Goal: Task Accomplishment & Management: Complete application form

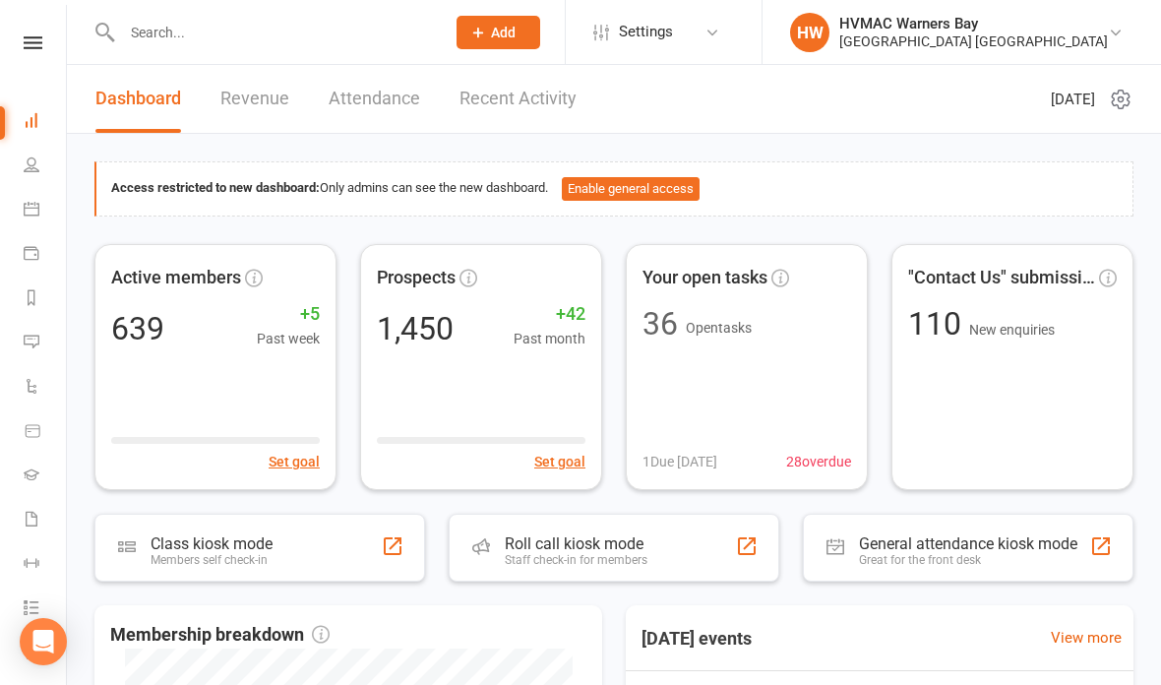
click at [149, 32] on input "text" at bounding box center [273, 33] width 315 height 28
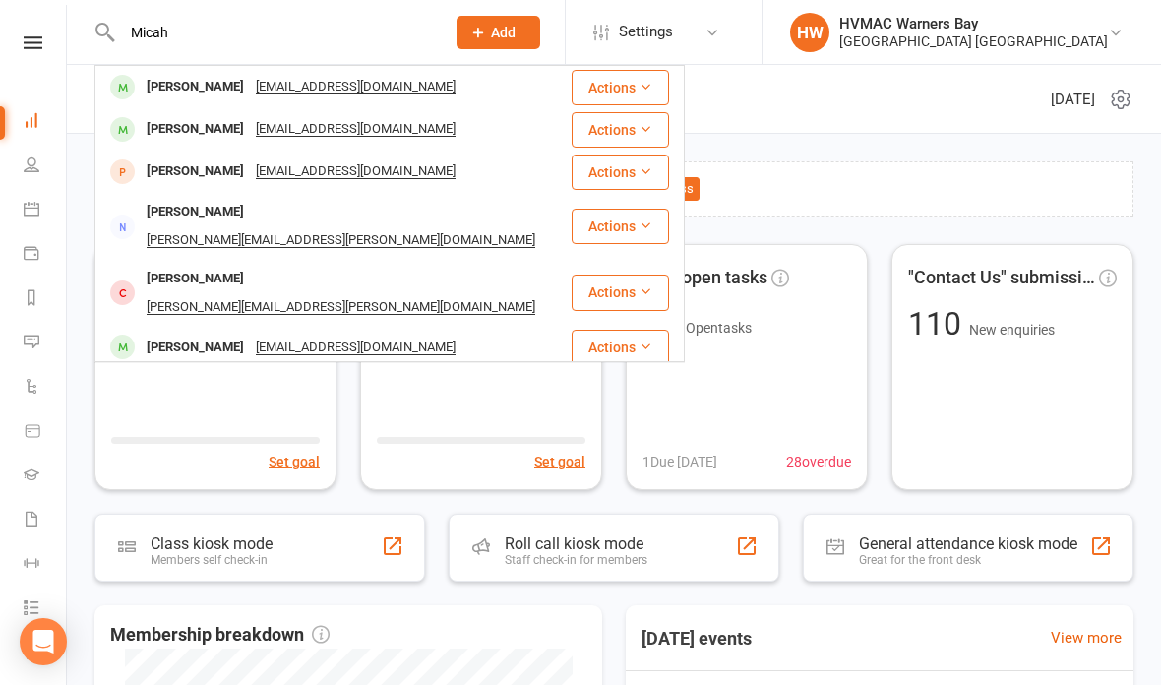
type input "Micah"
click at [169, 169] on div "[PERSON_NAME]" at bounding box center [195, 171] width 109 height 29
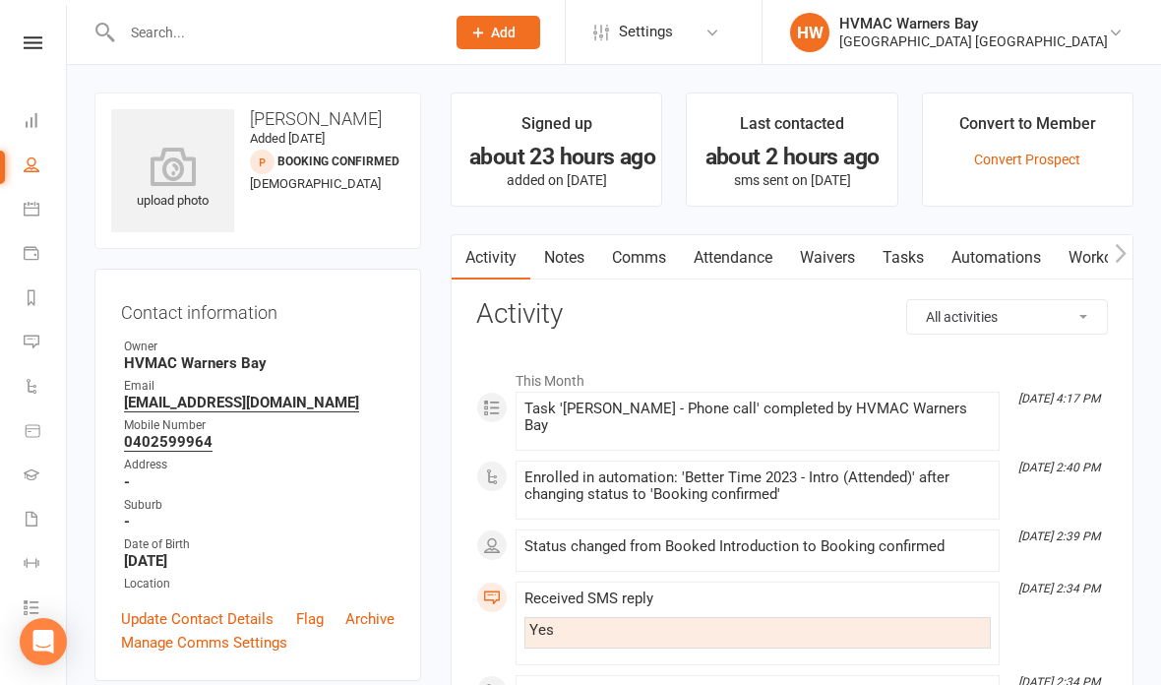
scroll to position [35, 0]
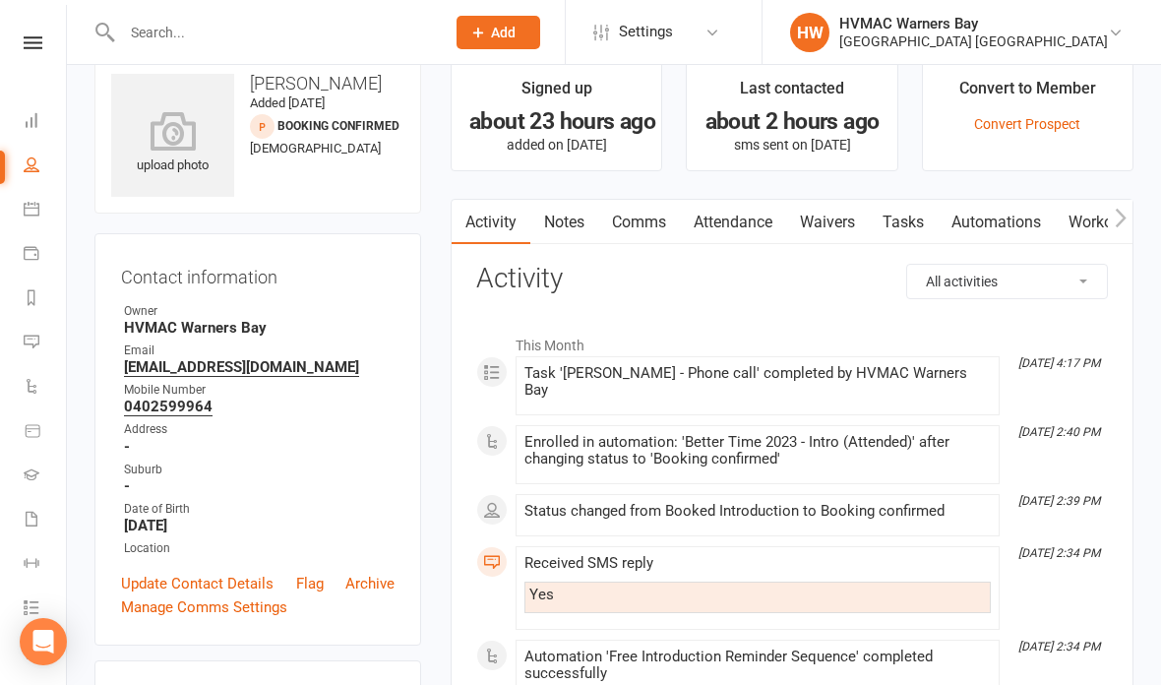
click at [825, 223] on link "Waivers" at bounding box center [827, 222] width 83 height 45
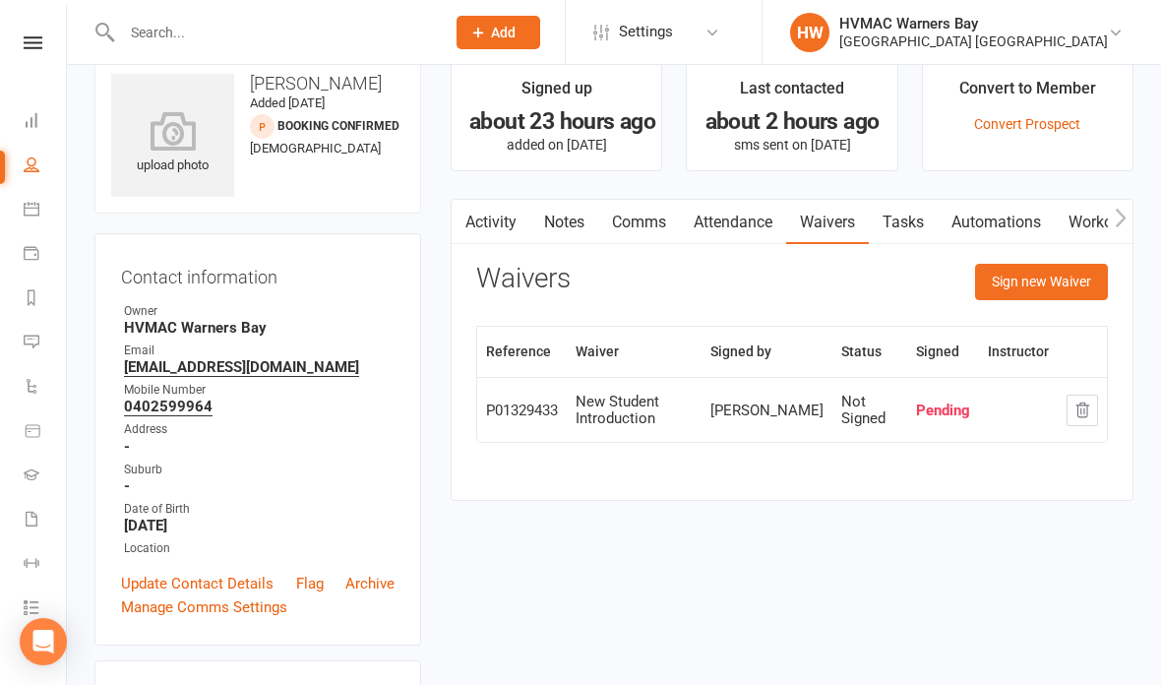
click at [1069, 275] on button "Sign new Waiver" at bounding box center [1041, 281] width 133 height 35
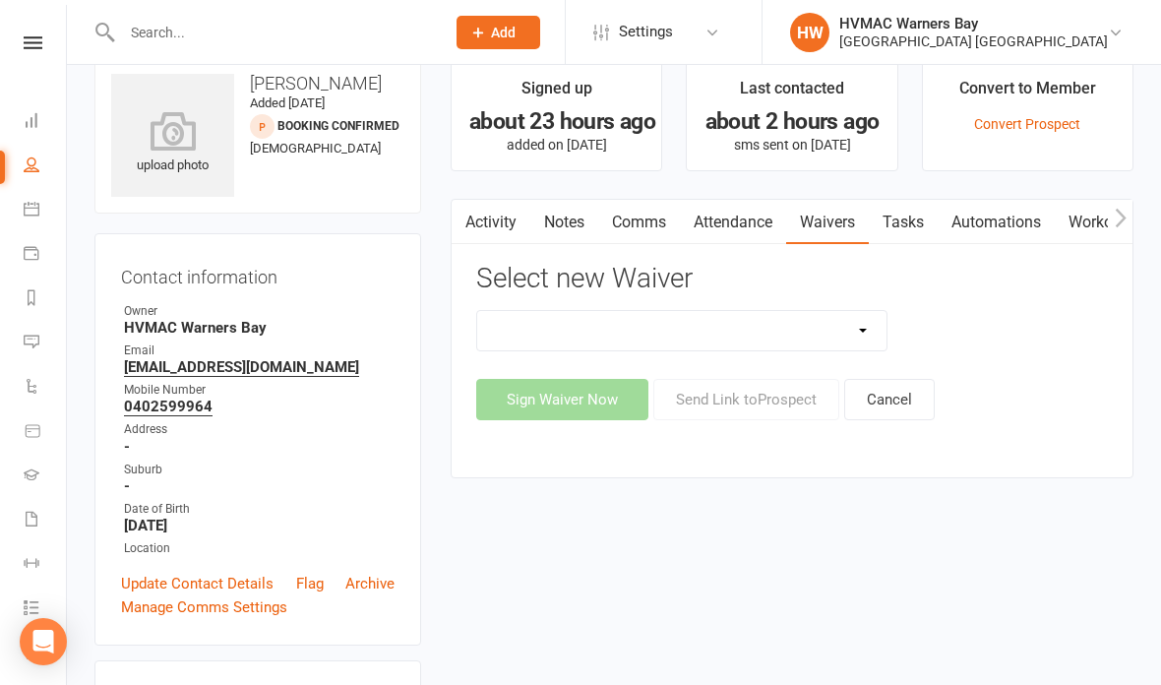
click at [698, 341] on select "Cancellation Form Cancellation Form - Kinder Kicks Fitness Challenge Goals Asse…" at bounding box center [681, 330] width 409 height 39
select select "5536"
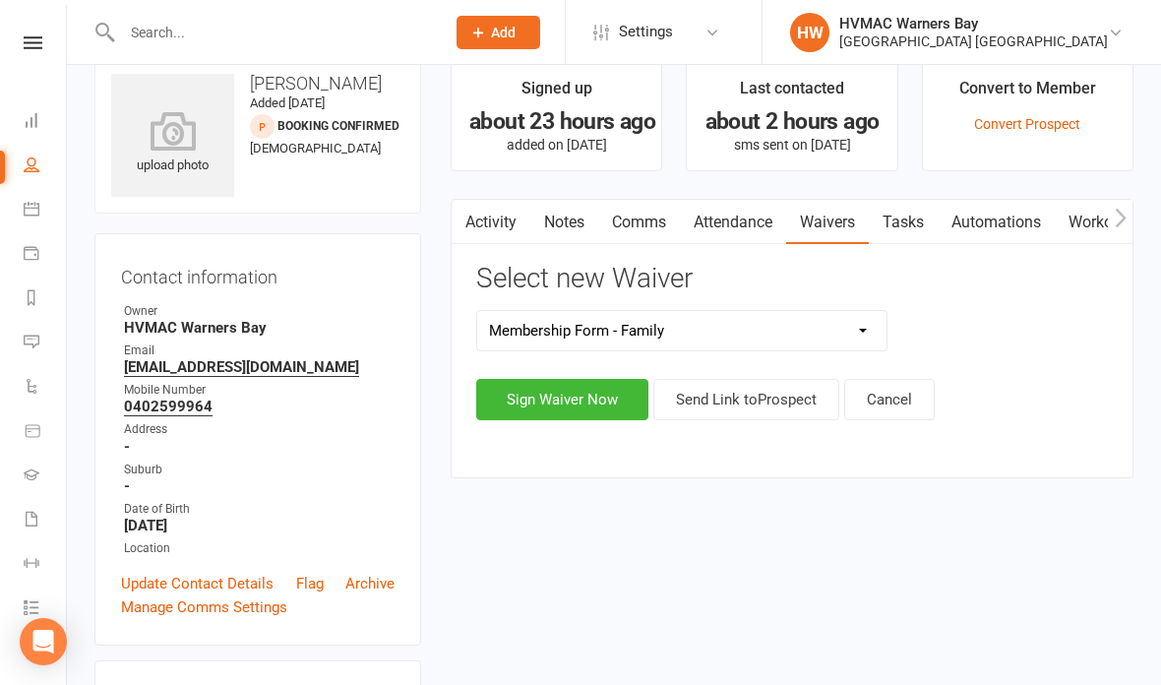
click at [519, 407] on button "Sign Waiver Now" at bounding box center [562, 399] width 172 height 41
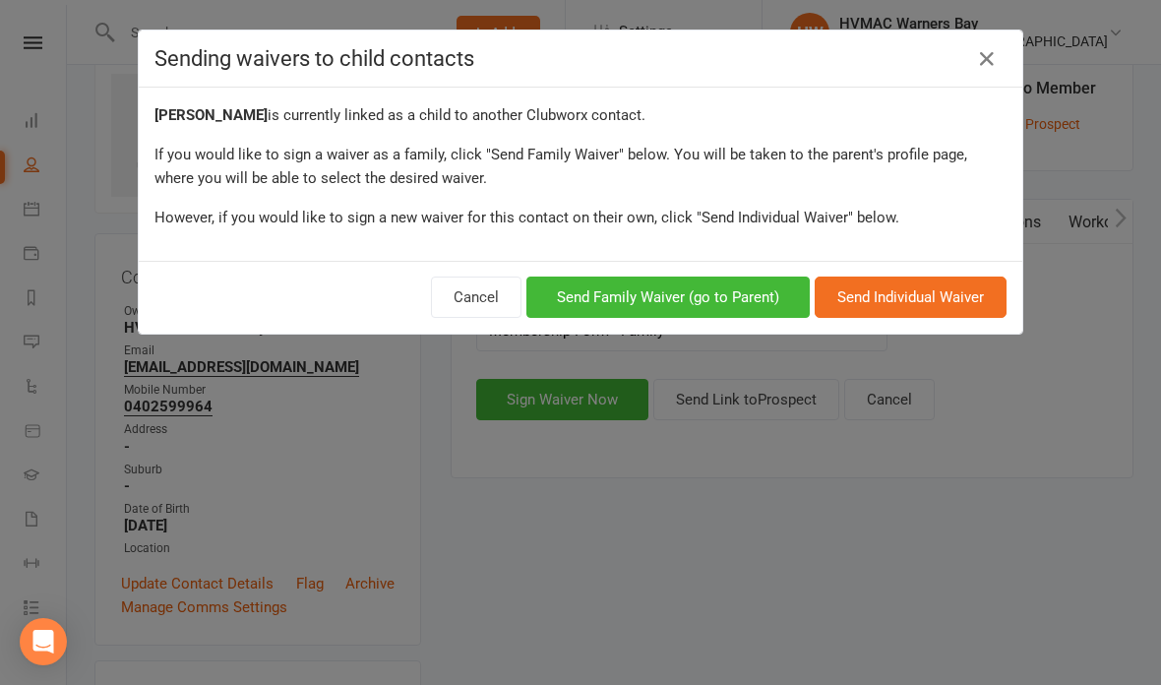
click at [616, 278] on button "Send Family Waiver (go to Parent)" at bounding box center [667, 296] width 283 height 41
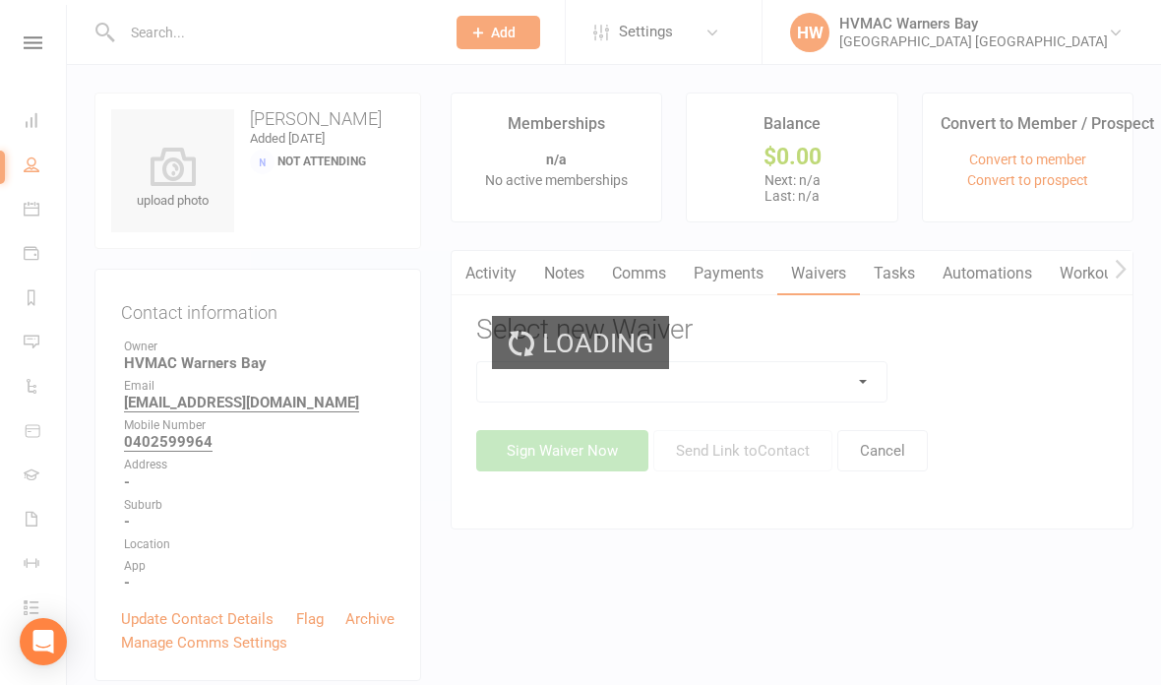
click at [822, 368] on div "Loading" at bounding box center [580, 342] width 1161 height 685
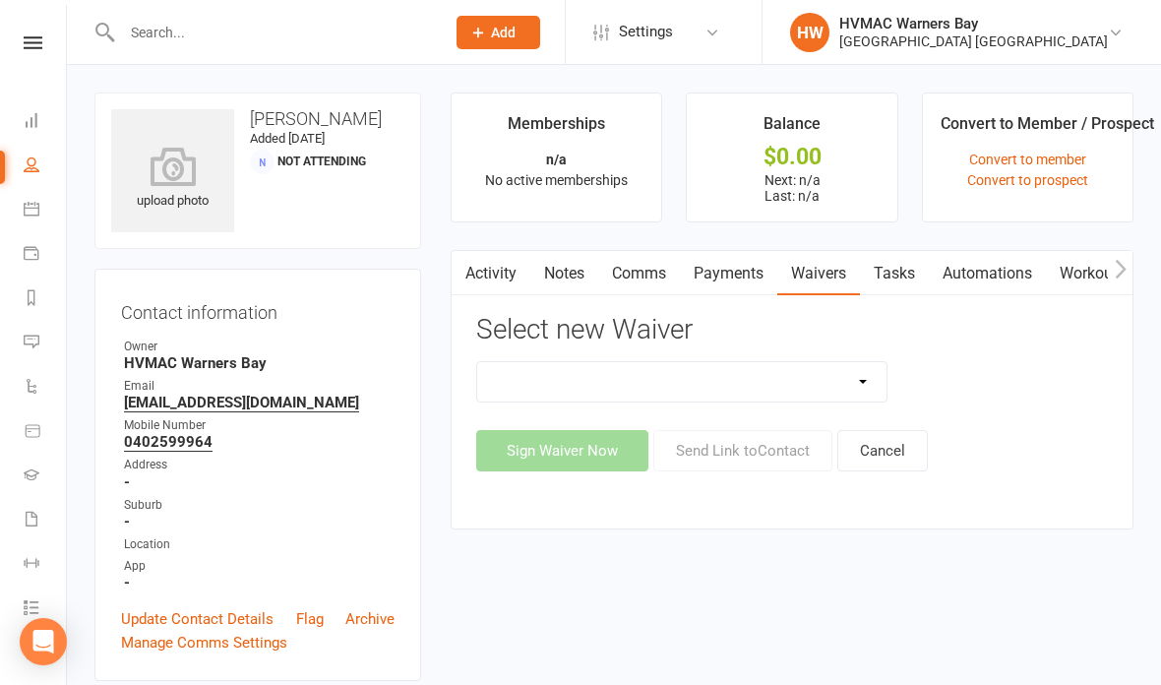
click at [791, 370] on select "Cancellation Form Cancellation Form - Kinder Kicks Fitness Challenge Goals Asse…" at bounding box center [681, 381] width 409 height 39
select select "3130"
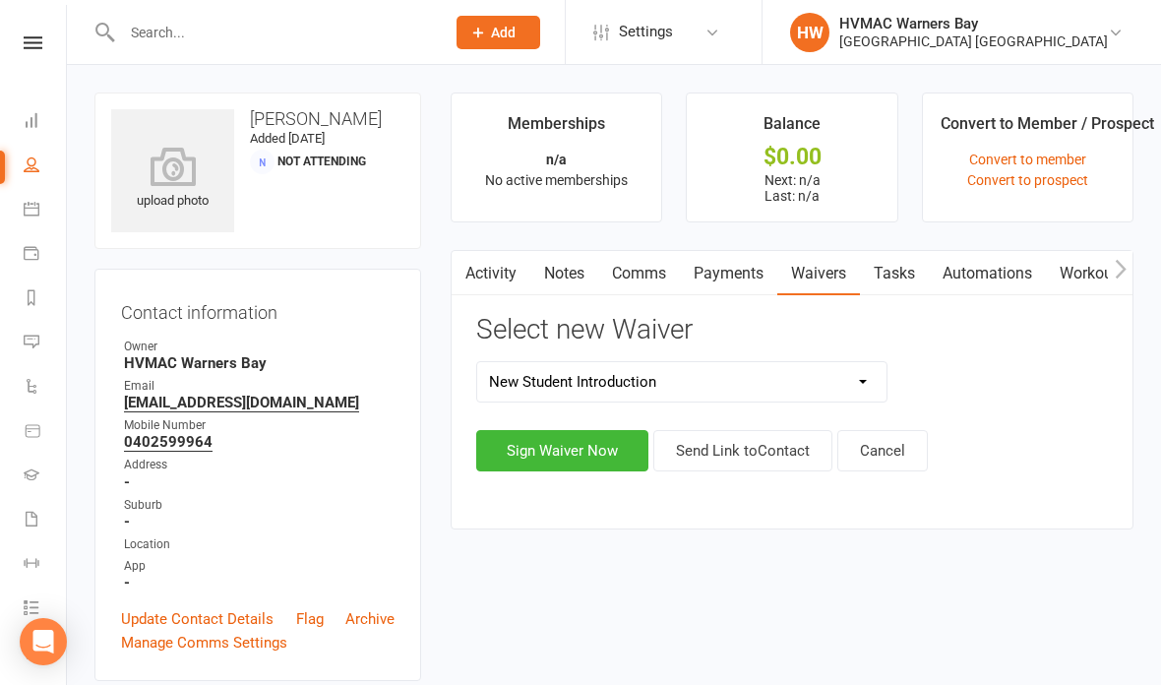
click at [545, 458] on button "Sign Waiver Now" at bounding box center [562, 450] width 172 height 41
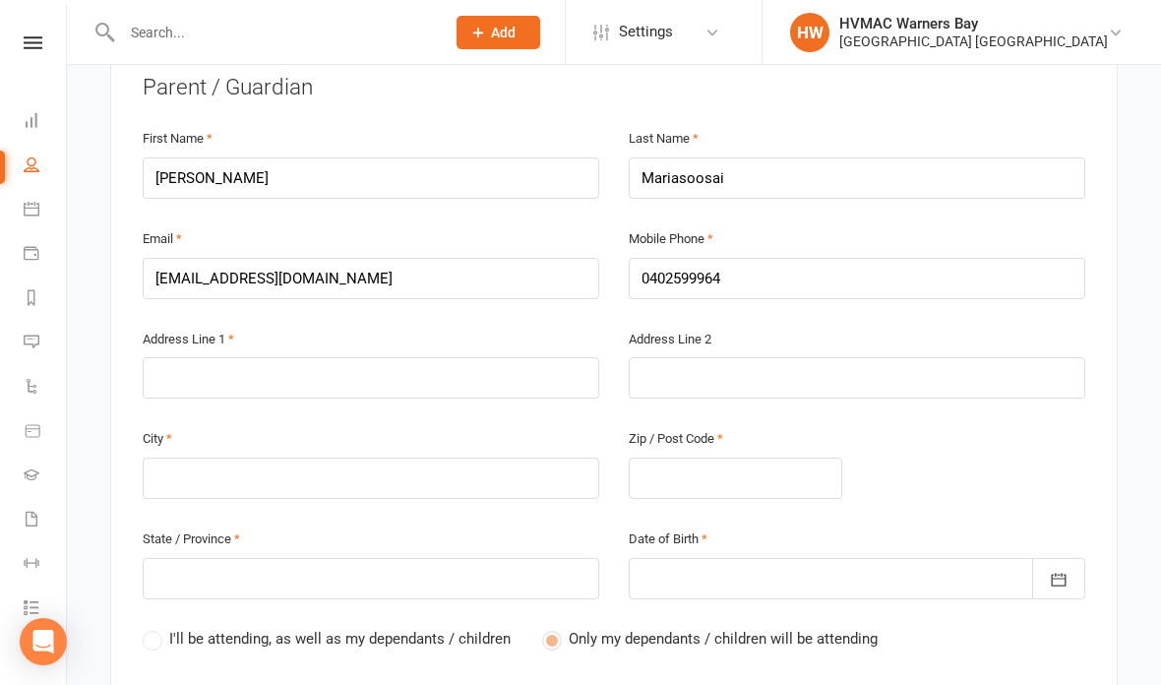
scroll to position [510, 0]
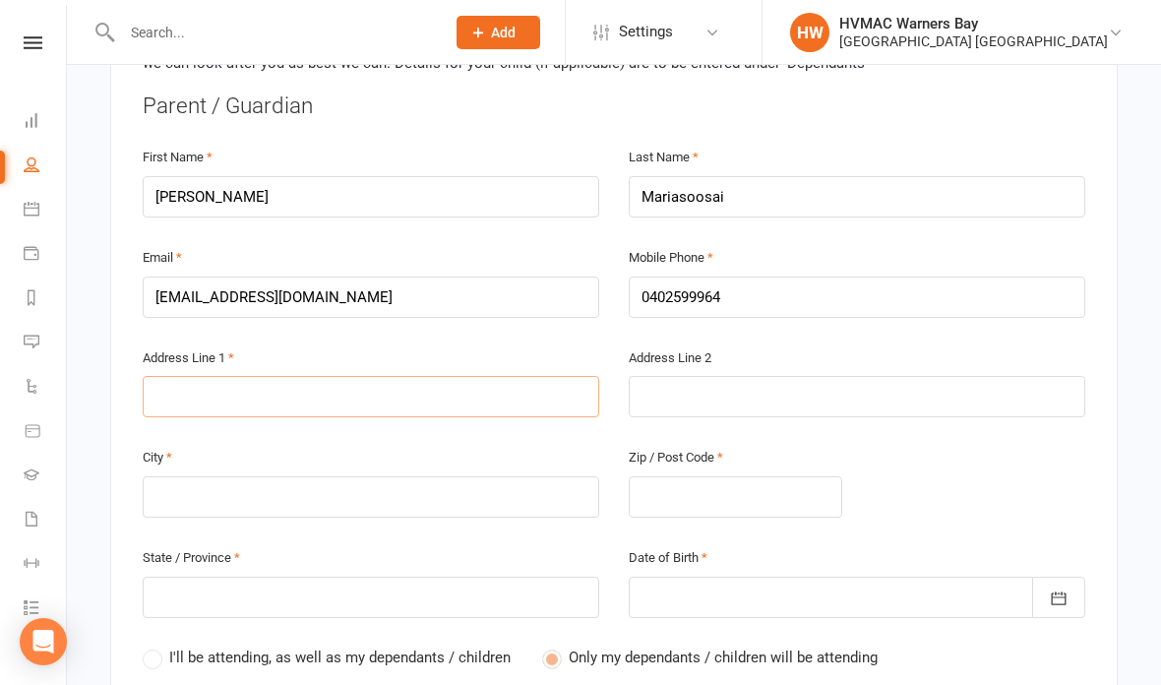
click at [393, 394] on input "text" at bounding box center [371, 396] width 457 height 41
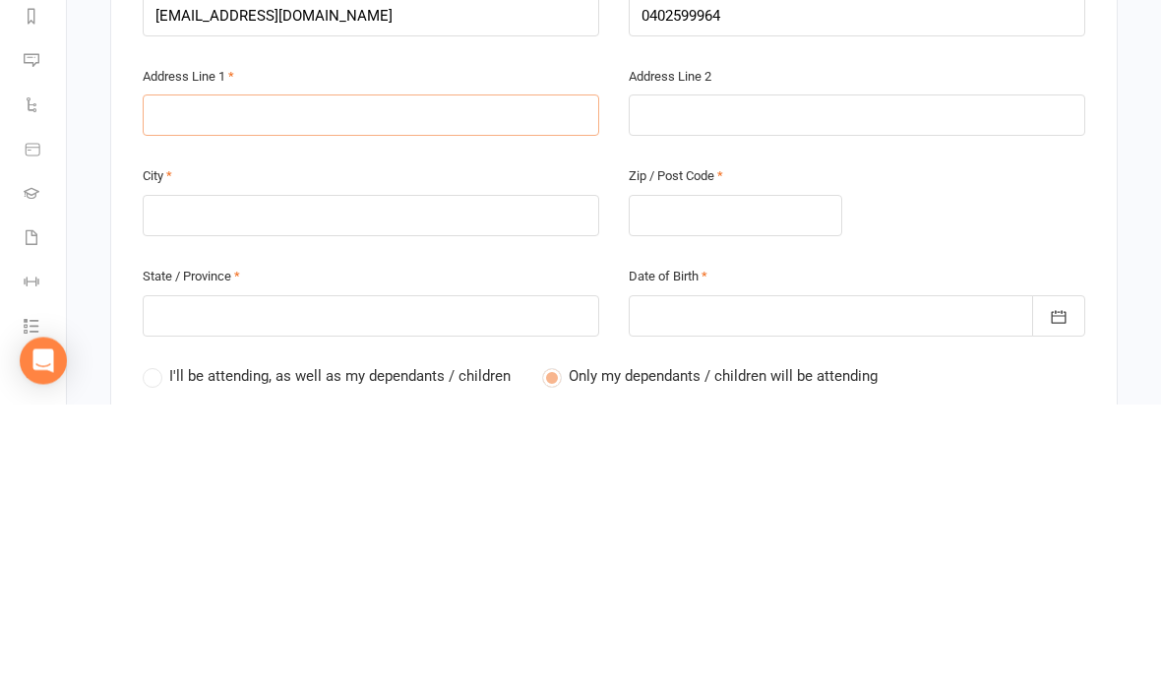
click at [365, 376] on input "text" at bounding box center [371, 396] width 457 height 41
type input "6"
type input "61"
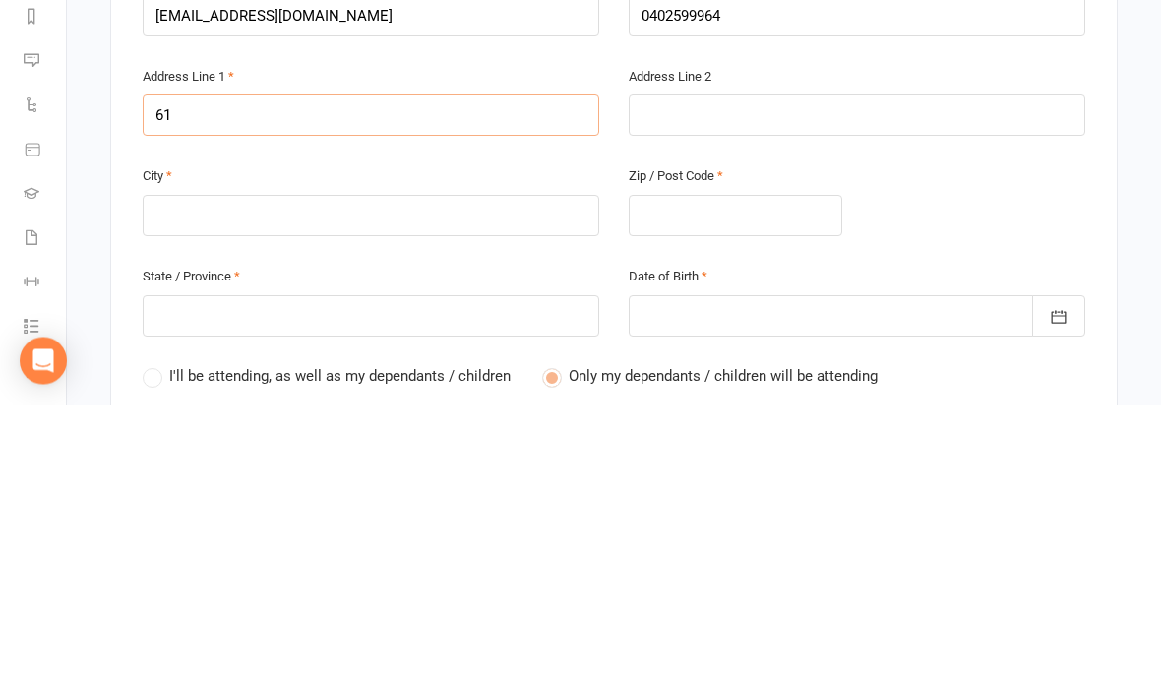
type input "61 T"
type input "61 Ti"
type input "61 Tim"
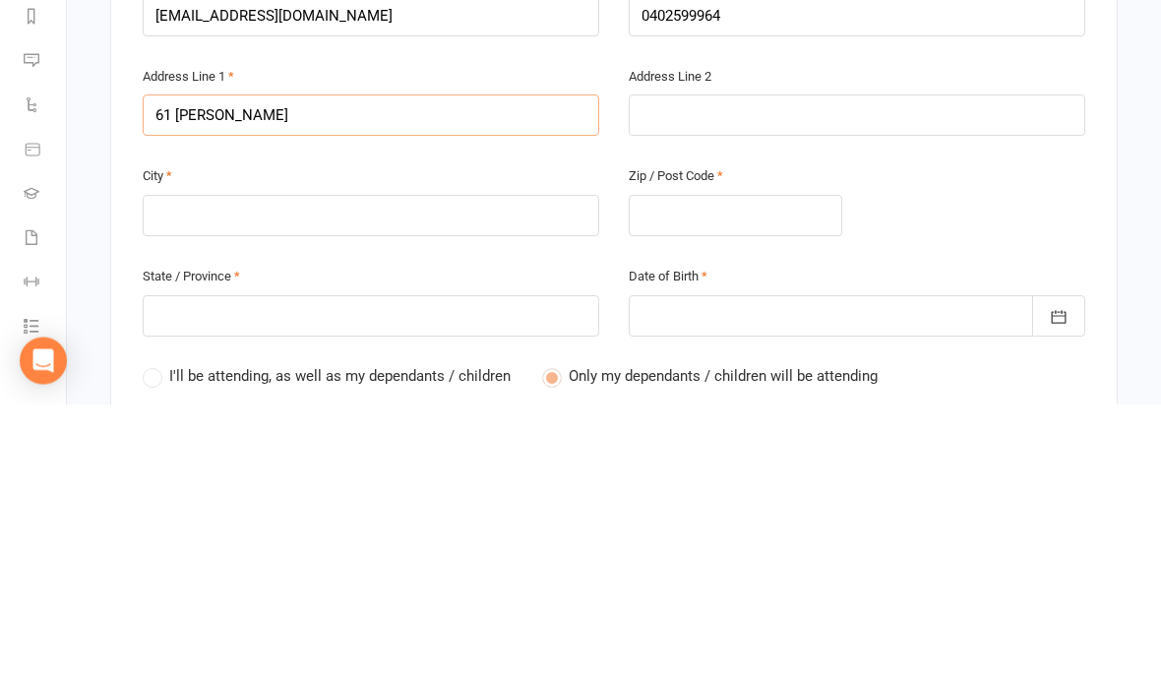
type input "61 Tim"
type input "61 Timb"
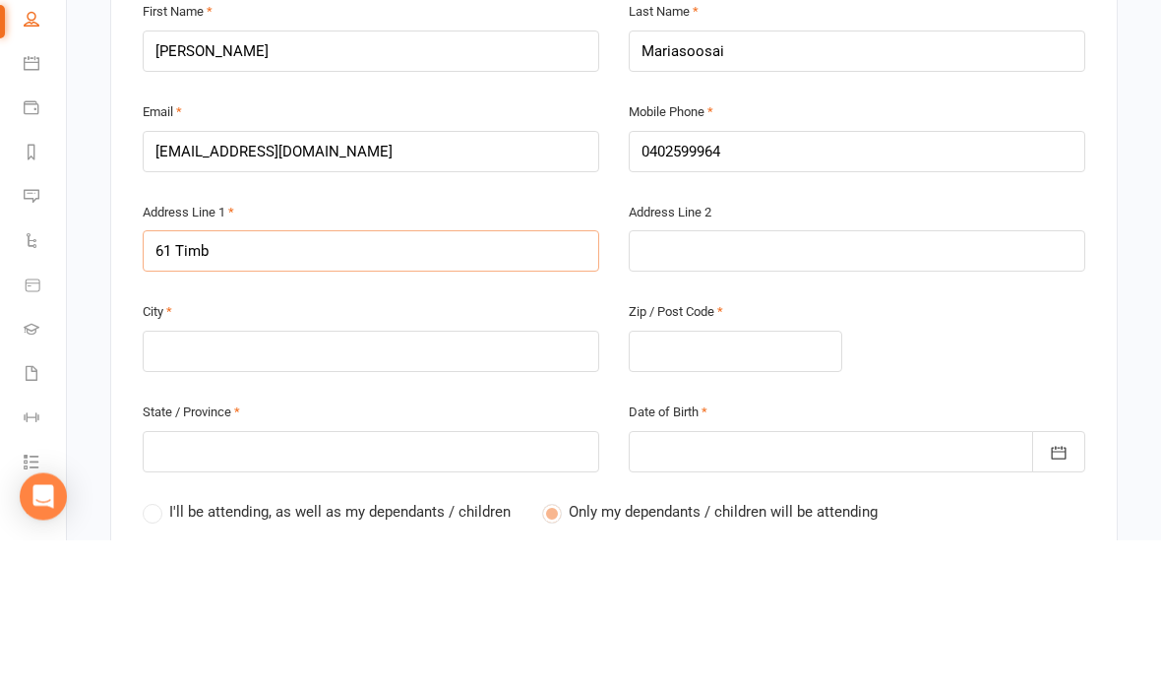
type input "61 Timbe"
type input "61 Timber"
type input "61 Timberc"
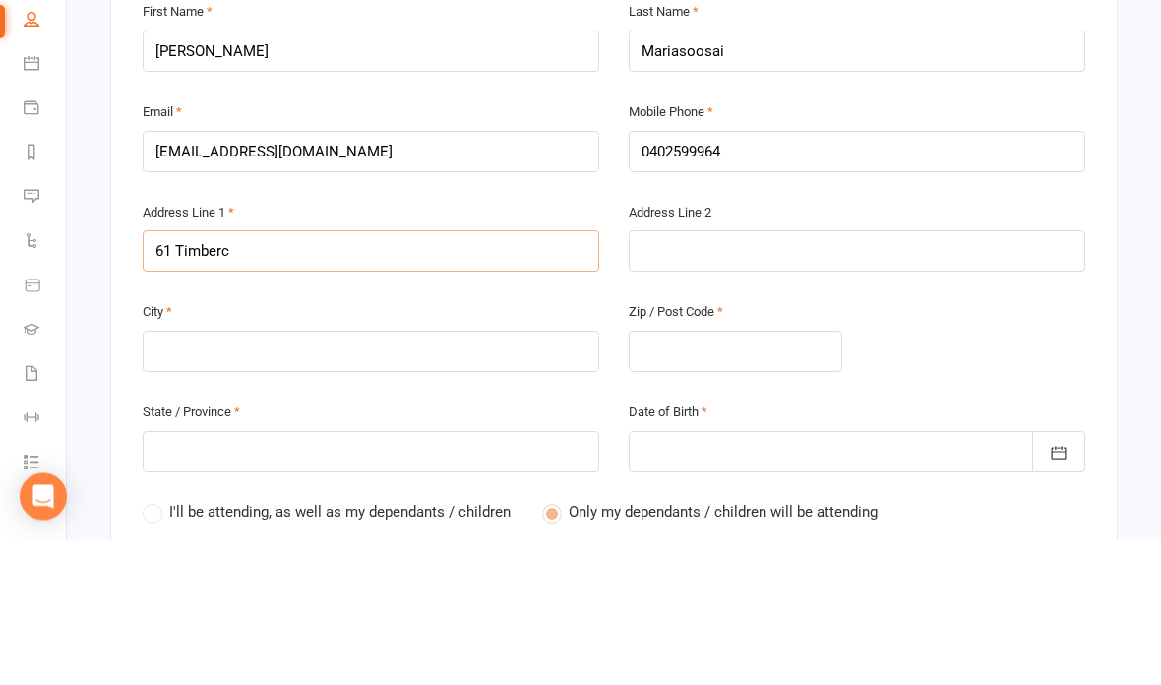
type input "61 Timberc"
type input "61 Timbercr"
type input "61 Timbercre"
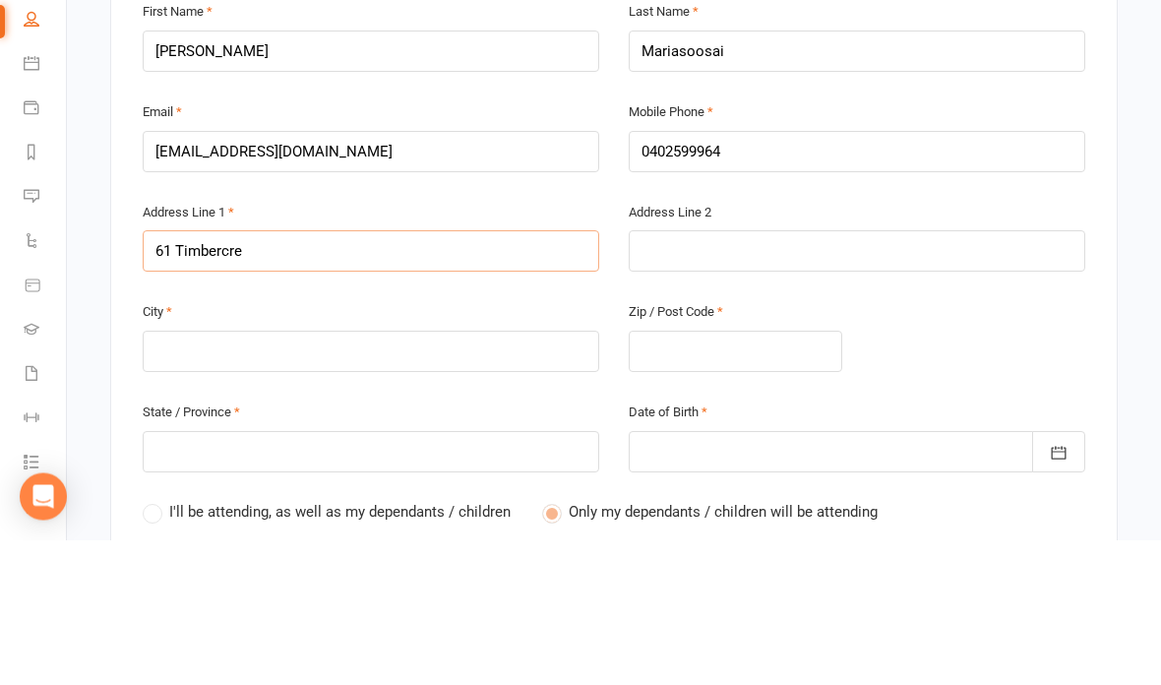
type input "61 Timbercres"
type input "61 Timbercrest"
type input "61 Timbercrest C"
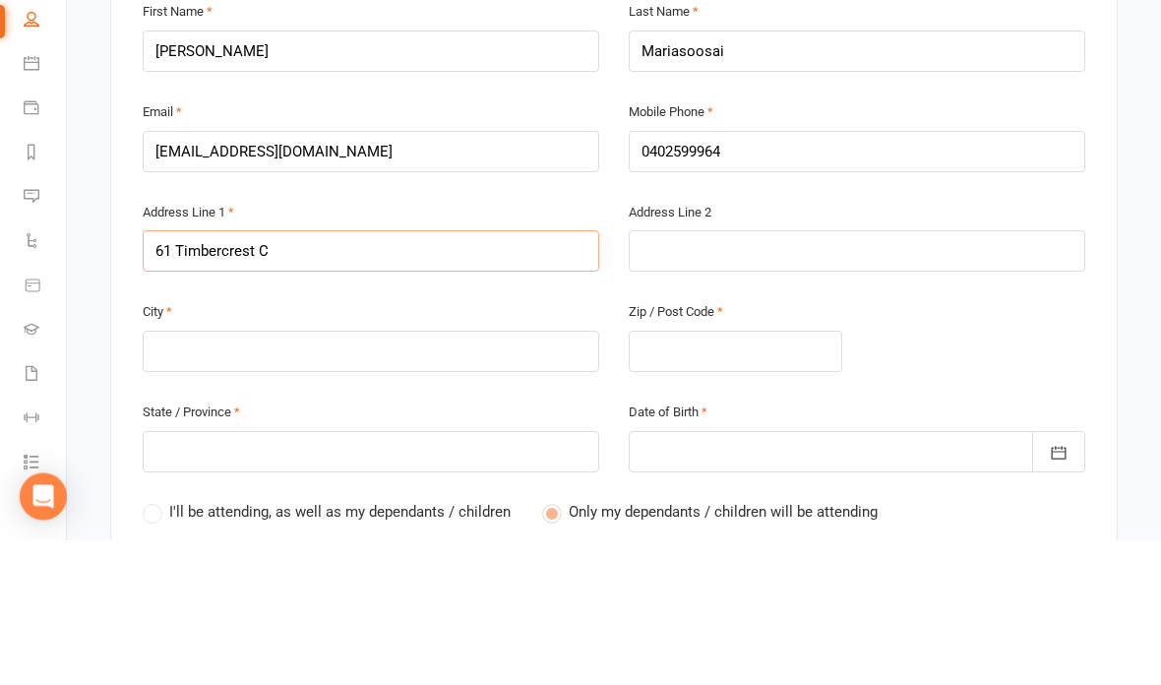
type input "61 Timbercrest C"
type input "61 Timbercrest Ch"
type input "61 Timbercrest Cha"
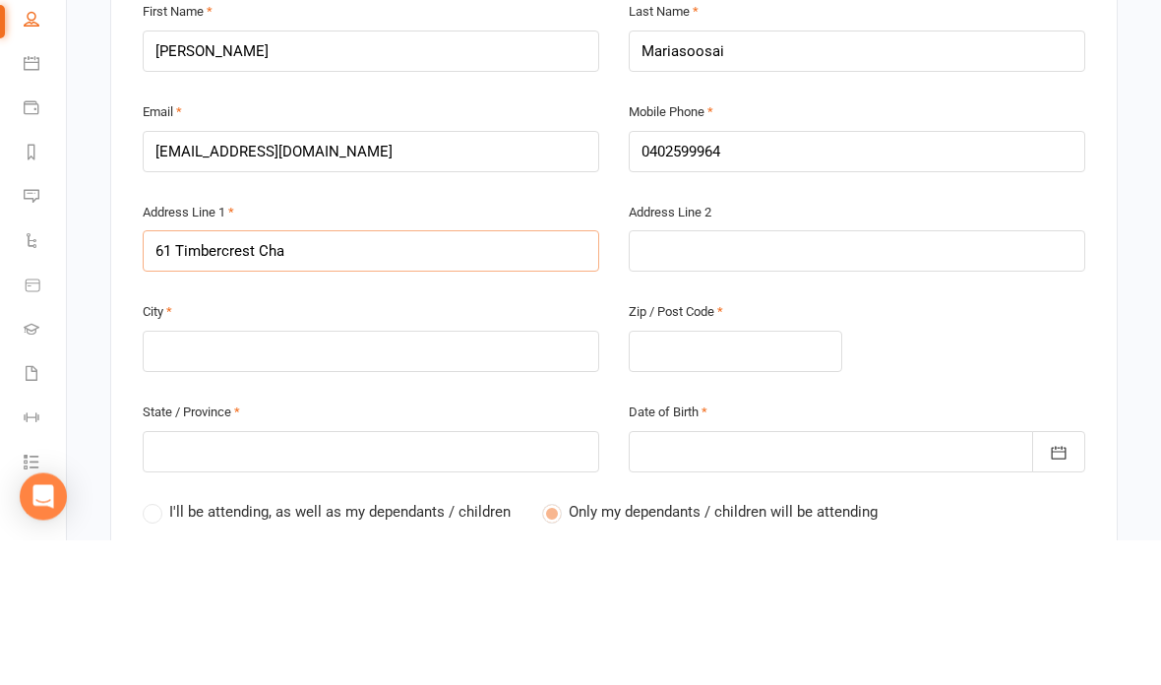
type input "61 Timbercrest Chas"
type input "61 Timbercrest Chase"
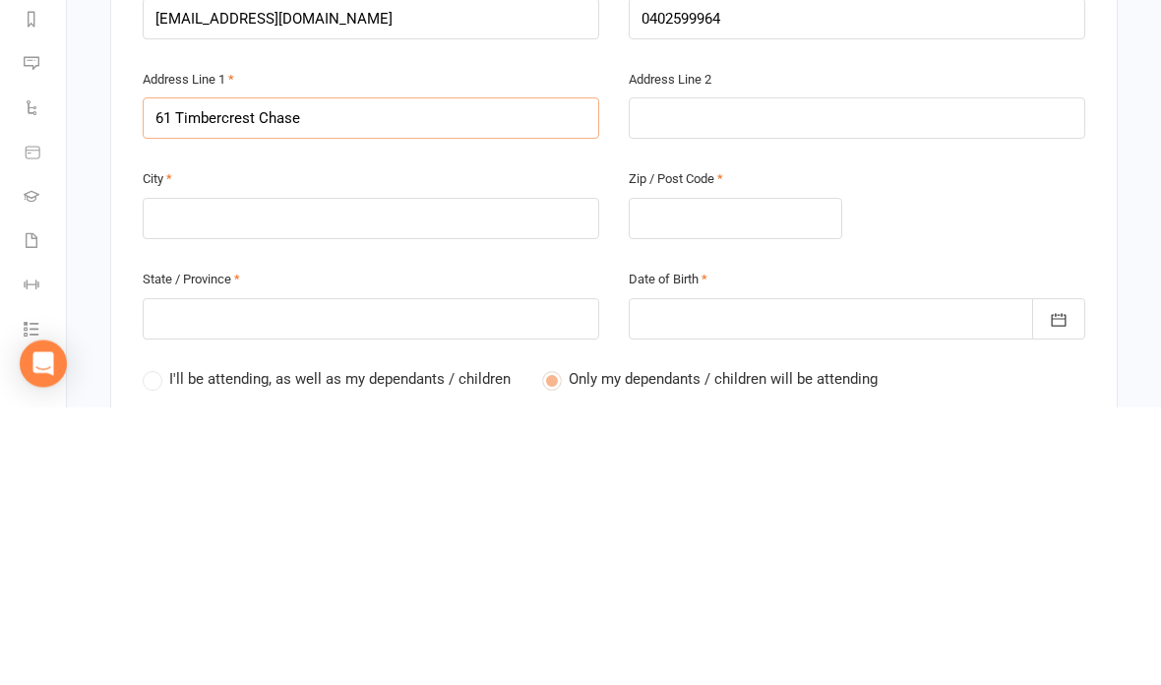
type input "61 Timbercrest Chase"
click at [437, 476] on input "text" at bounding box center [371, 496] width 457 height 41
type input "c"
type input "C"
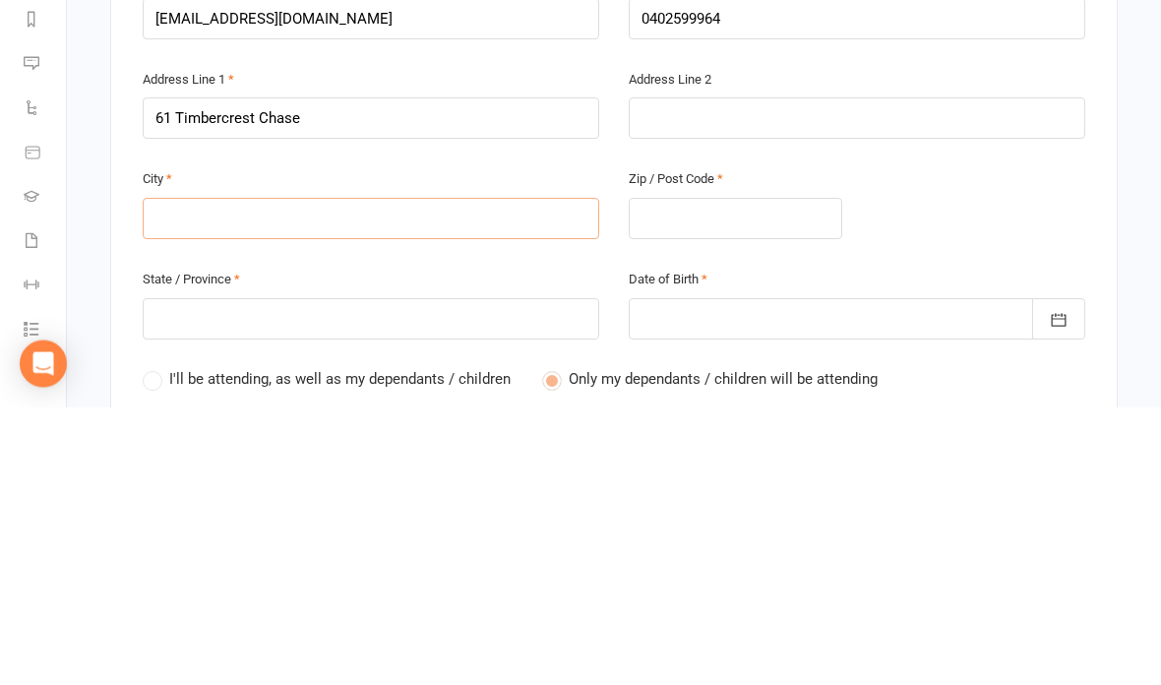
type input "C"
type input "Ch"
type input "Cha"
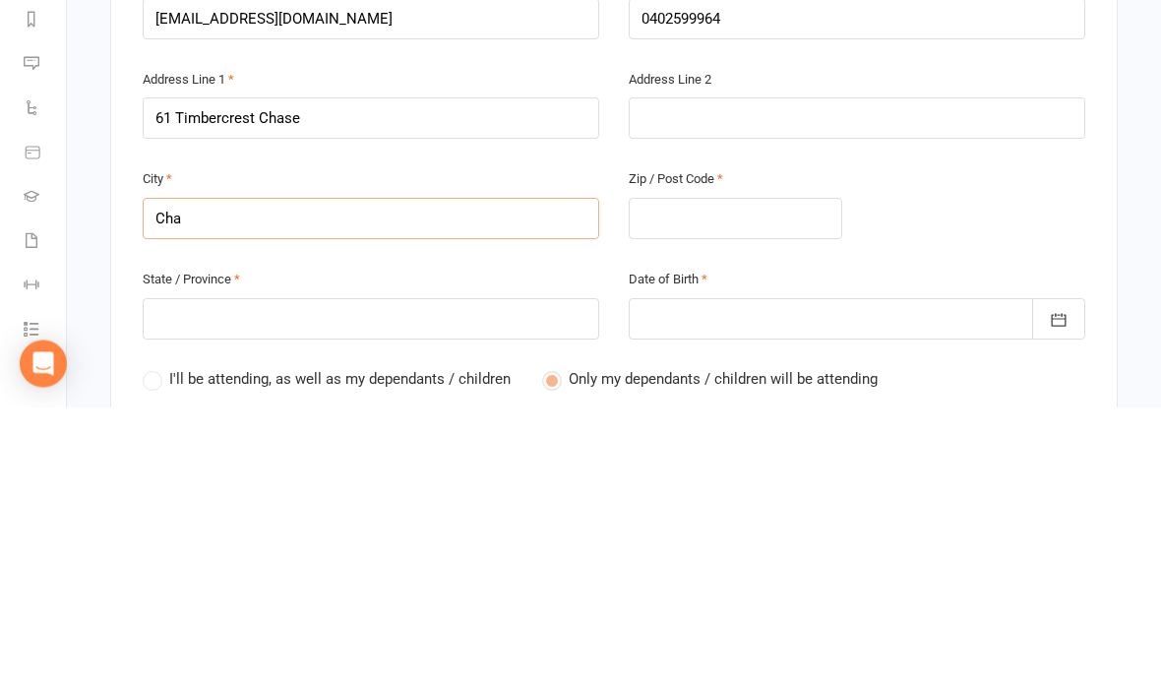
type input "Char"
type input "Charl"
type input "Charle"
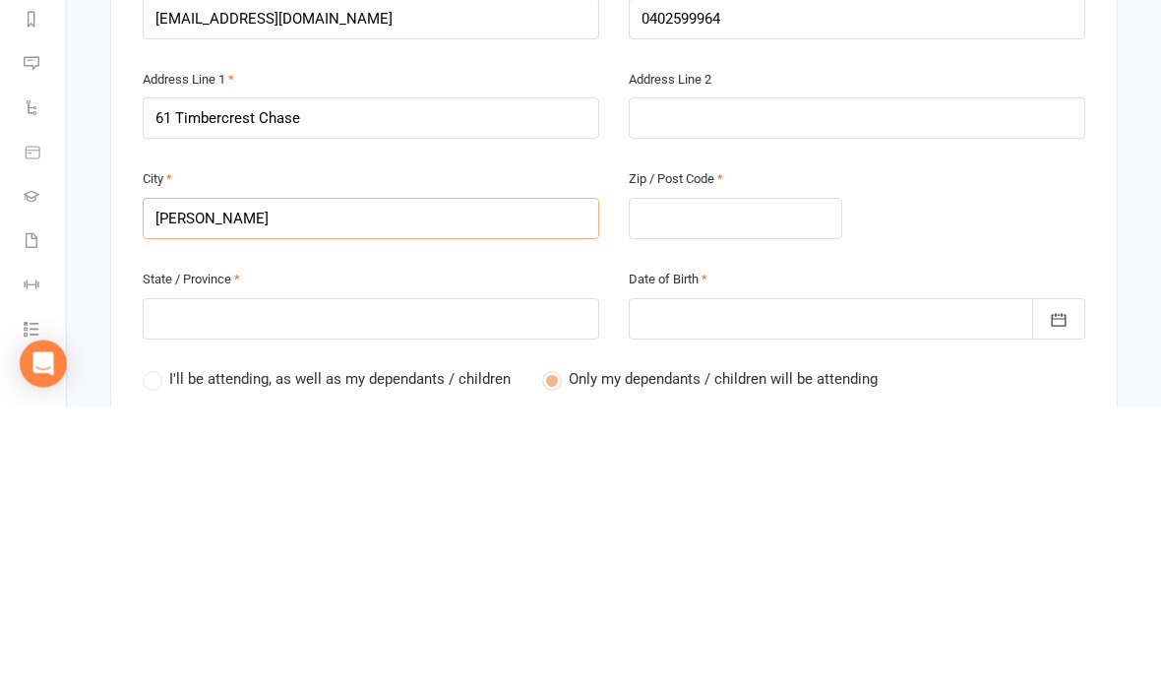
type input "Charle"
type input "Charles"
type input "Charlest"
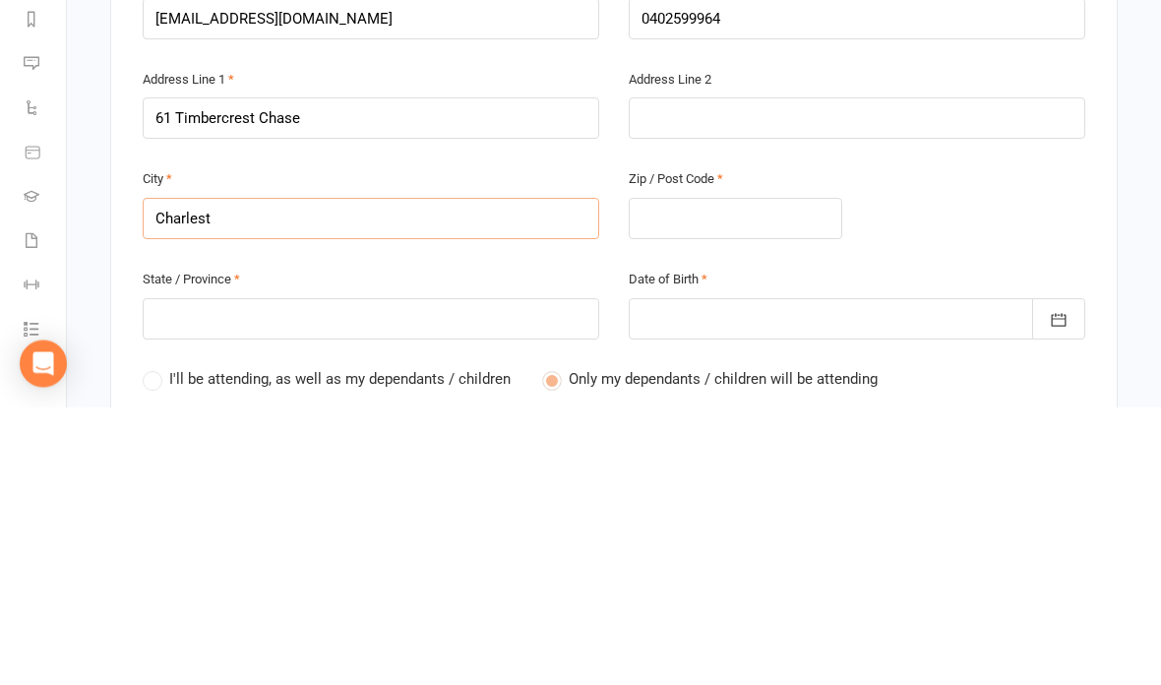
type input "Charlesto"
type input "Charlestow"
type input "Charlestown"
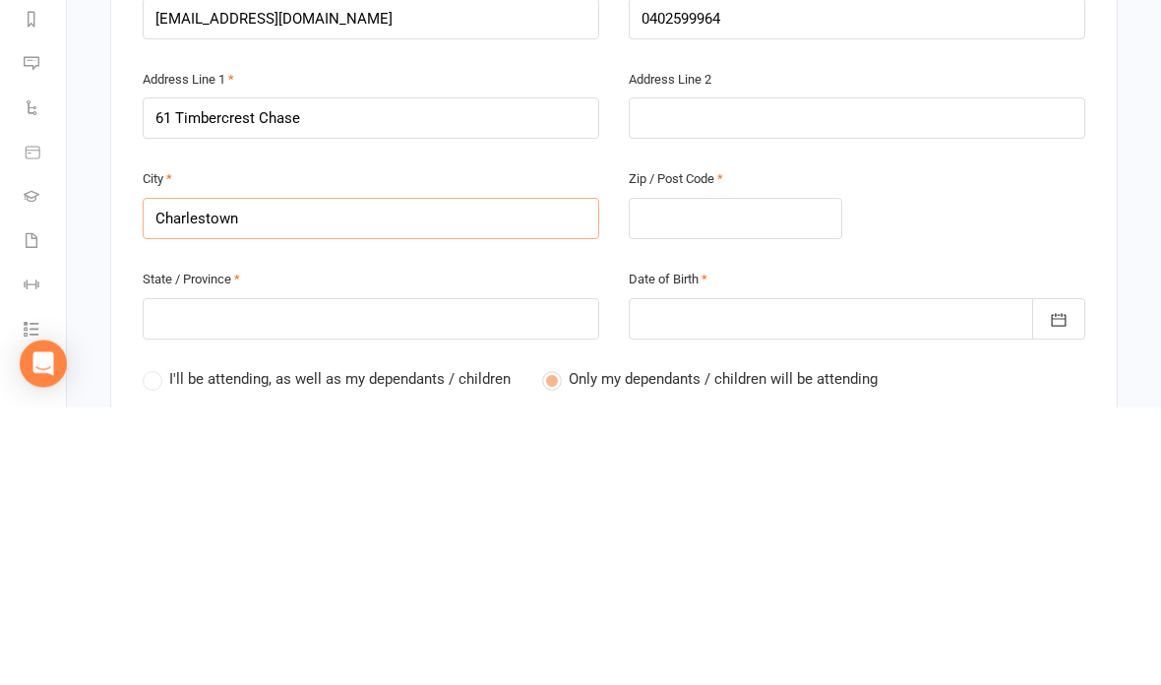
type input "Charlestown"
click at [747, 476] on input "text" at bounding box center [736, 496] width 214 height 41
type input "2"
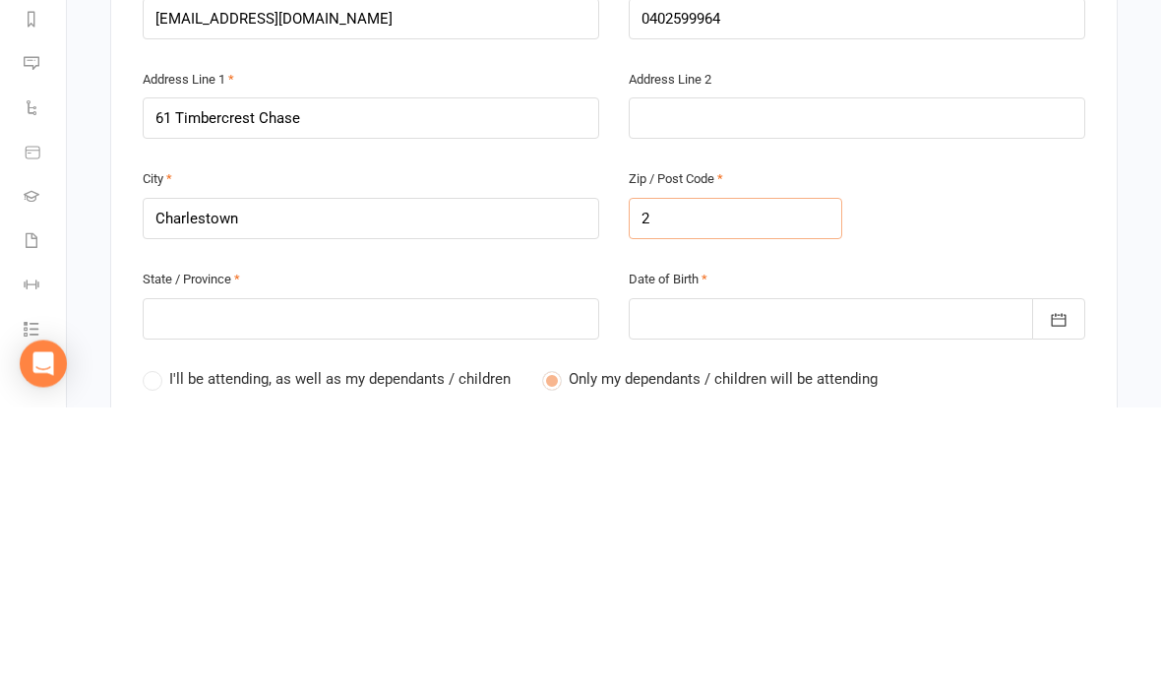
type input "22"
type input "229"
type input "2290"
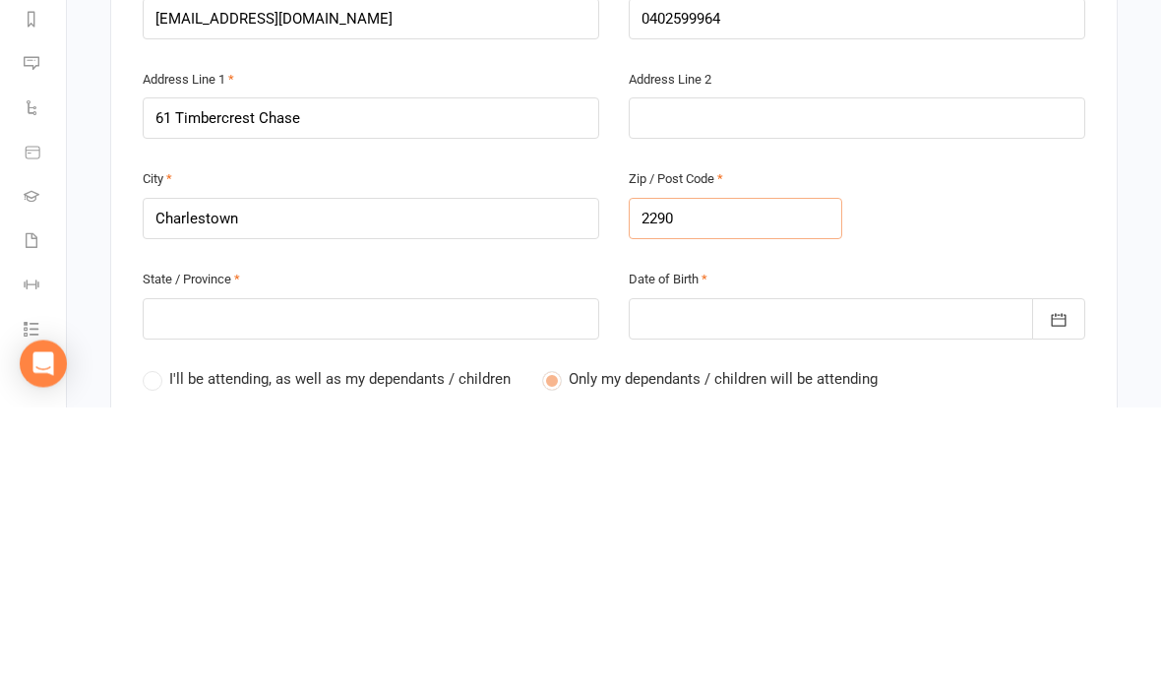
type input "2290"
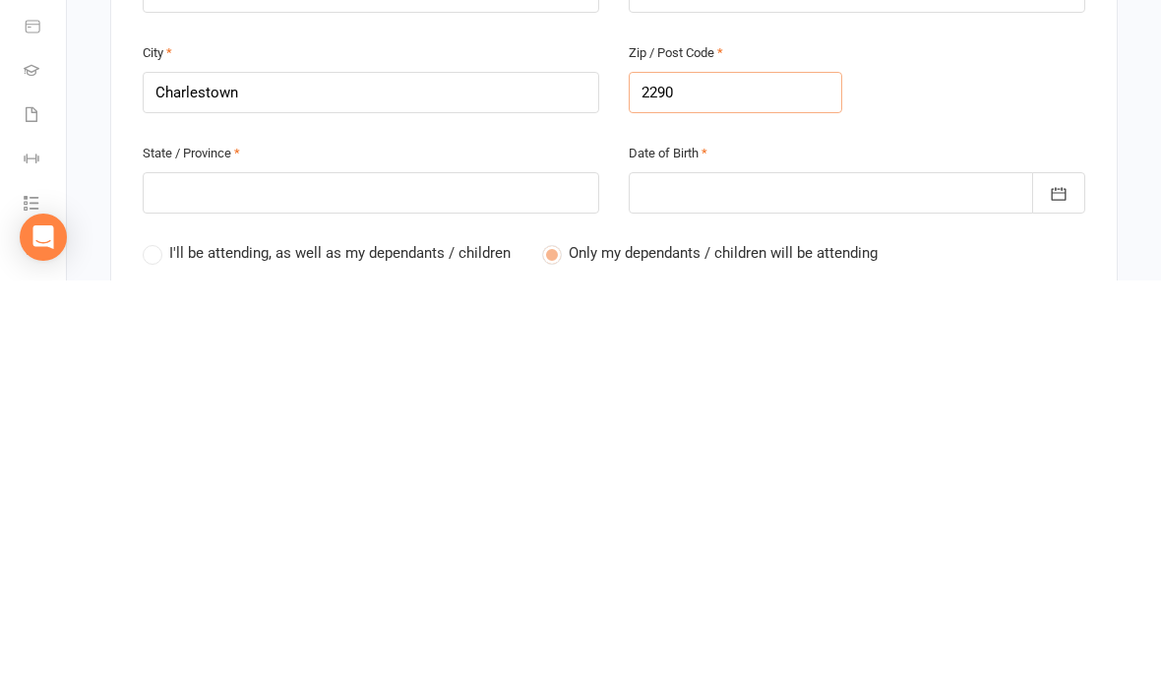
type input "2290"
click at [468, 577] on input "text" at bounding box center [371, 597] width 457 height 41
type input "N"
type input "Ns"
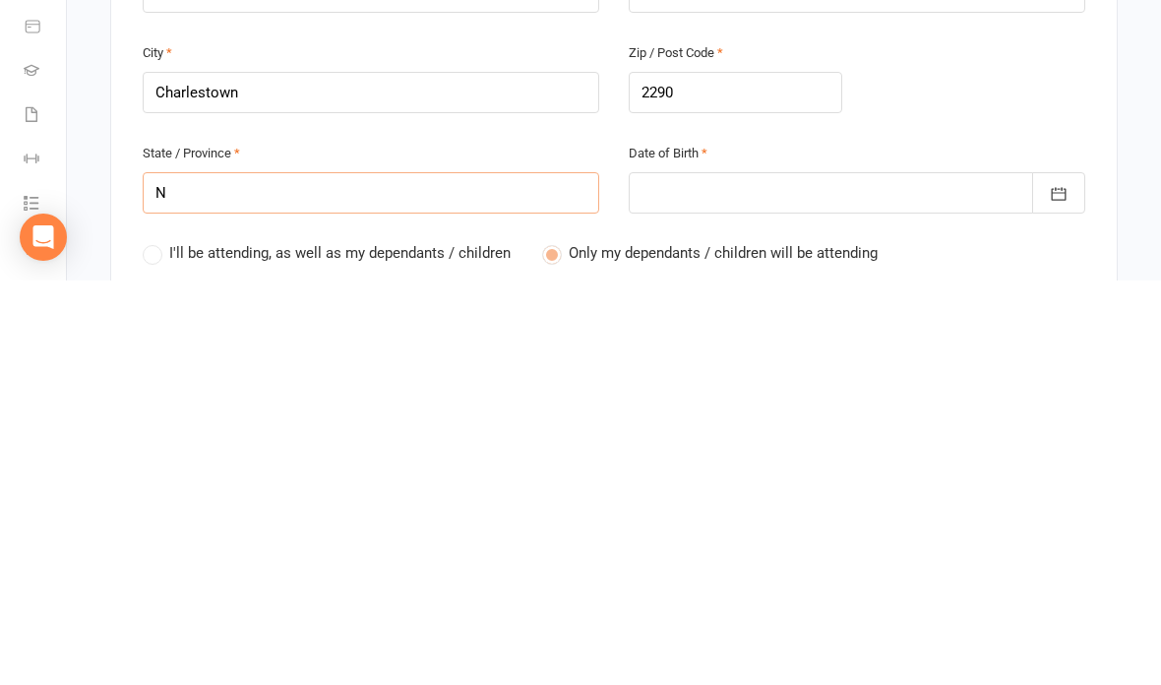
type input "Ns"
type input "Nsw"
click at [762, 577] on div at bounding box center [857, 597] width 457 height 41
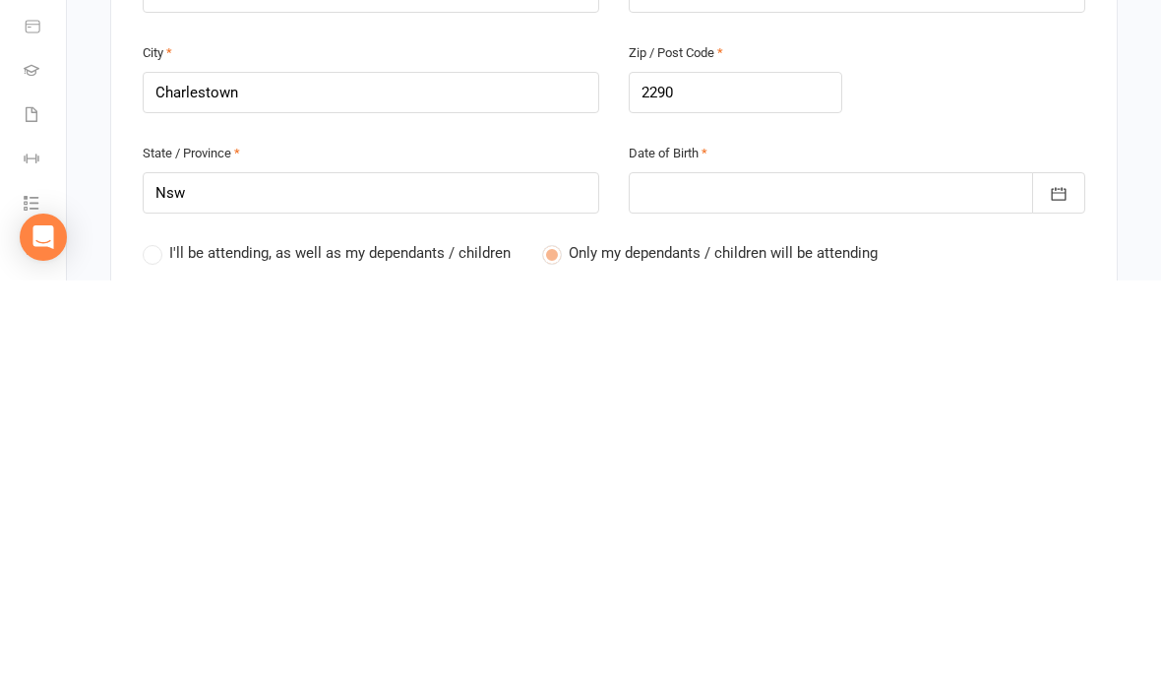
scroll to position [914, 0]
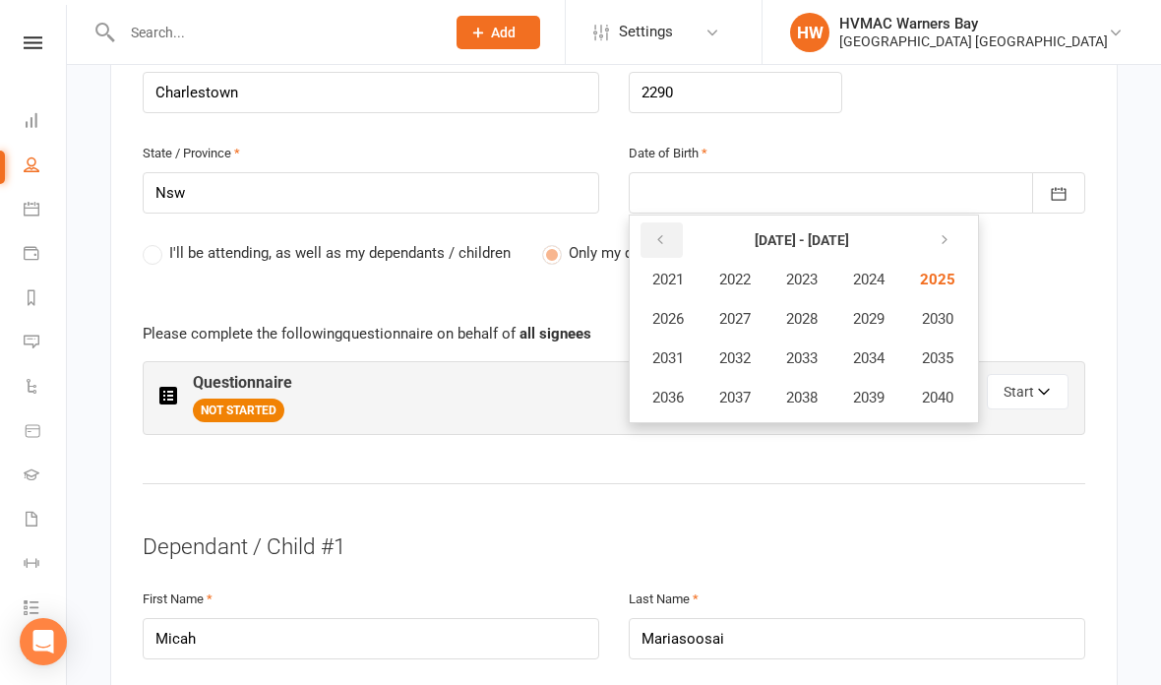
click at [648, 222] on button "button" at bounding box center [662, 239] width 42 height 35
click at [657, 232] on icon "button" at bounding box center [660, 240] width 14 height 16
click at [804, 271] on span "1983" at bounding box center [801, 280] width 31 height 18
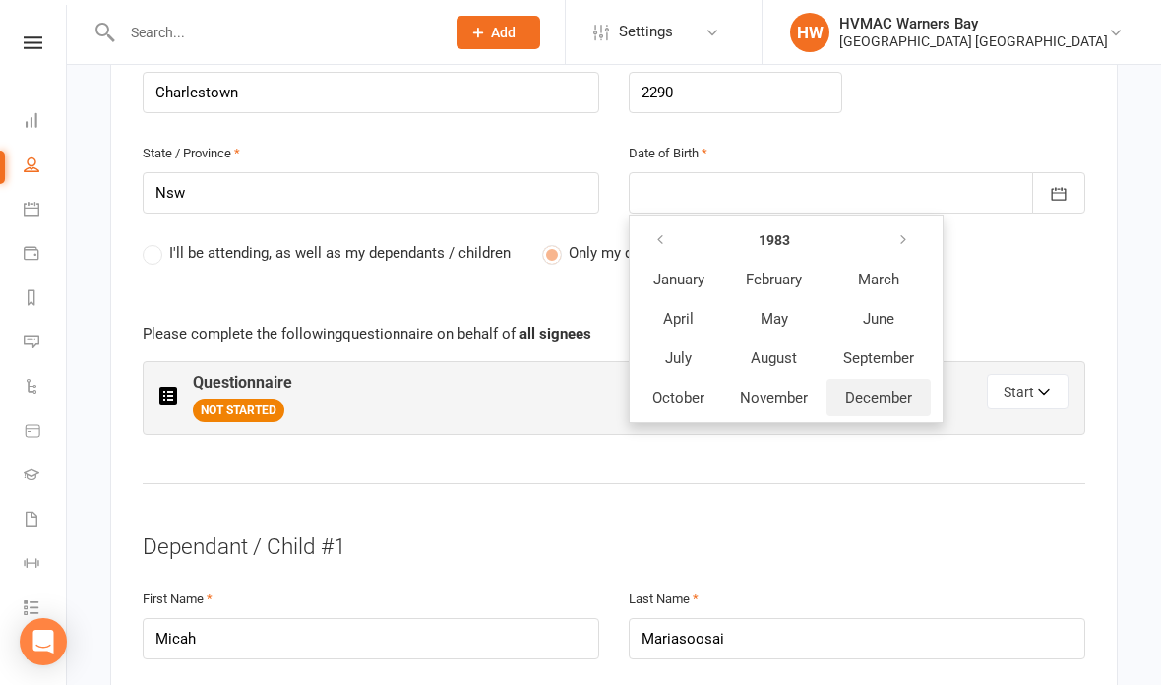
click at [886, 389] on span "December" at bounding box center [878, 398] width 67 height 18
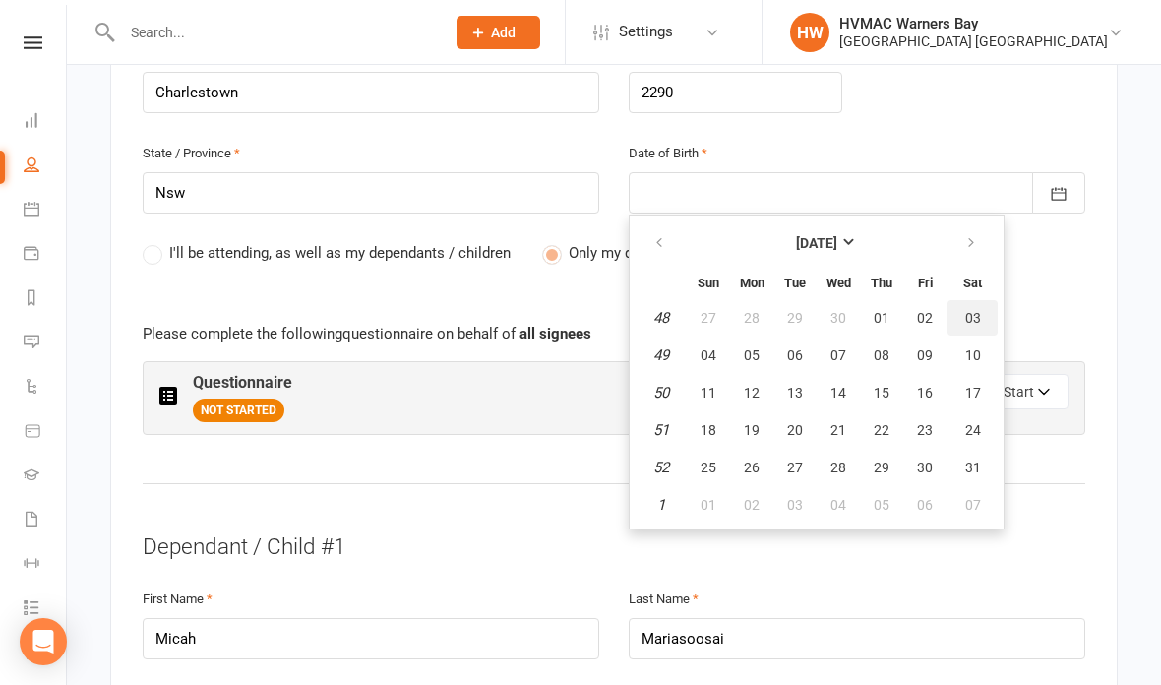
click at [975, 310] on span "03" at bounding box center [973, 318] width 16 height 16
type input "03 Dec 1983"
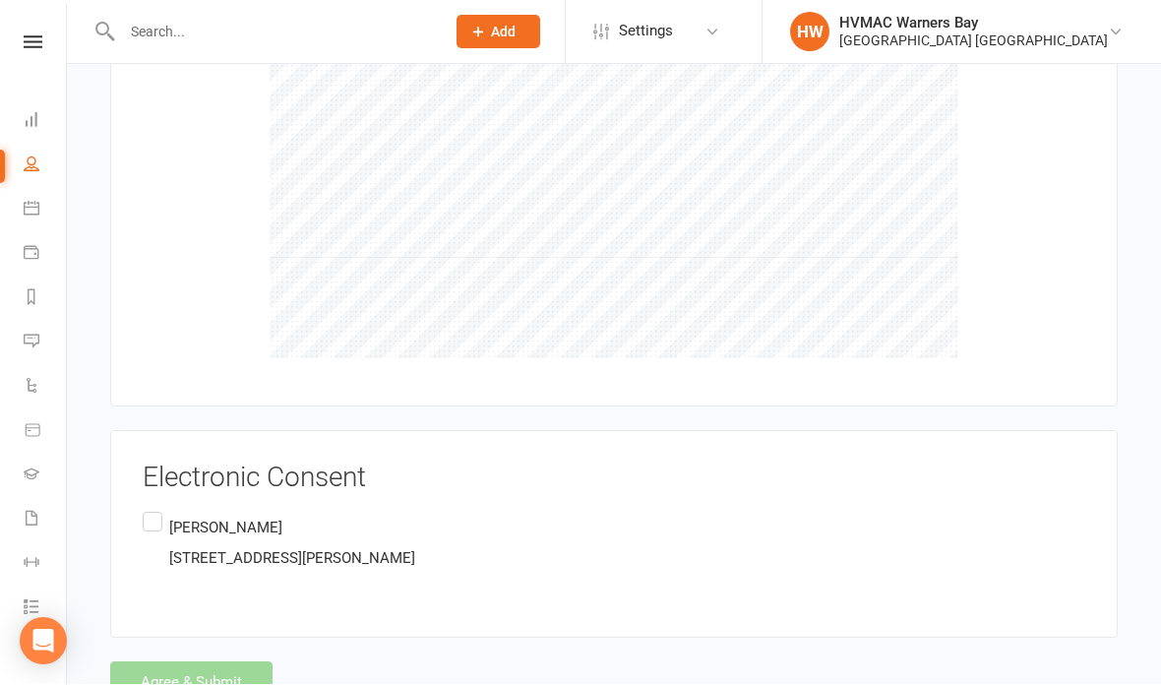
scroll to position [2435, 0]
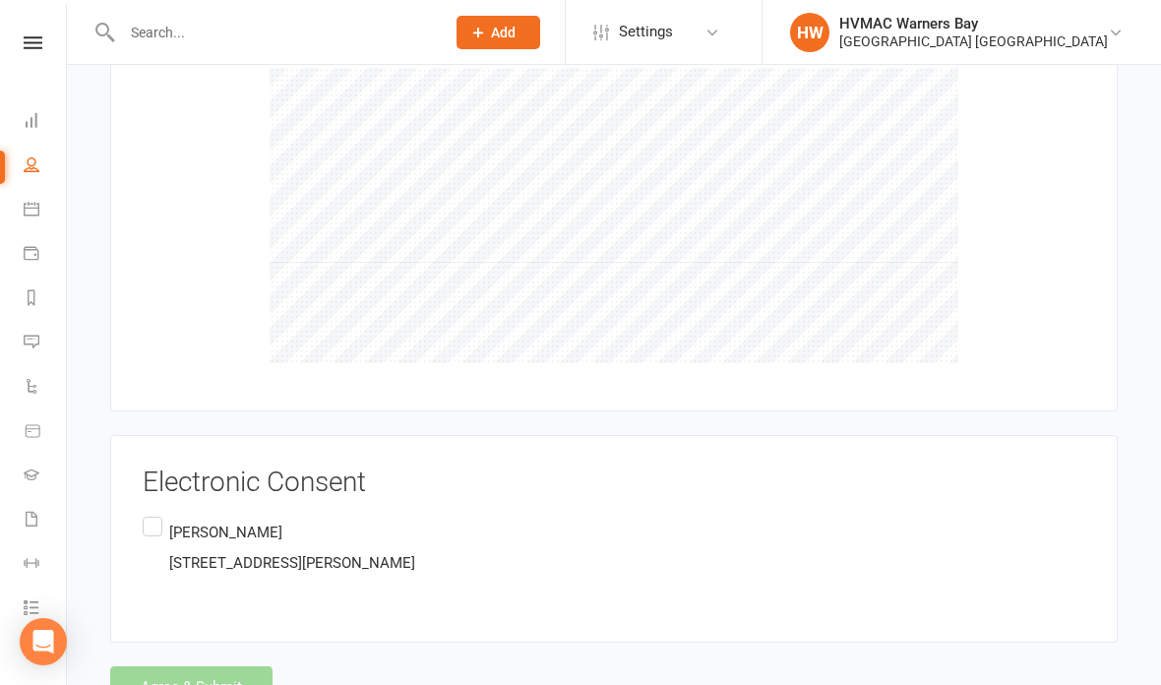
click at [162, 513] on label "Raymond Mariasoosai 61 Timbercrest Chase, Charlestown, Nsw 2290 AU" at bounding box center [279, 548] width 273 height 70
click at [155, 513] on input "Raymond Mariasoosai 61 Timbercrest Chase, Charlestown, Nsw 2290 AU" at bounding box center [149, 513] width 13 height 0
click at [222, 666] on button "Agree & Submit" at bounding box center [191, 686] width 162 height 41
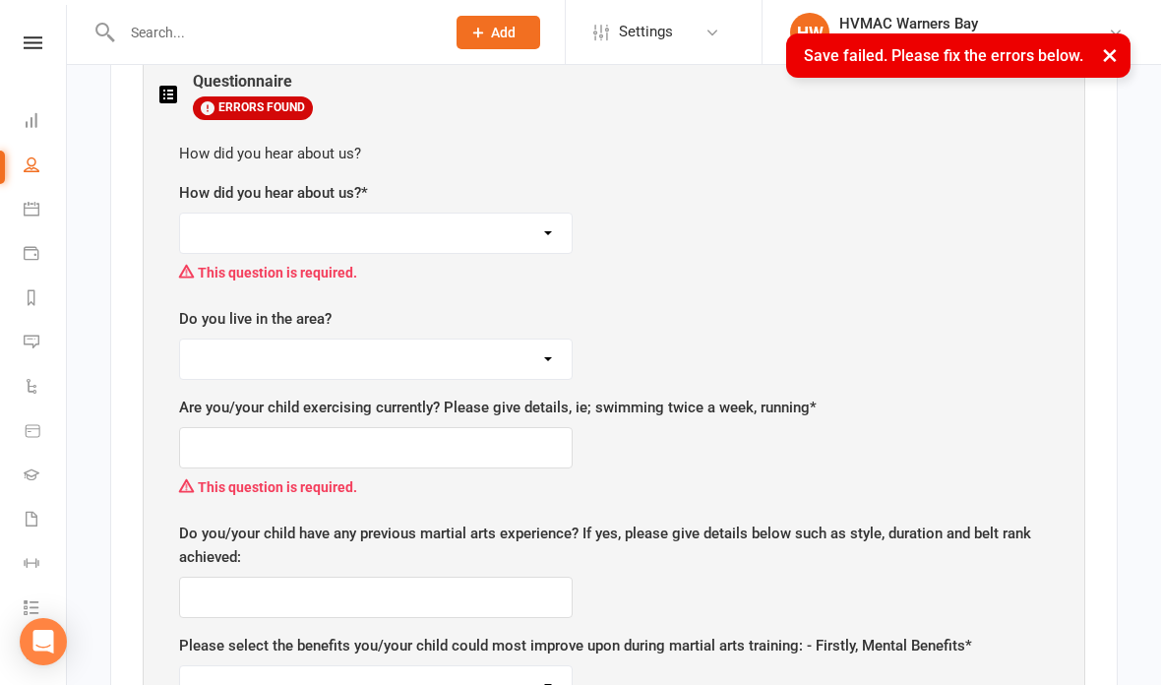
scroll to position [929, 0]
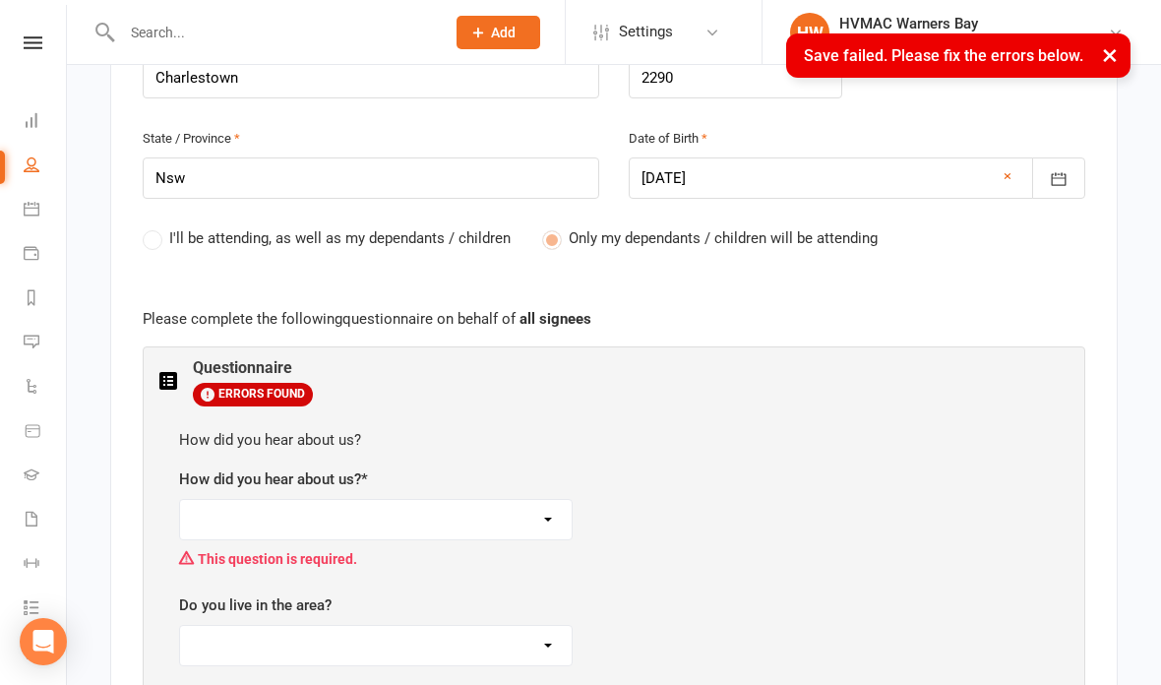
click at [243, 467] on label "How did you hear about us? *" at bounding box center [273, 479] width 189 height 24
click at [214, 500] on select "Facebook Internet Referral from a friend Flyer in the mail or at the shopping m…" at bounding box center [376, 519] width 392 height 39
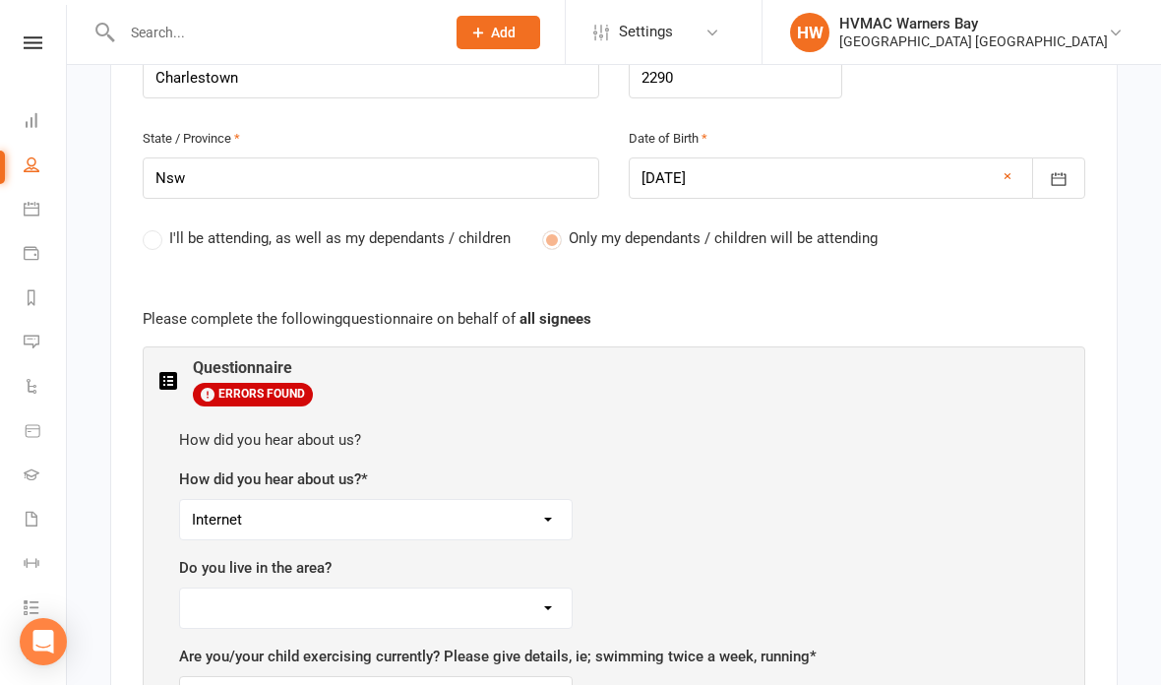
click at [202, 514] on select "Facebook Internet Referral from a friend Flyer in the mail or at the shopping m…" at bounding box center [376, 519] width 392 height 39
click at [212, 517] on select "Facebook Internet Referral from a friend Flyer in the mail or at the shopping m…" at bounding box center [376, 519] width 392 height 39
click at [209, 507] on select "Facebook Internet Referral from a friend Flyer in the mail or at the shopping m…" at bounding box center [376, 519] width 392 height 39
select select "Internet"
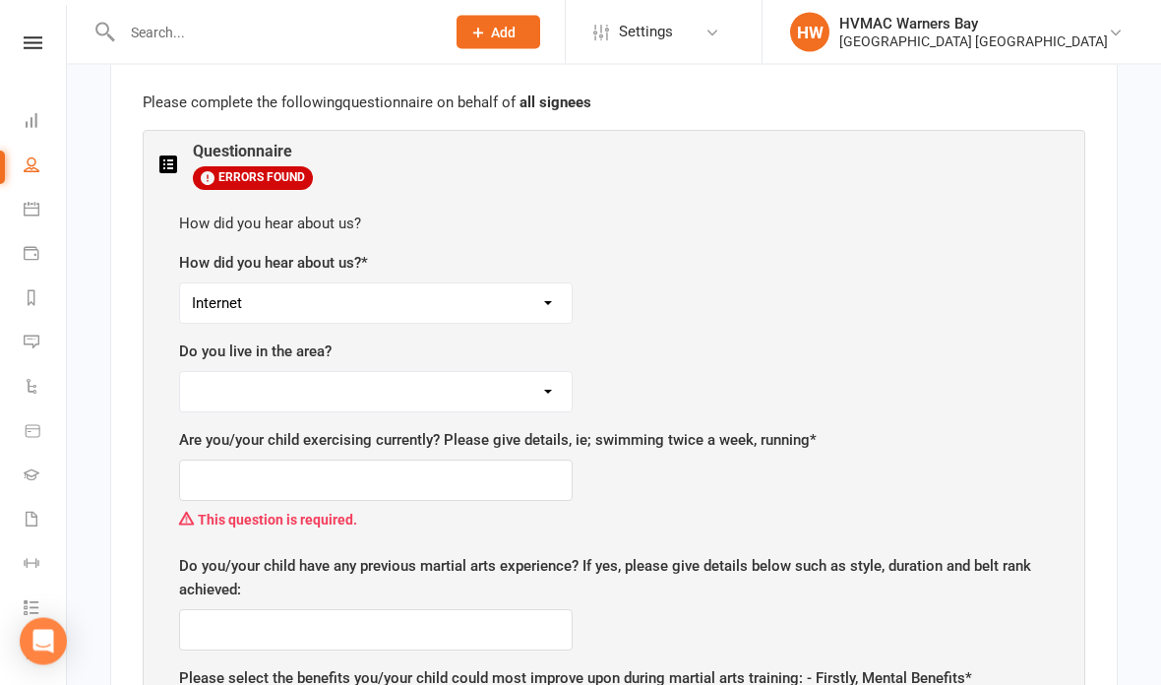
scroll to position [1144, 0]
click at [200, 387] on select "Yes No" at bounding box center [376, 392] width 392 height 39
select select "Yes"
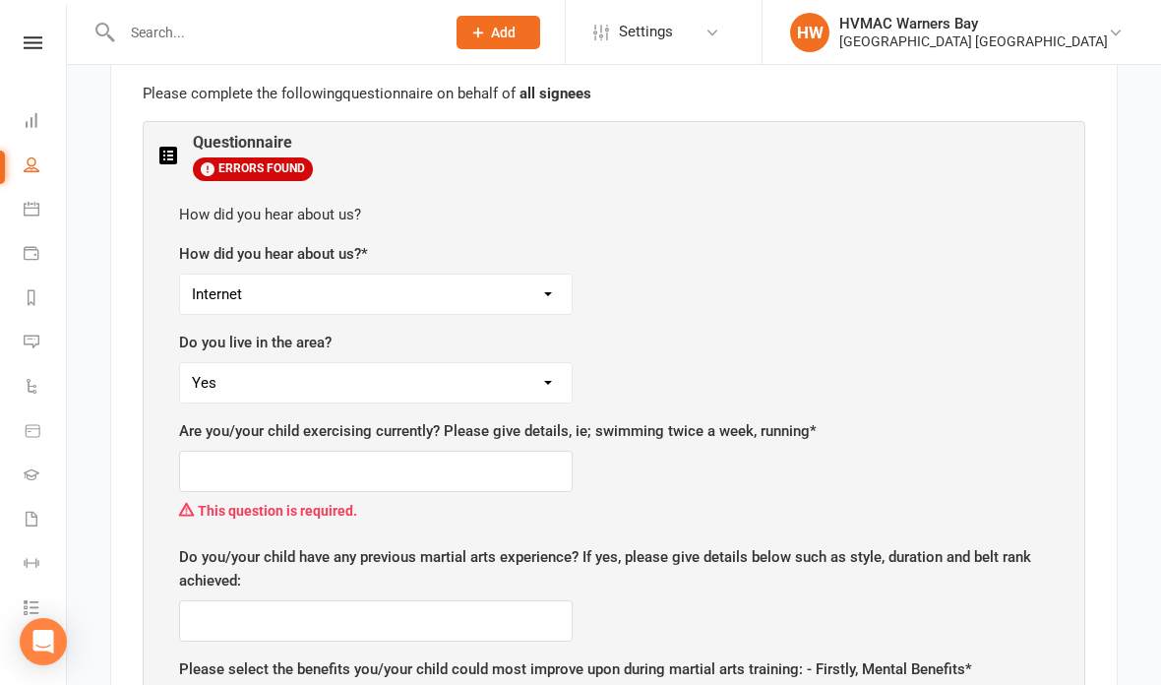
scroll to position [1183, 0]
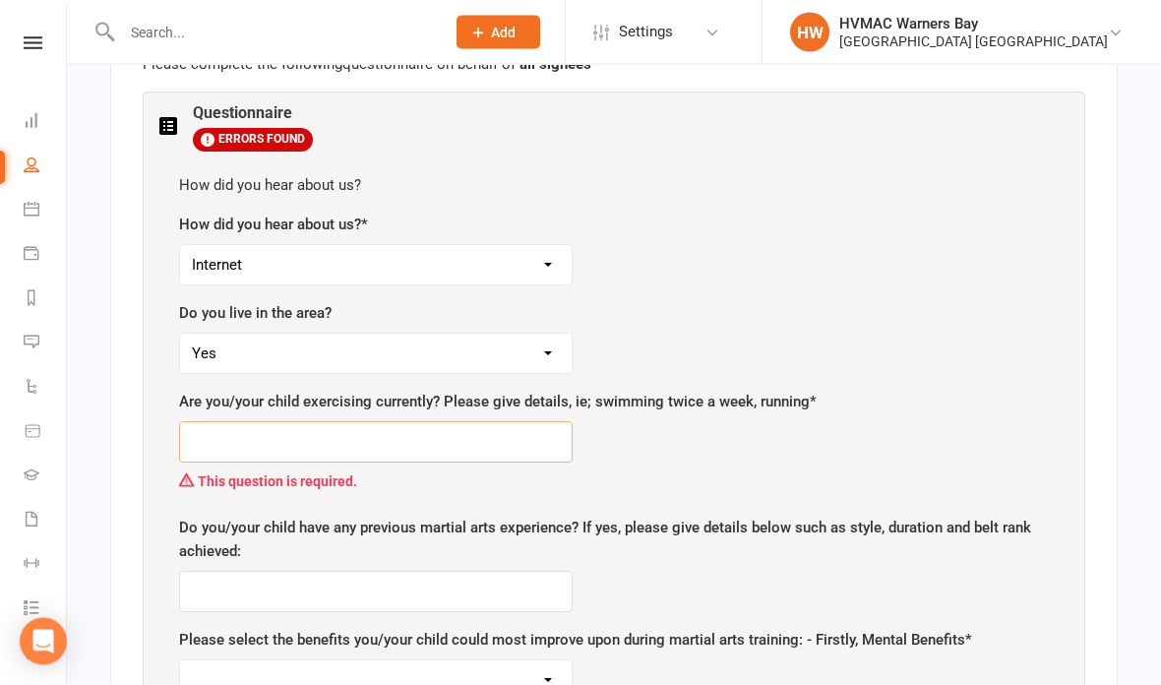
click at [247, 433] on input "text" at bounding box center [376, 442] width 394 height 41
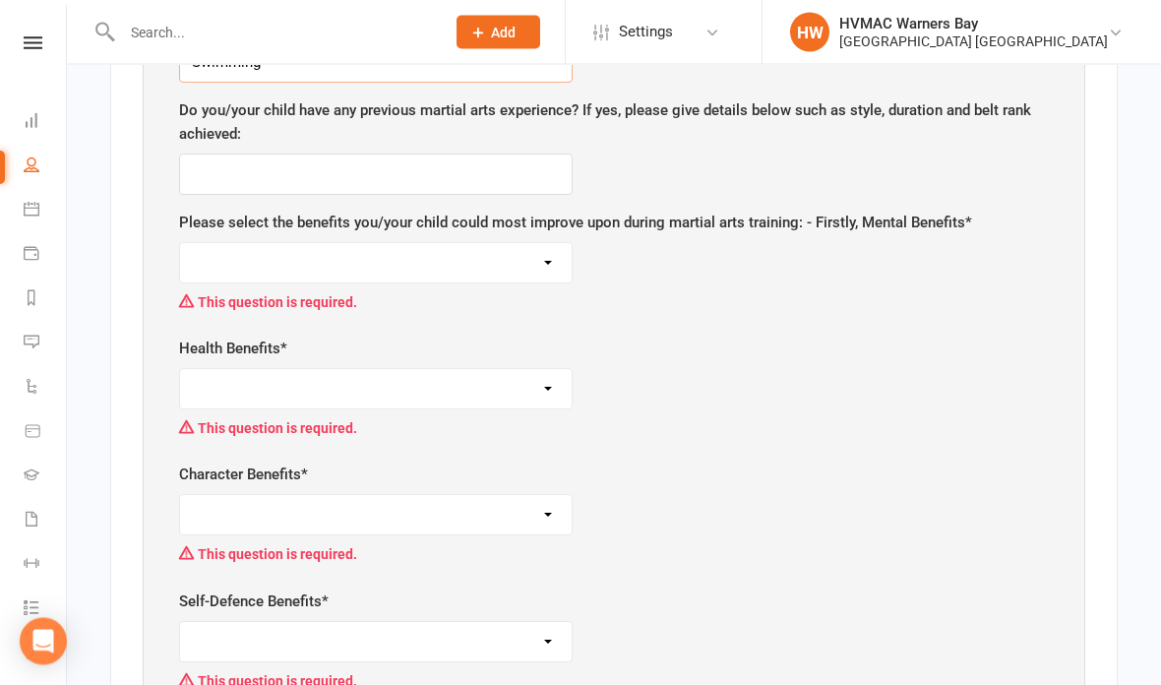
type input "Swimming"
click at [226, 244] on select "Self-esteem Focus and Listening Fun, Fun, Fun Determination Motivation" at bounding box center [376, 263] width 392 height 39
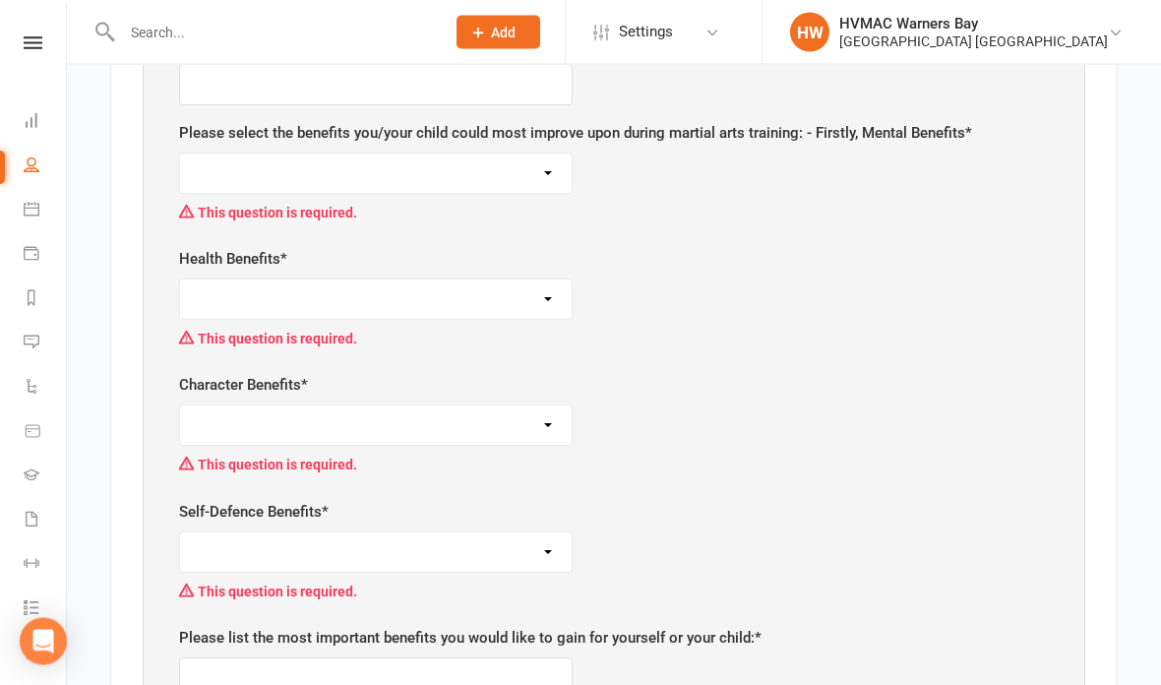
scroll to position [1654, 0]
click at [546, 153] on select "Self-esteem Focus and Listening Fun, Fun, Fun Determination Motivation" at bounding box center [376, 172] width 392 height 39
select select "Focus and Listening"
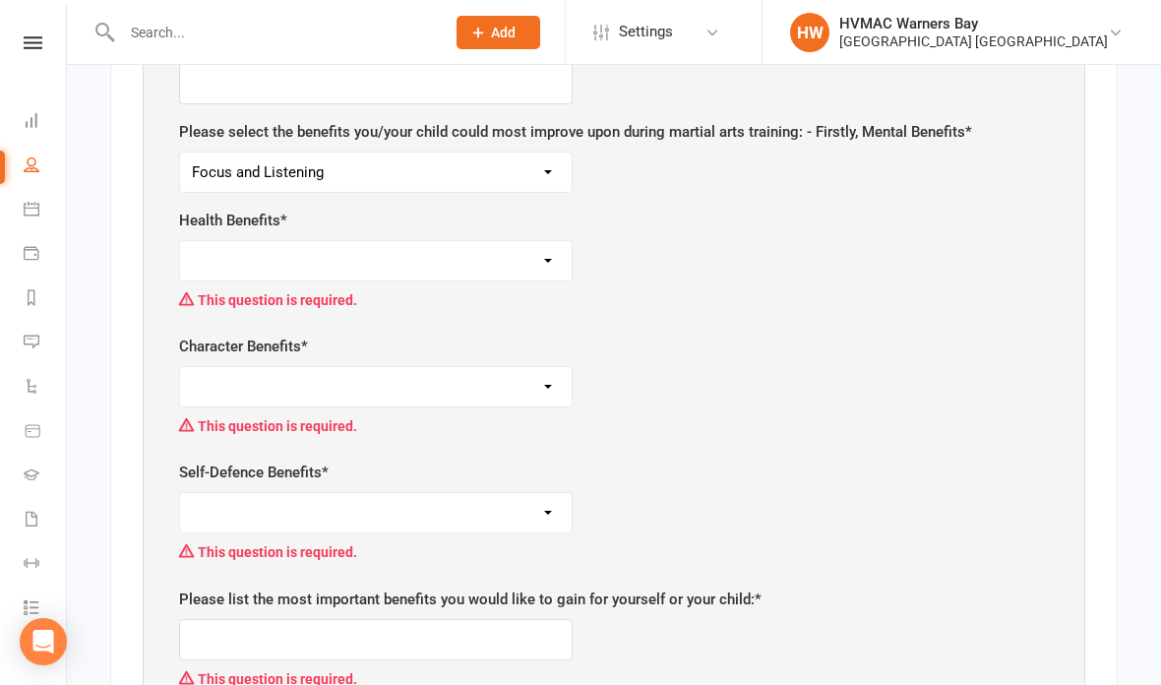
click at [530, 248] on select "Weight Control Strength Flexibility Coordination Cardio vascular / Fitness" at bounding box center [376, 260] width 392 height 39
select select "Strength"
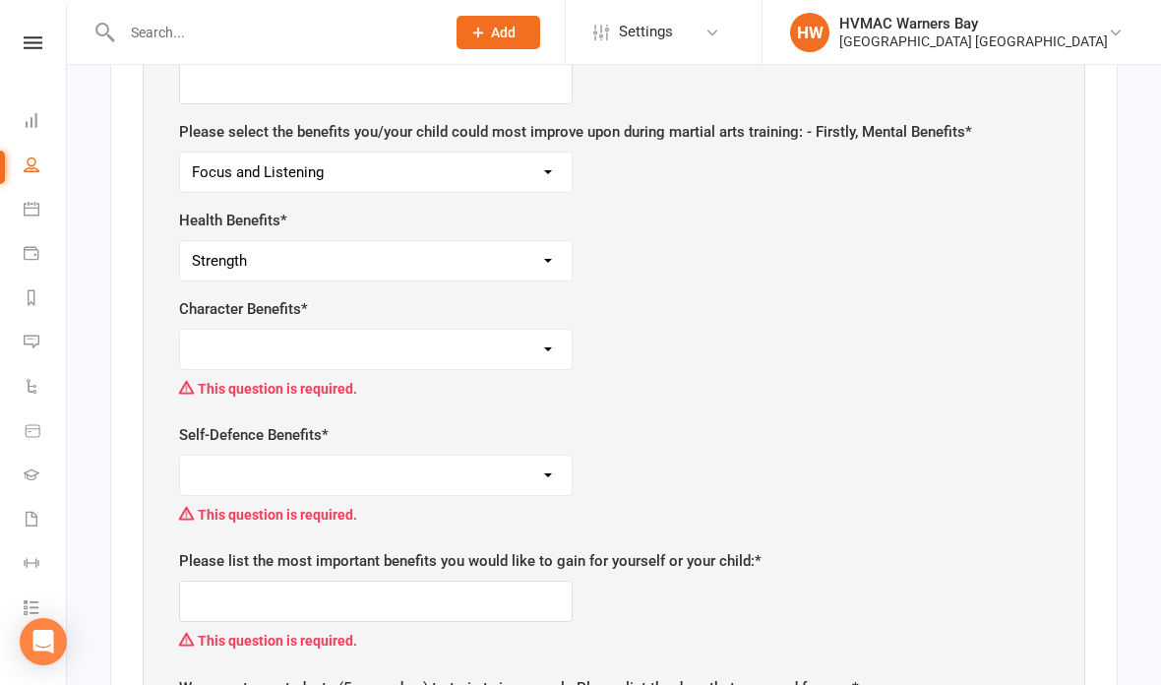
click at [529, 330] on select "Respect for others/self Integrity Self control Leadership Assertiveness" at bounding box center [376, 349] width 392 height 39
select select "Respect for others/self"
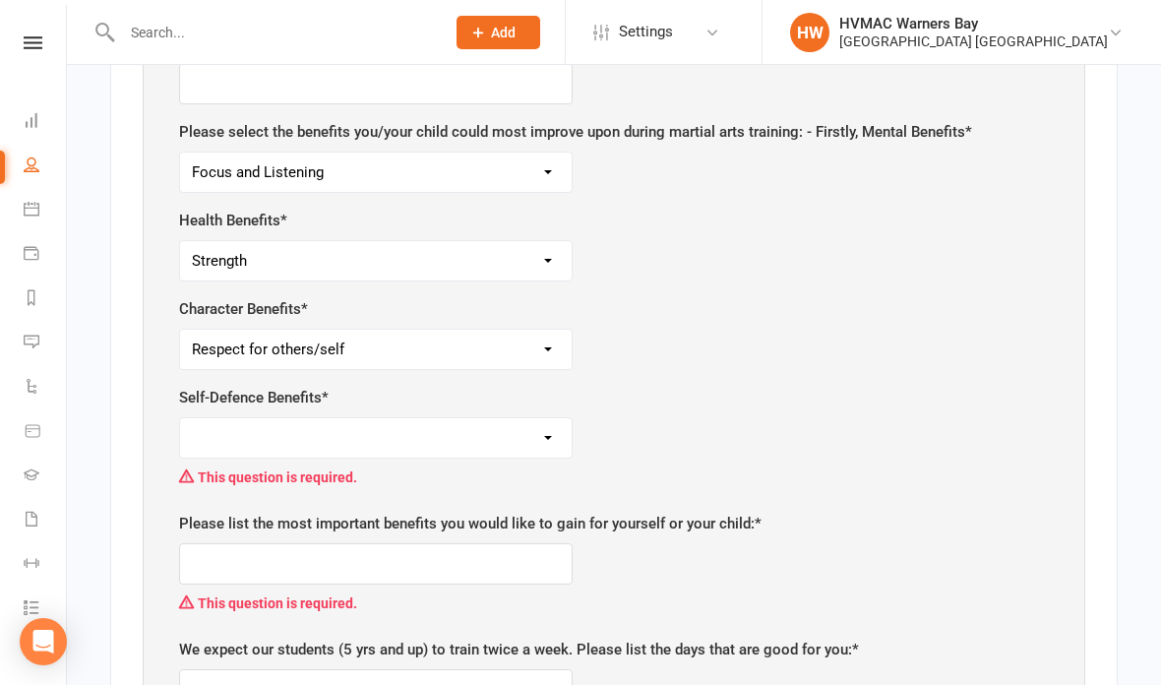
click at [522, 418] on select "Safety Self confidence Anti-bullying Agility and coordination Awareness" at bounding box center [376, 437] width 392 height 39
select select "Self confidence"
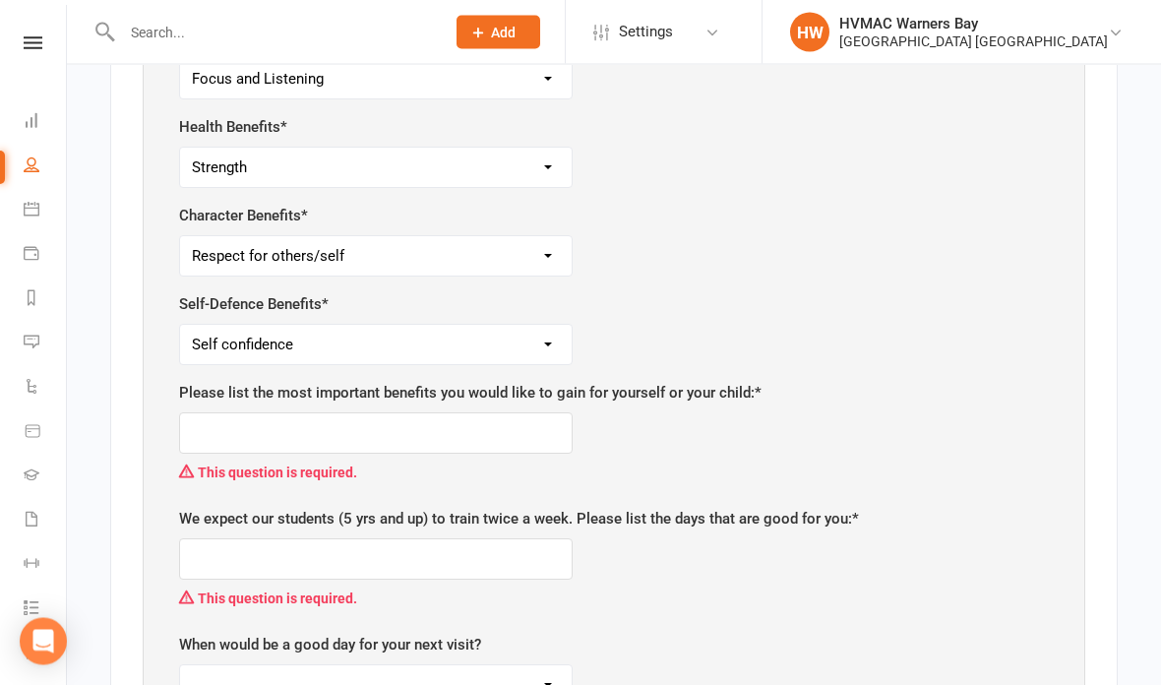
scroll to position [1748, 0]
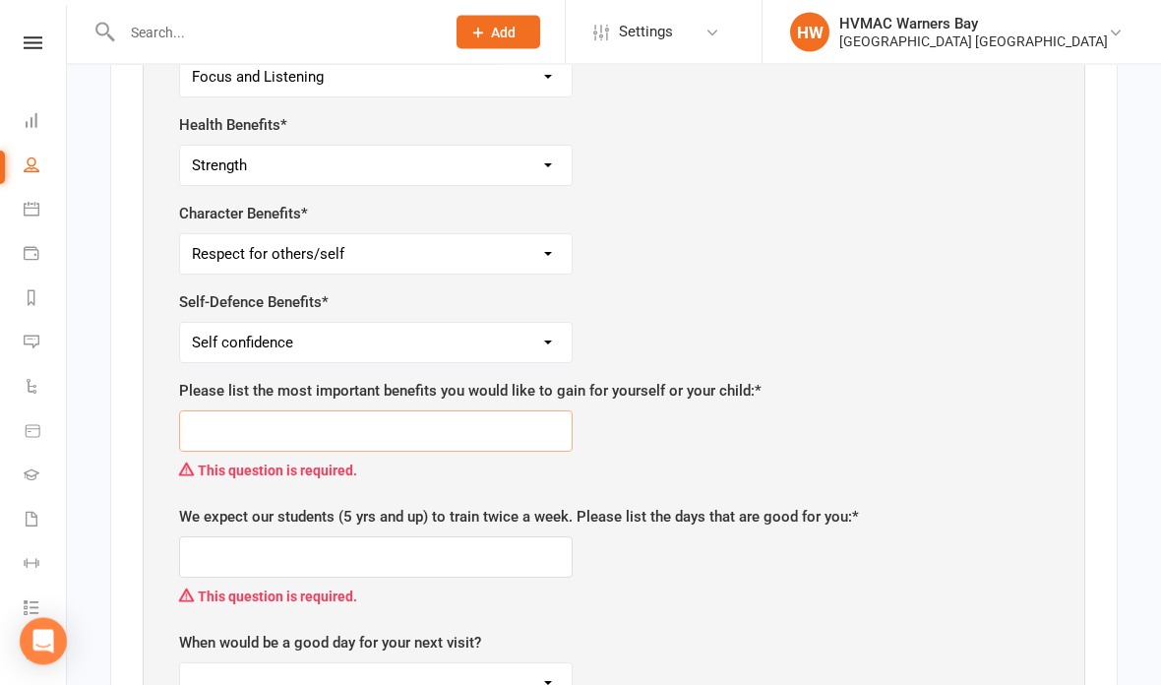
click at [529, 411] on input "text" at bounding box center [376, 431] width 394 height 41
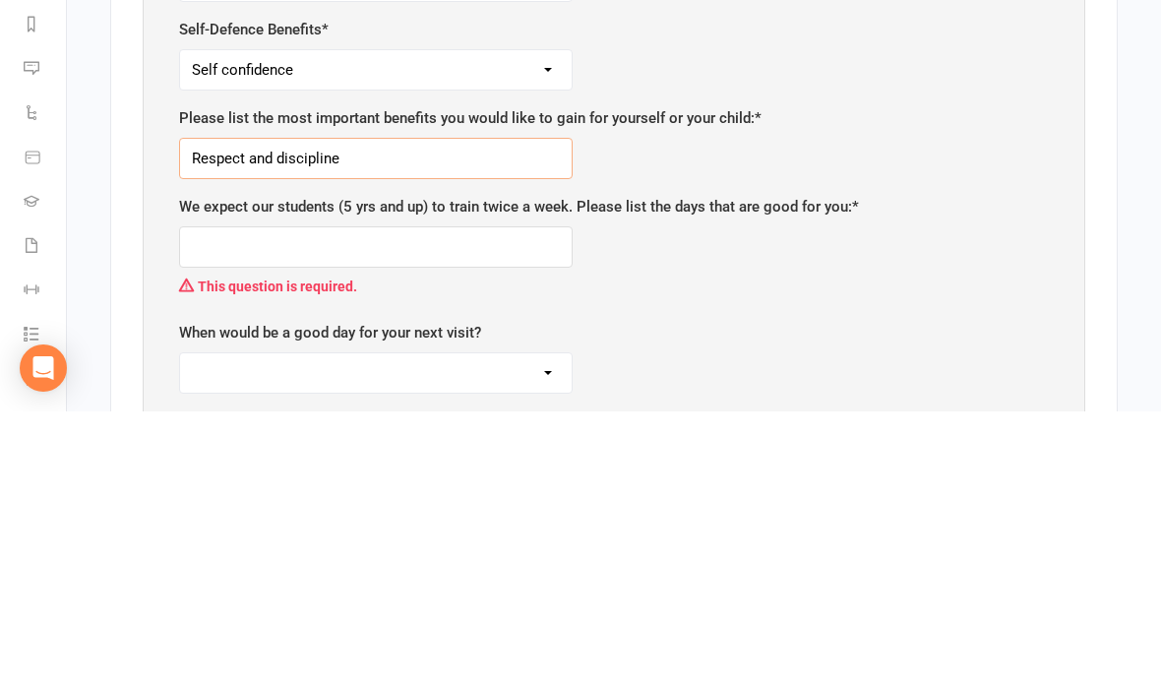
type input "Respect and discipline"
click at [508, 500] on input "text" at bounding box center [376, 520] width 394 height 41
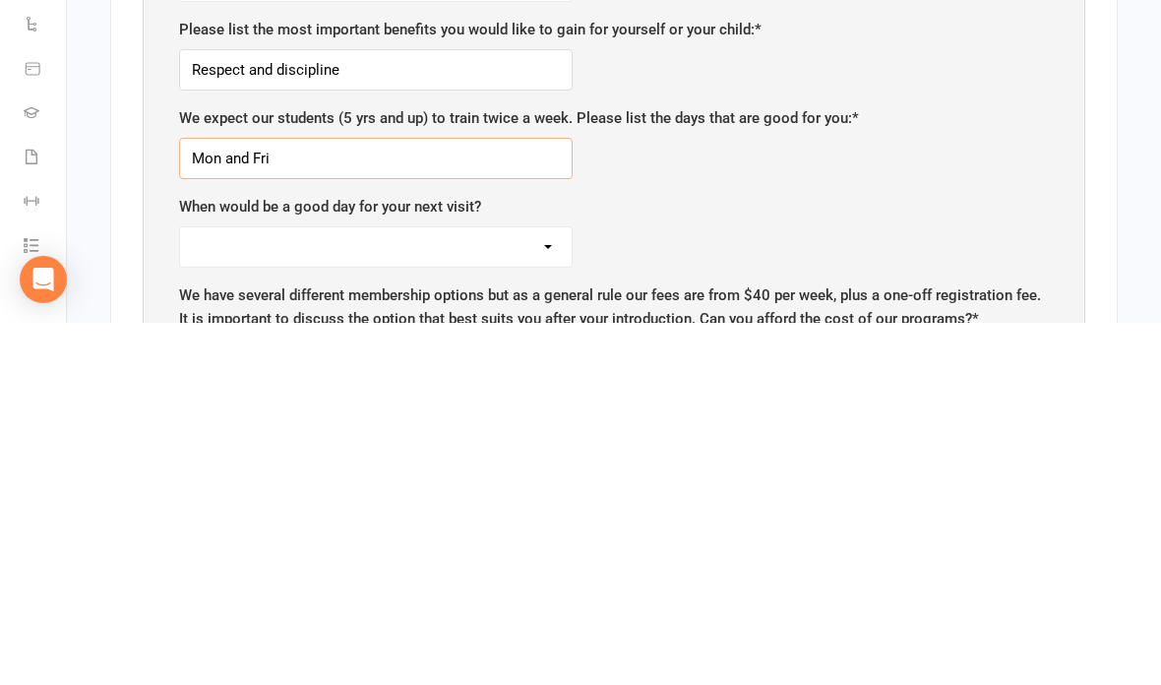
type input "Mon and Fri"
click at [539, 589] on select "Monday Tuesday Wednesday Thursday Friday Saturday" at bounding box center [376, 608] width 392 height 39
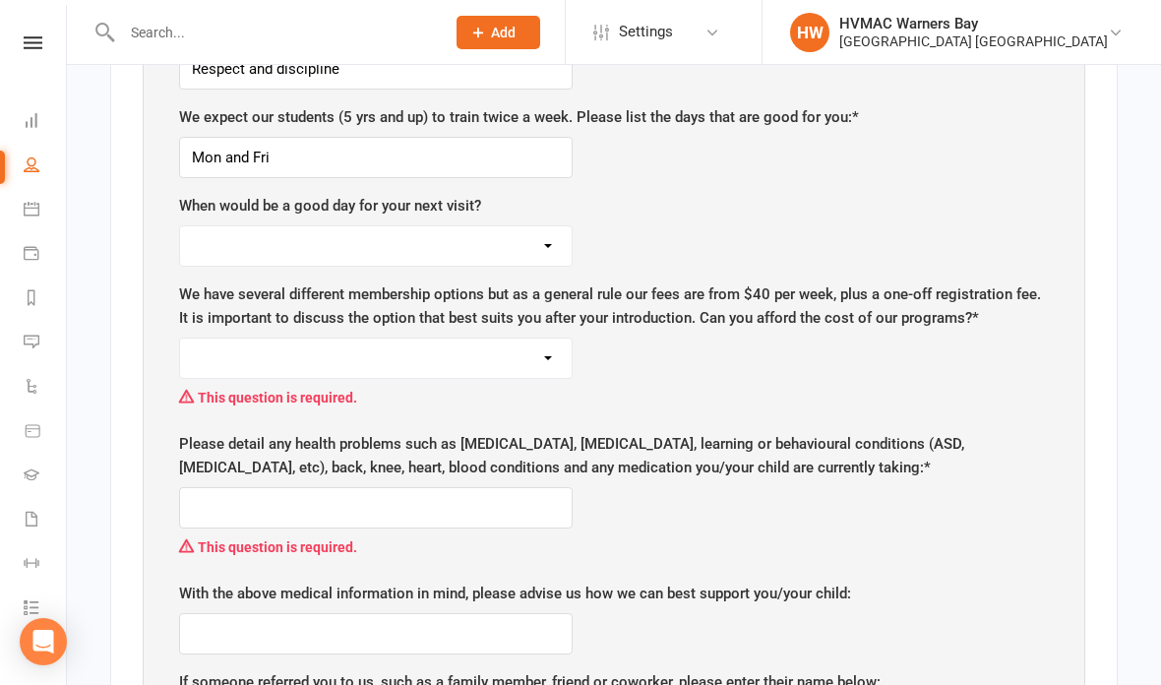
select select "Friday"
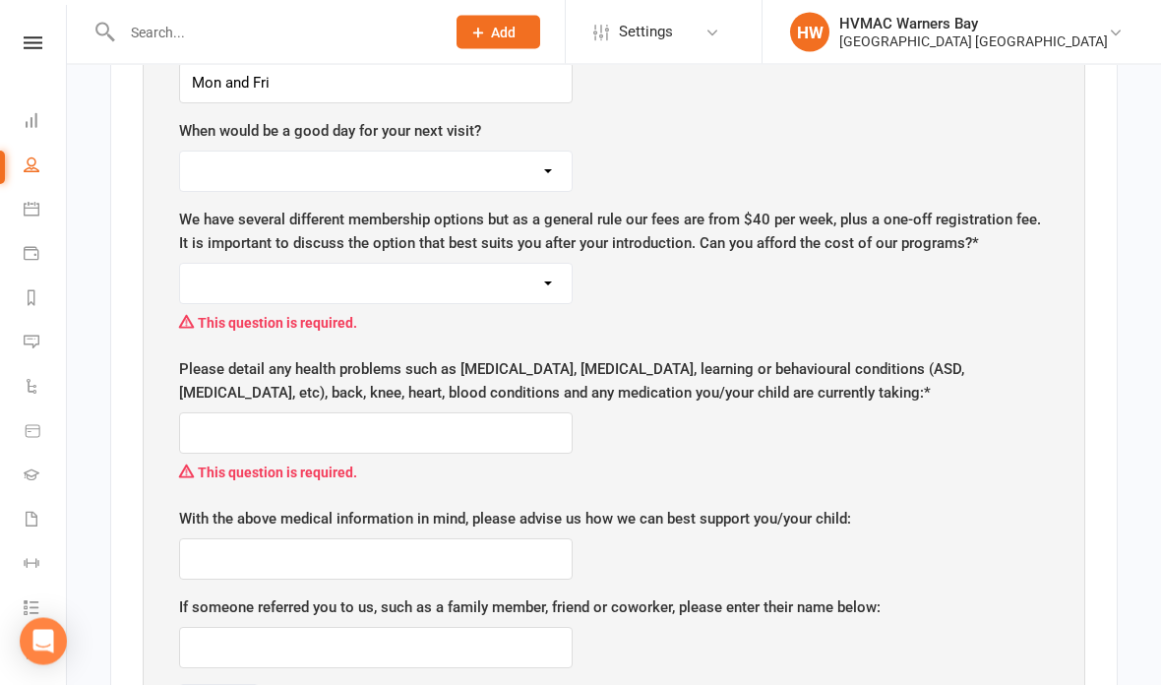
scroll to position [2186, 0]
click at [528, 264] on select "Yes No" at bounding box center [376, 283] width 392 height 39
select select "Yes"
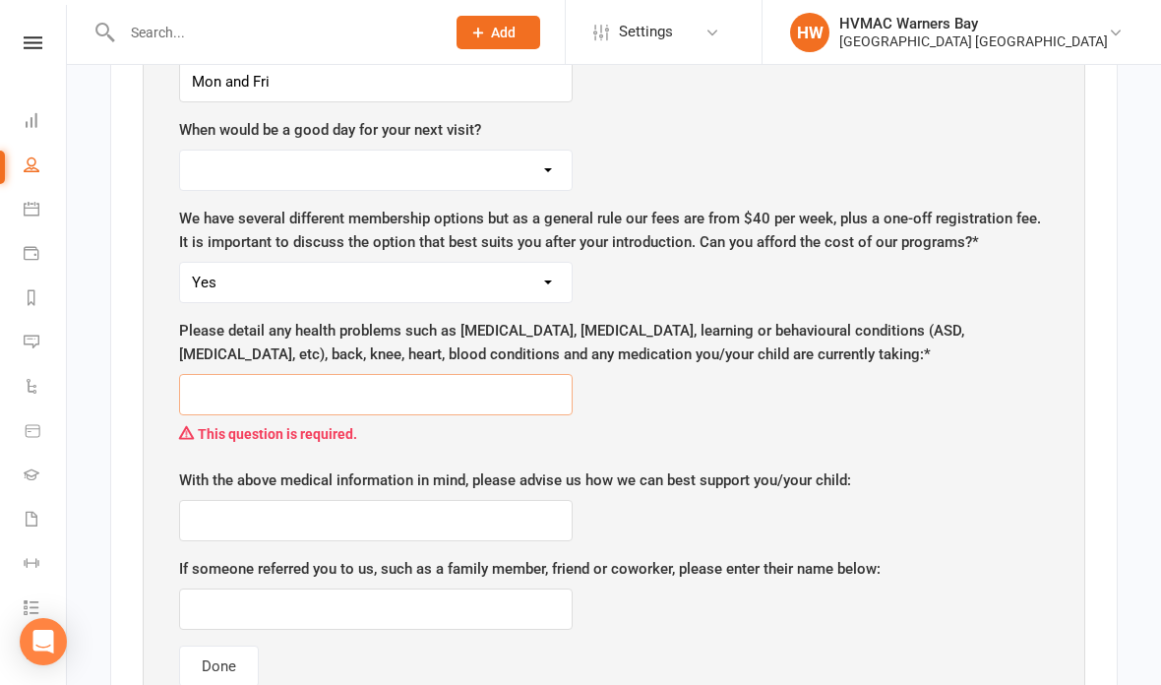
click at [518, 374] on input "text" at bounding box center [376, 394] width 394 height 41
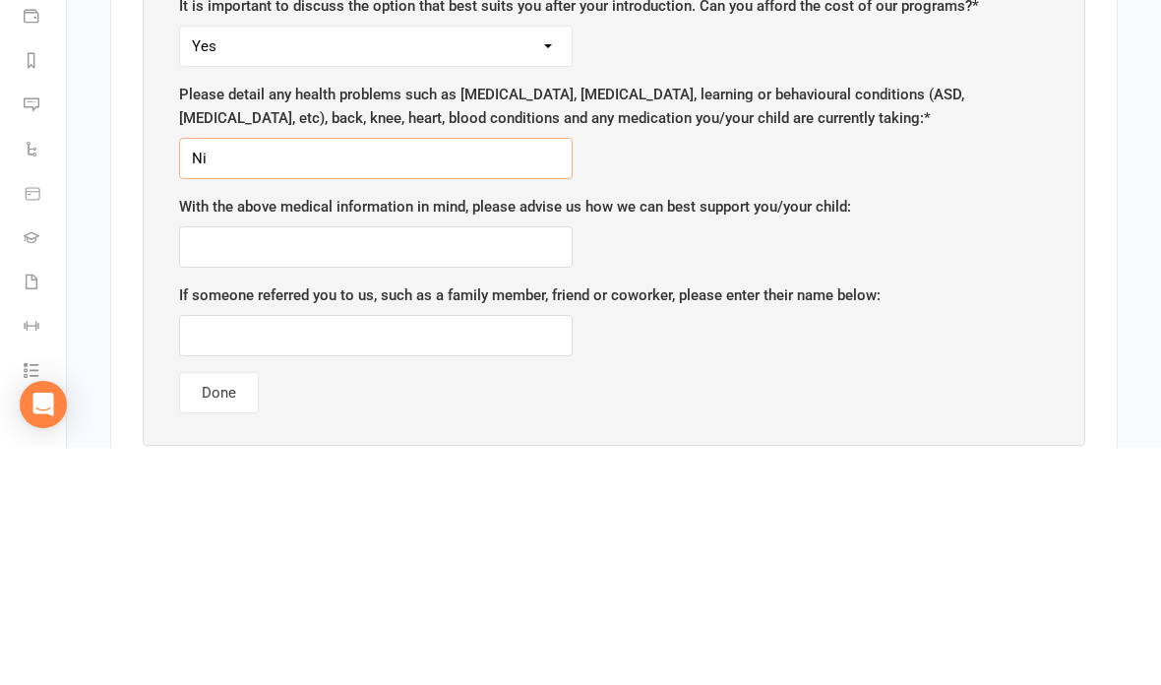
type input "Nil"
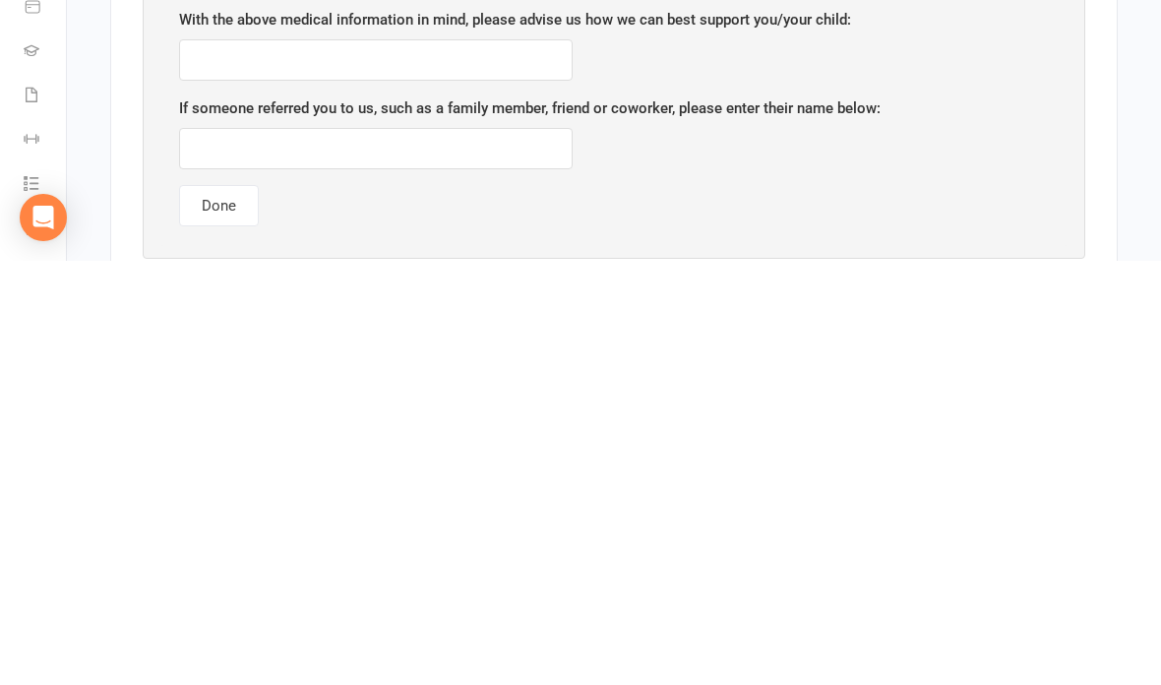
click at [231, 609] on button "Done" at bounding box center [219, 629] width 80 height 41
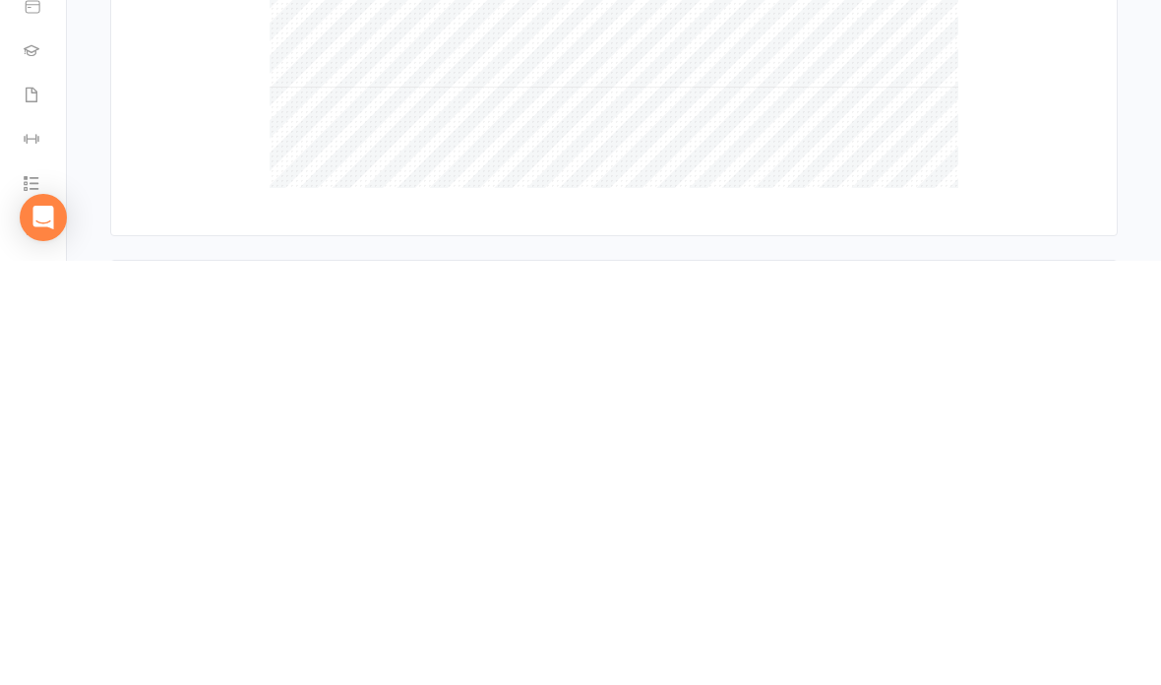
scroll to position [2436, 0]
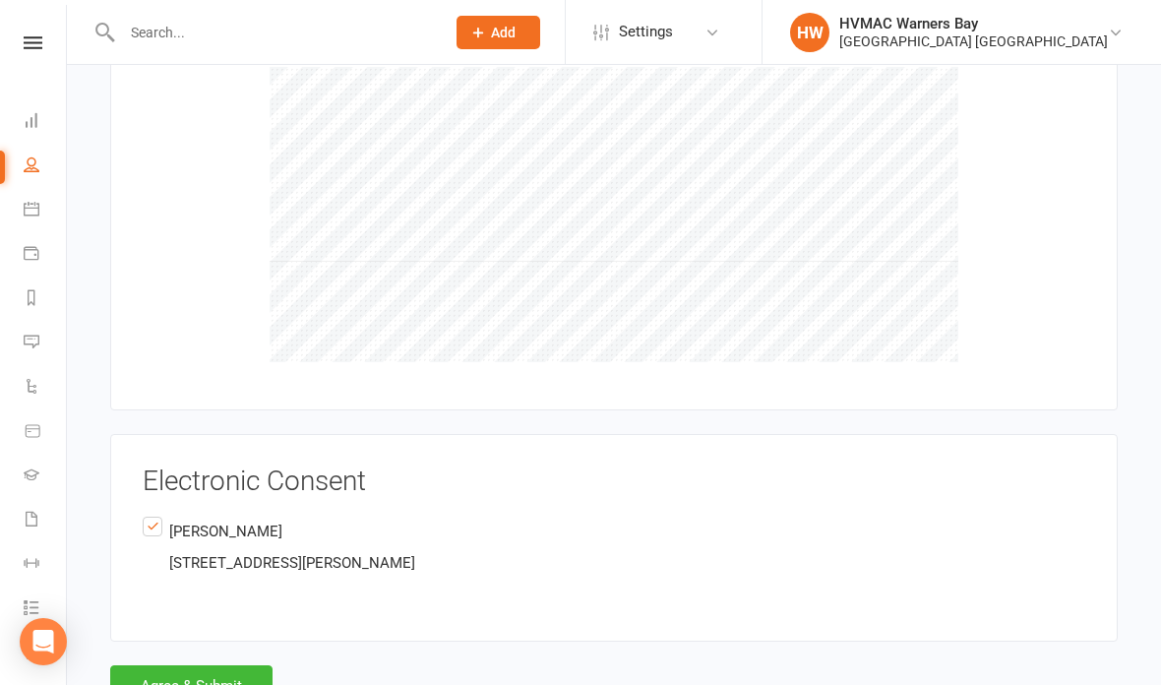
click at [223, 665] on button "Agree & Submit" at bounding box center [191, 685] width 162 height 41
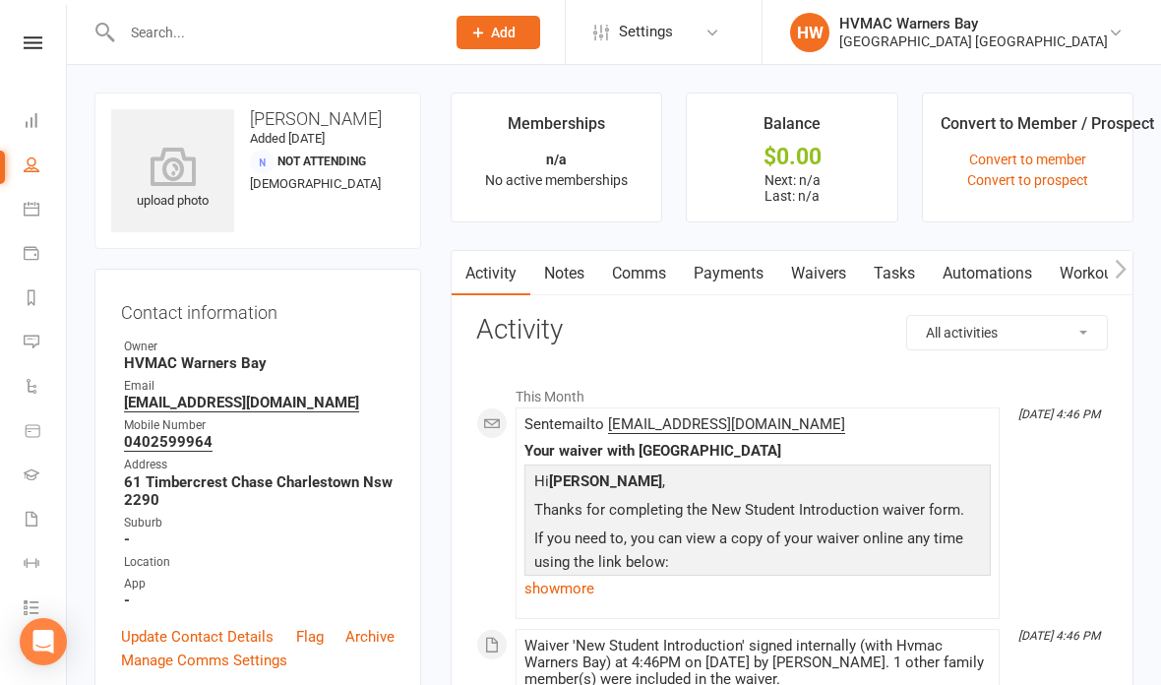
click at [814, 284] on link "Waivers" at bounding box center [818, 273] width 83 height 45
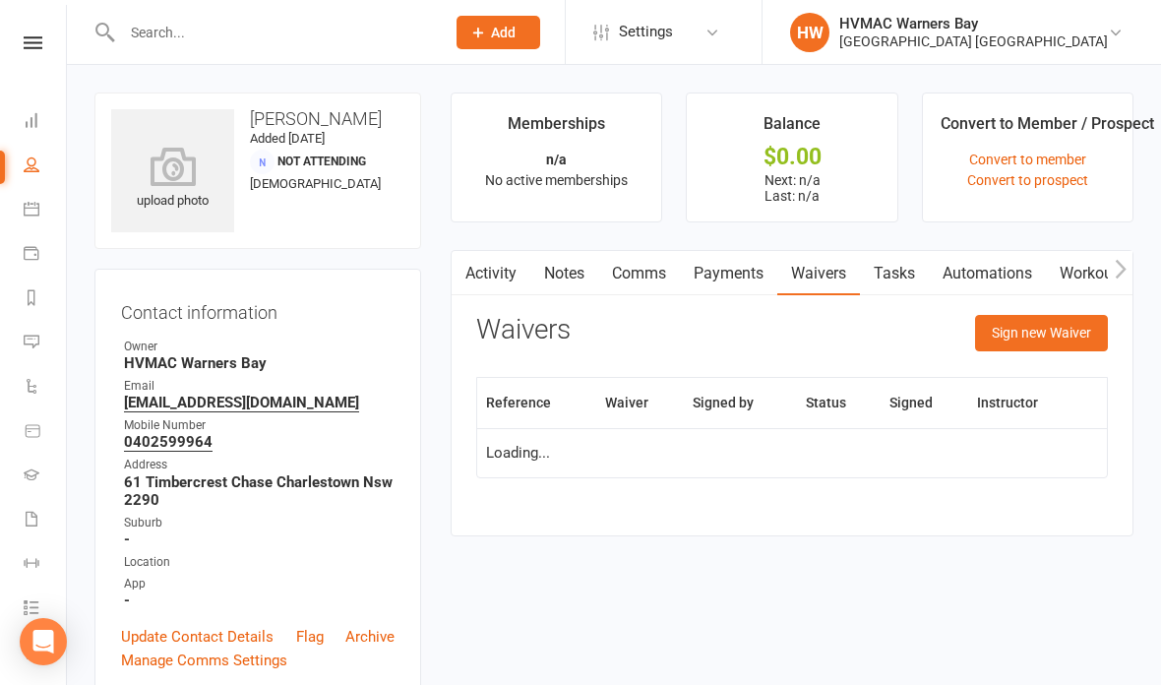
click at [1063, 321] on button "Sign new Waiver" at bounding box center [1041, 332] width 133 height 35
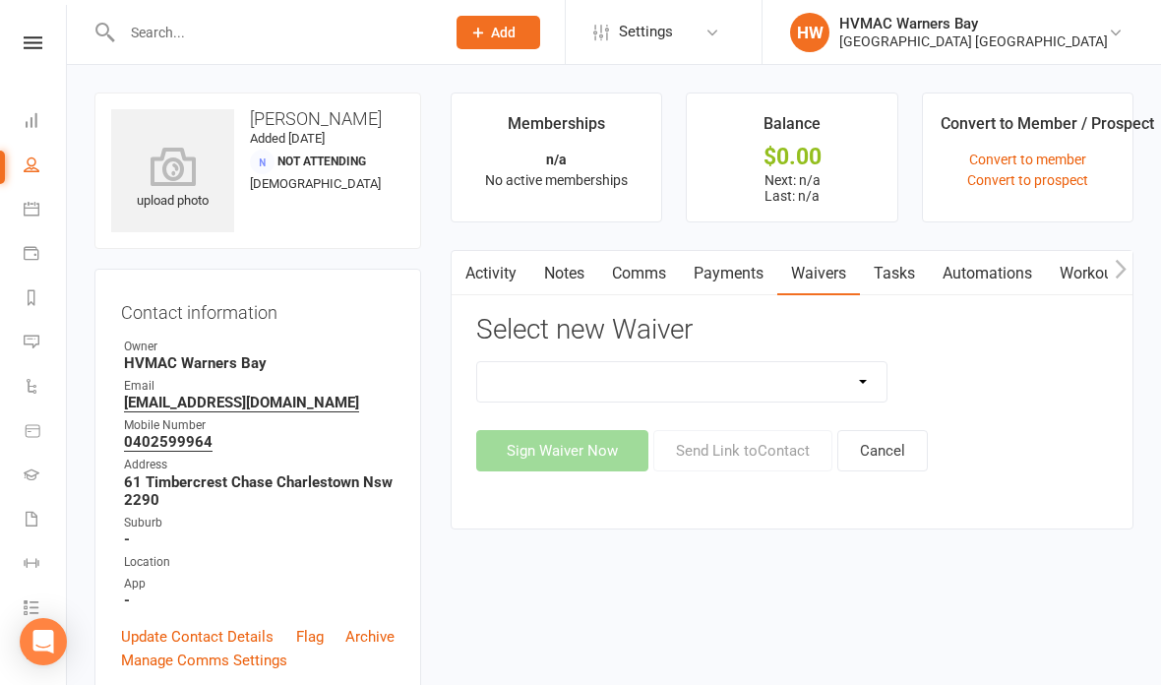
click at [746, 397] on select "Cancellation Form Cancellation Form - Kinder Kicks Fitness Challenge Goals Asse…" at bounding box center [681, 381] width 409 height 39
select select "5387"
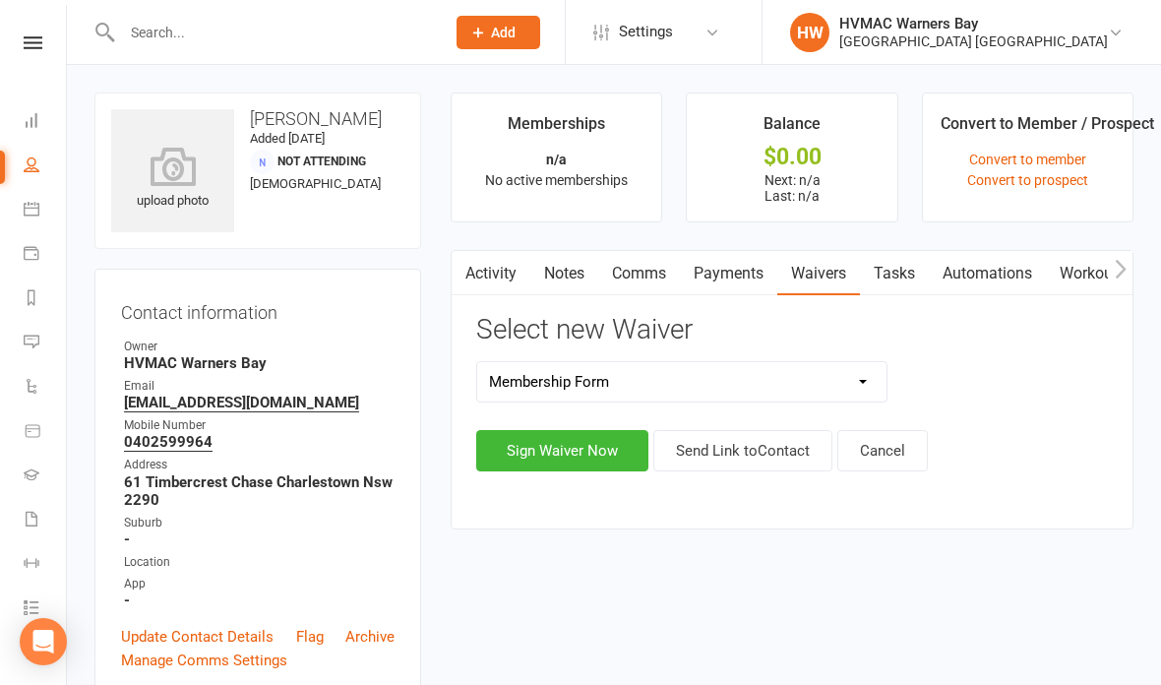
click at [566, 443] on button "Sign Waiver Now" at bounding box center [562, 450] width 172 height 41
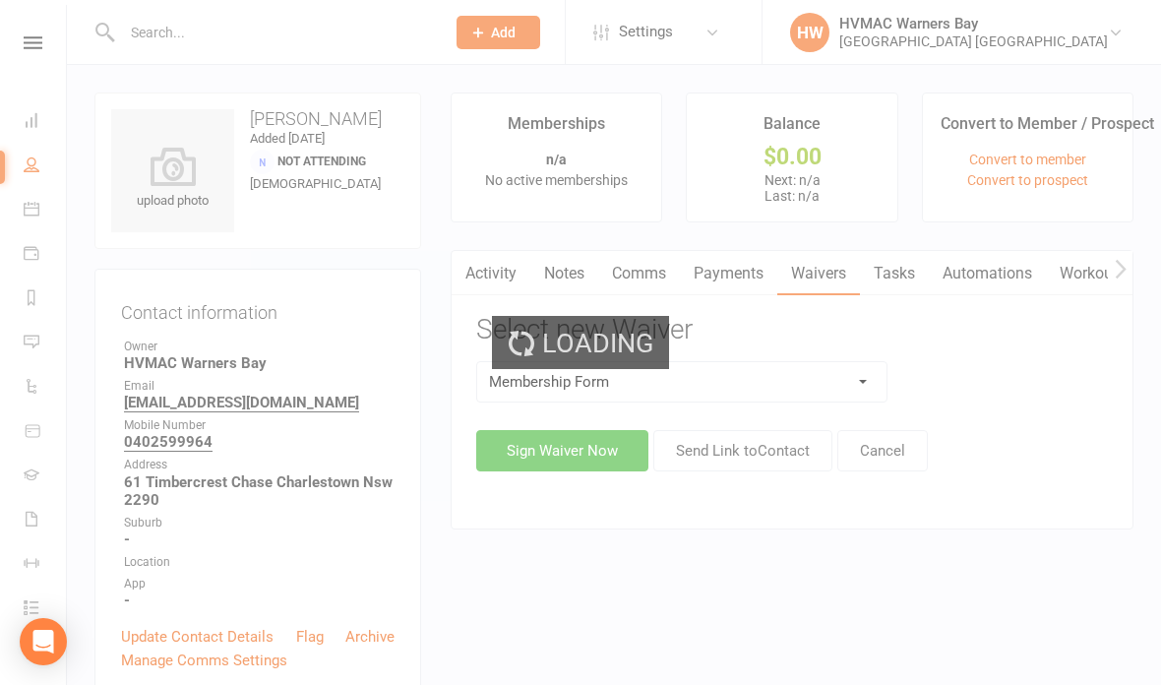
select select "bank_account"
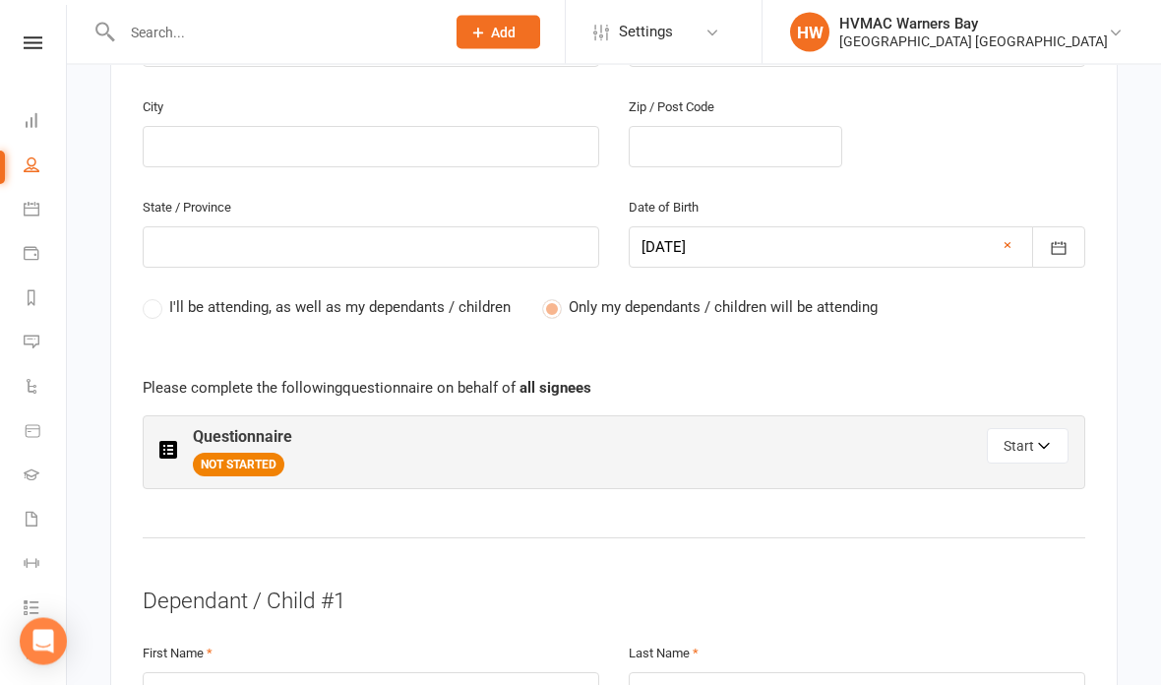
click at [1028, 445] on button "Start" at bounding box center [1028, 446] width 82 height 35
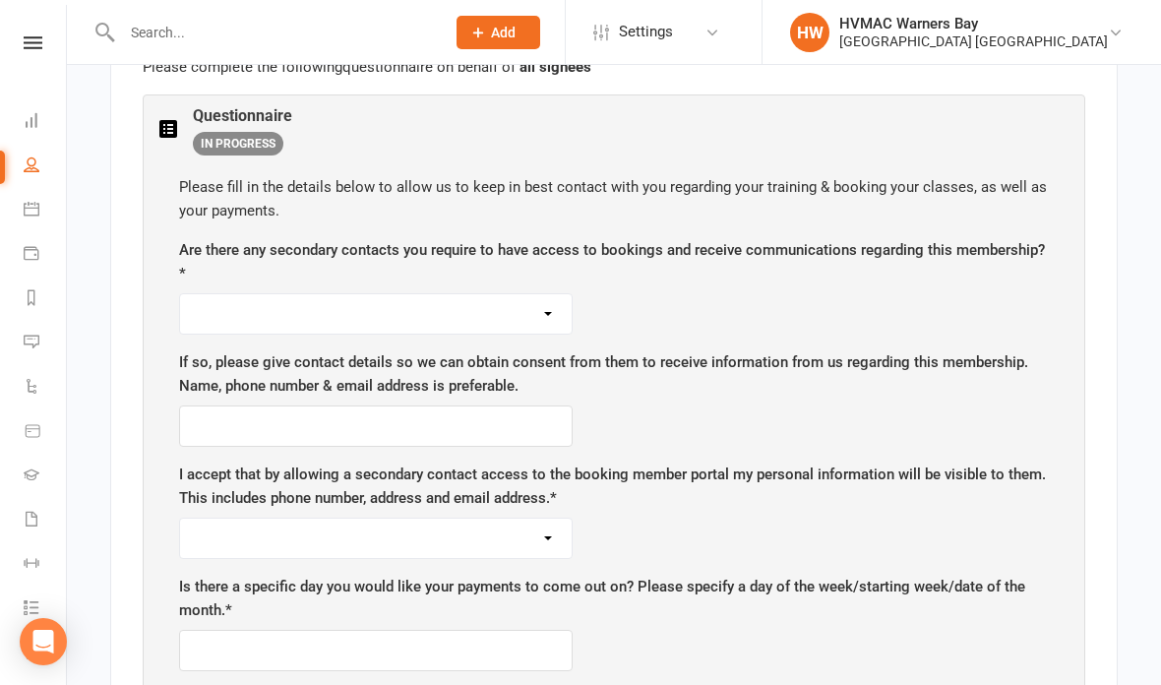
scroll to position [1224, 0]
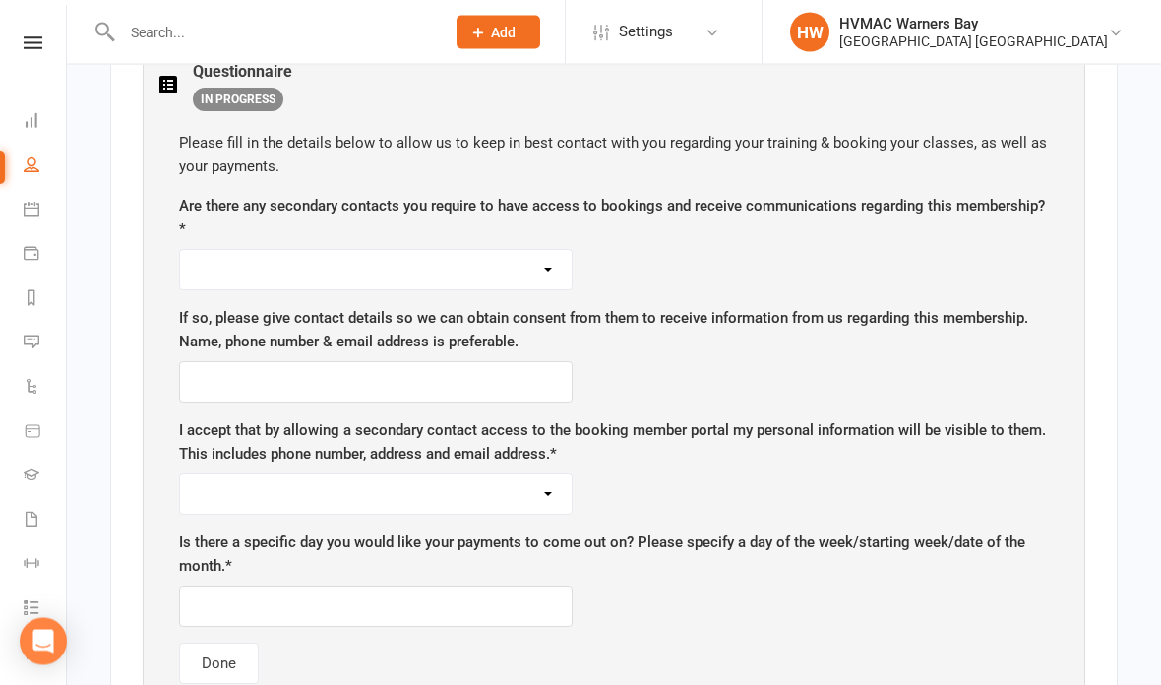
click at [514, 266] on select "Yes No" at bounding box center [376, 270] width 392 height 39
select select "No"
click at [292, 496] on select "Yes No" at bounding box center [376, 493] width 392 height 39
click at [461, 612] on input "text" at bounding box center [376, 605] width 394 height 41
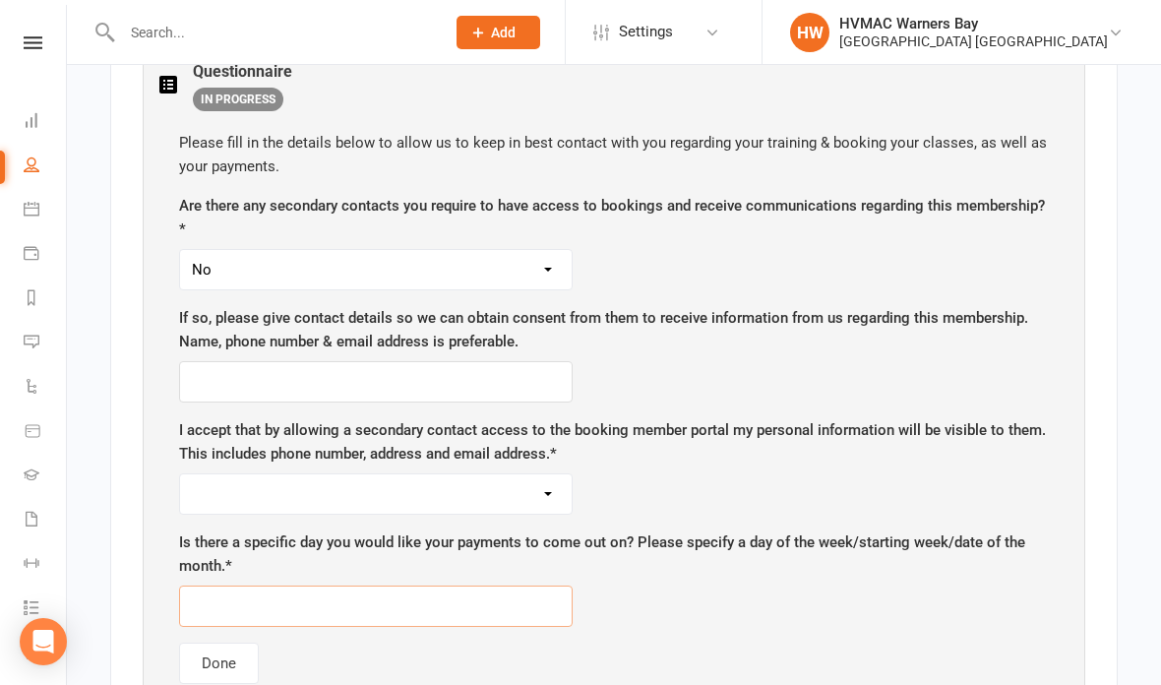
scroll to position [1224, 0]
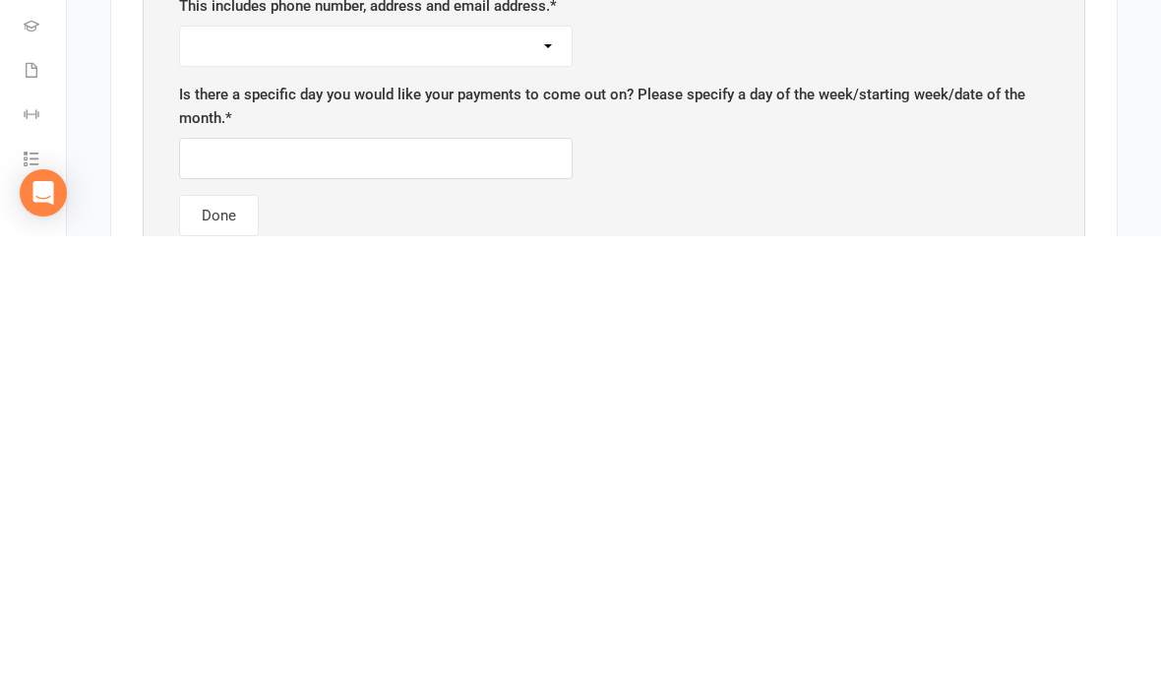
click at [525, 112] on div "Please fill in the details below to allow us to keep in best contact with you r…" at bounding box center [613, 408] width 909 height 592
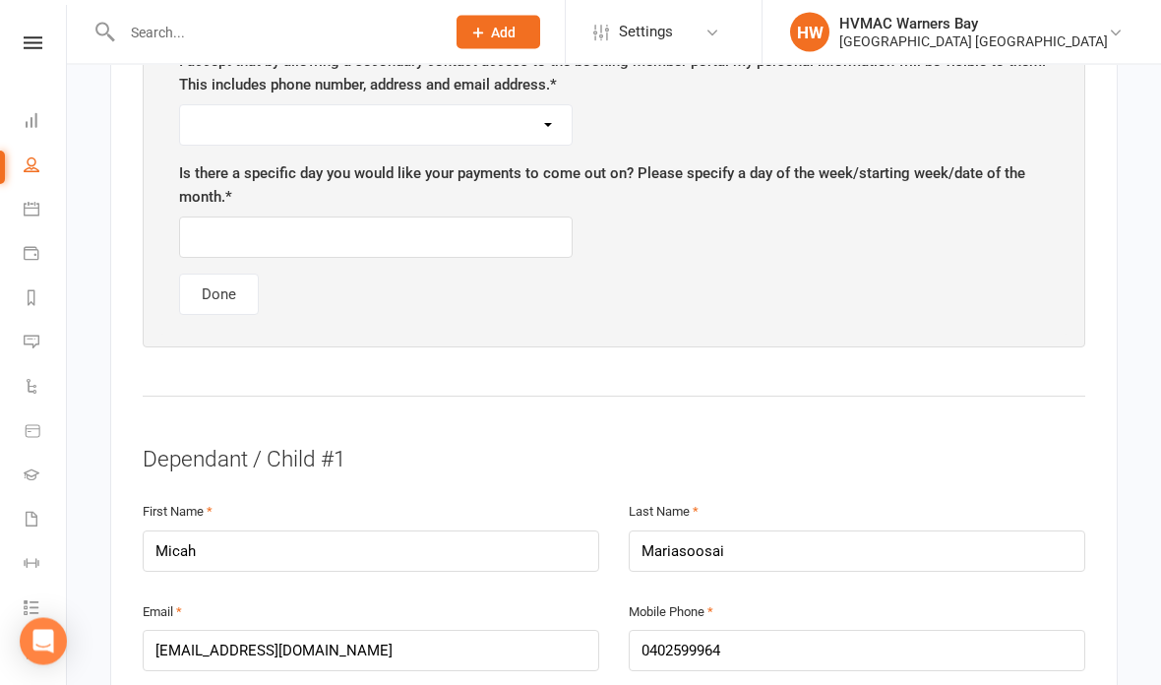
scroll to position [1578, 0]
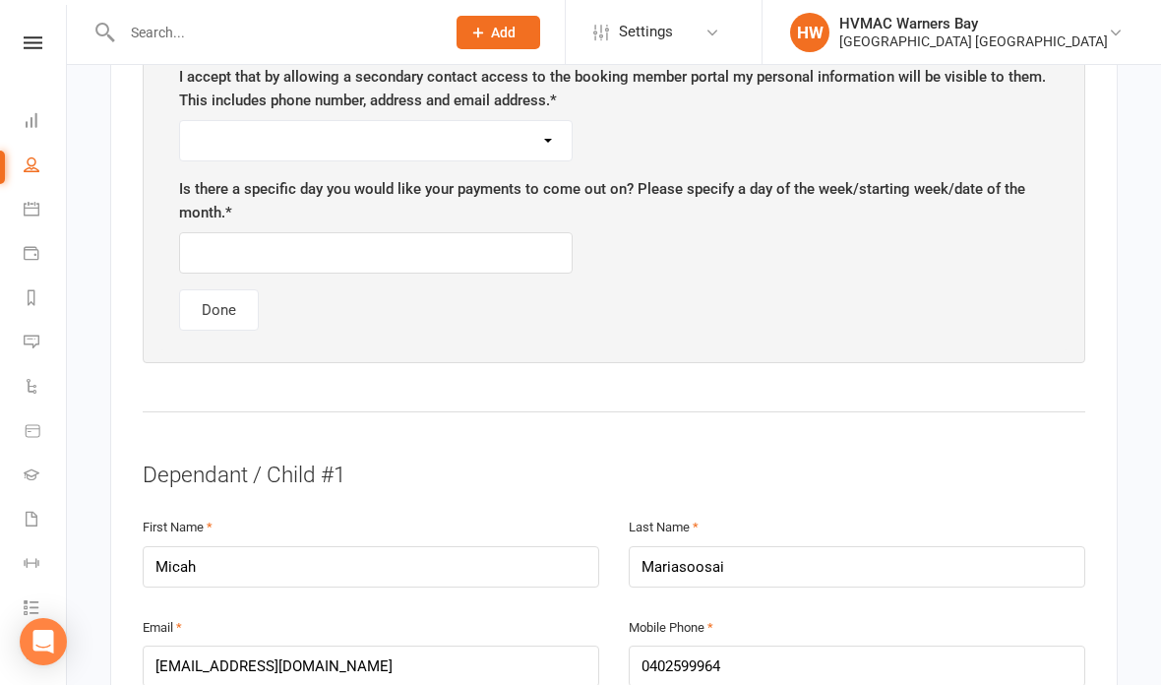
click at [521, 122] on select "Yes No" at bounding box center [376, 140] width 392 height 39
select select "No"
click at [231, 258] on input "text" at bounding box center [376, 252] width 394 height 41
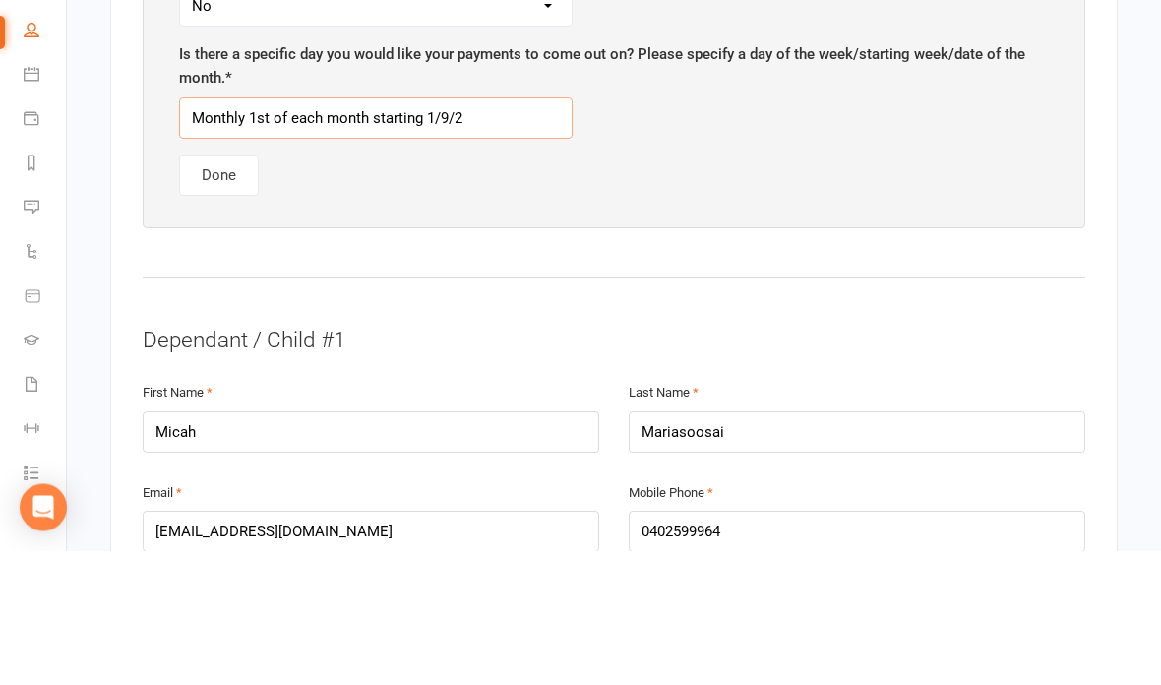
type input "Monthly 1st of each month starting 1/9/25"
click at [218, 289] on button "Done" at bounding box center [219, 309] width 80 height 41
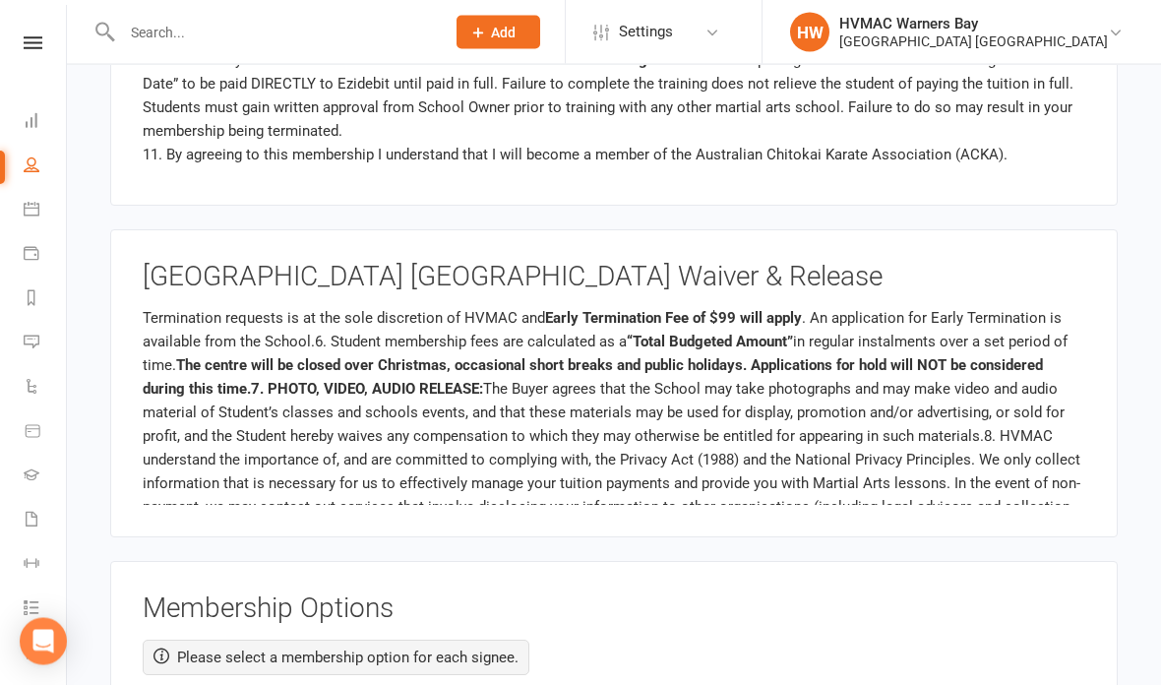
scroll to position [365, 0]
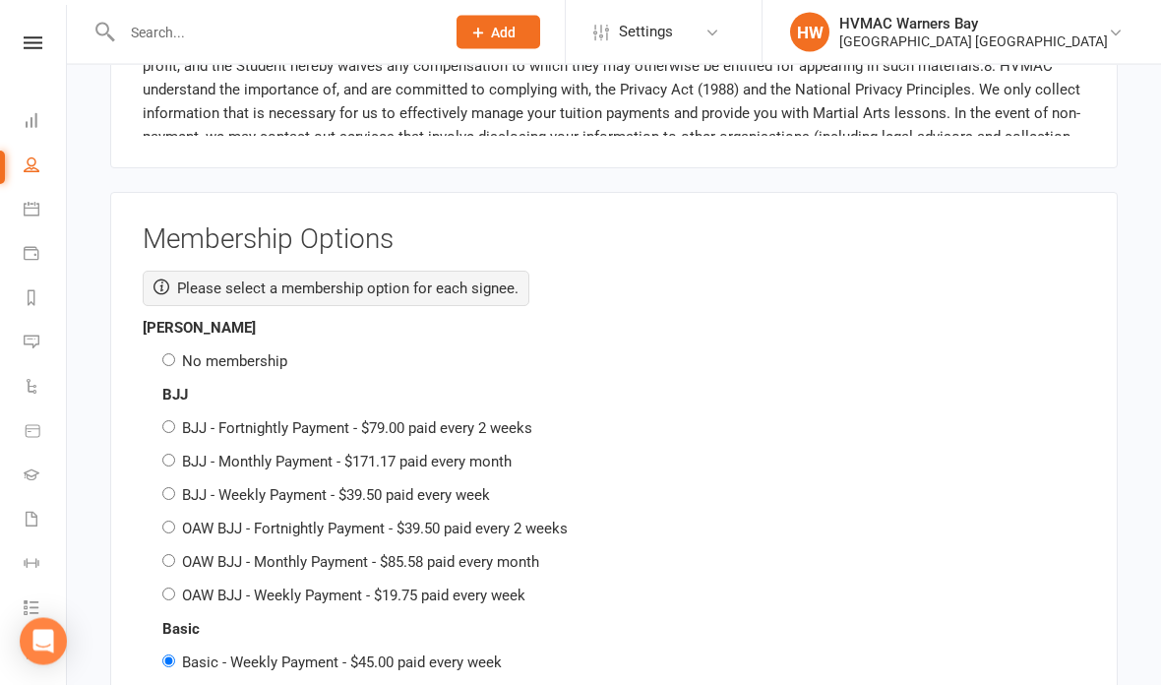
click at [166, 322] on div "Raymond Mariasoosai No membership" at bounding box center [614, 345] width 943 height 57
click at [166, 354] on input "No membership" at bounding box center [168, 360] width 13 height 13
radio input "true"
radio input "false"
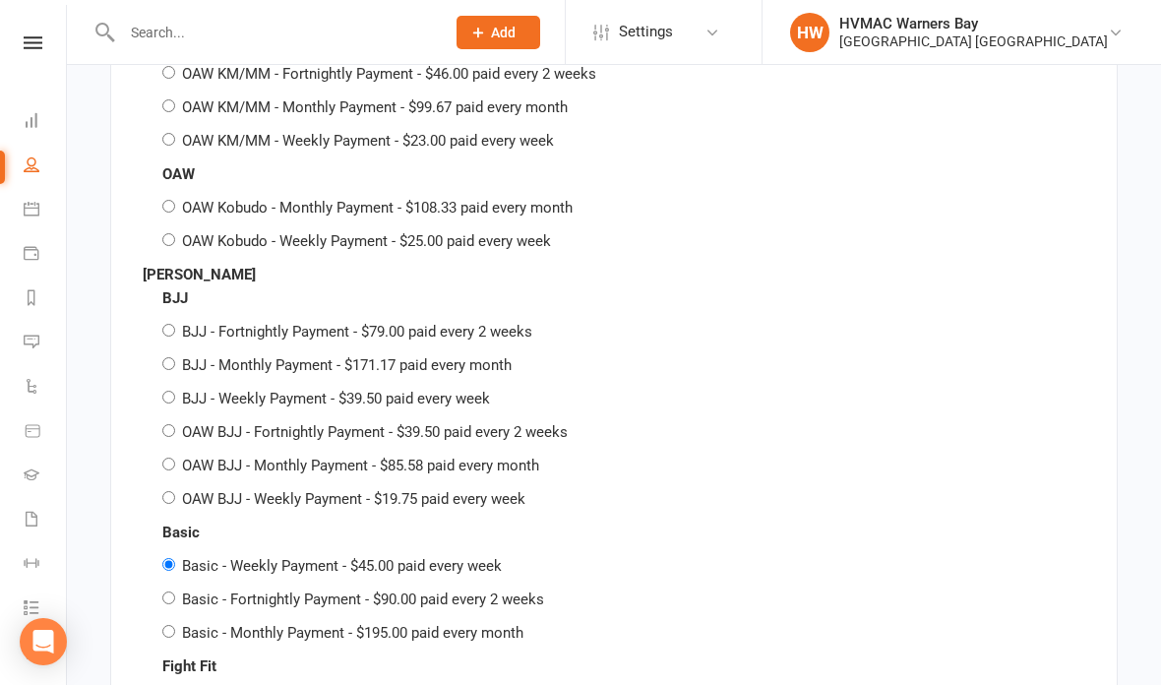
scroll to position [4305, 0]
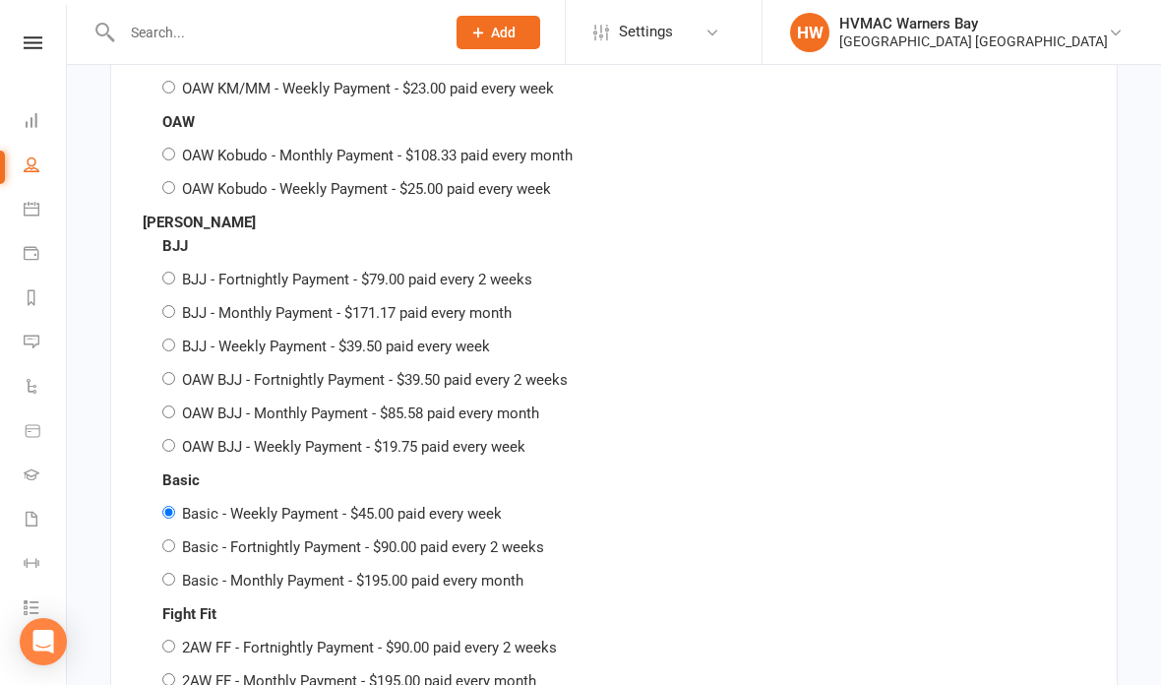
click at [175, 573] on input "Basic - Monthly Payment - $195.00 paid every month" at bounding box center [168, 579] width 13 height 13
radio input "true"
radio input "false"
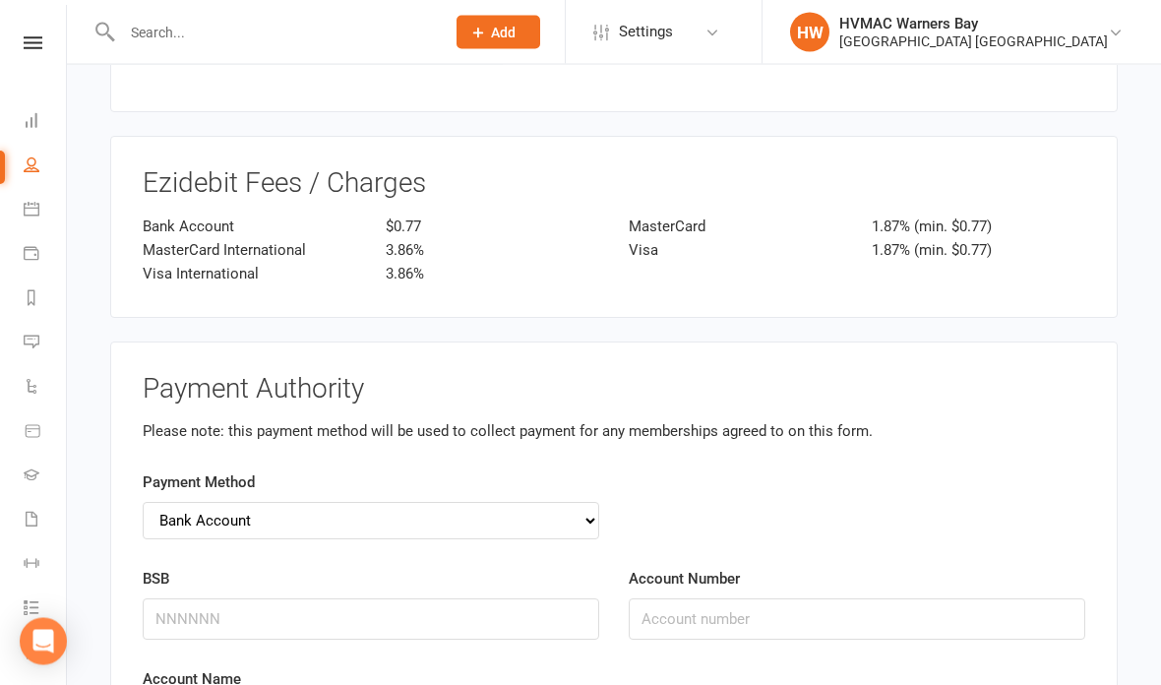
scroll to position [5860, 0]
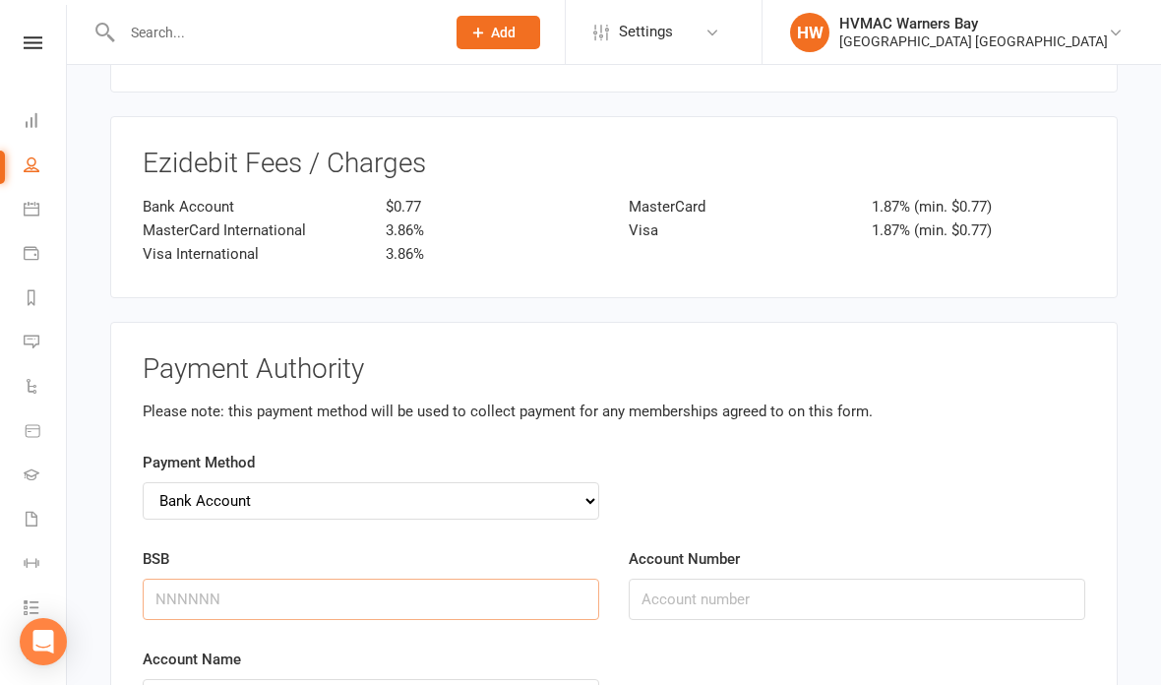
click at [152, 579] on input "BSB" at bounding box center [371, 599] width 457 height 41
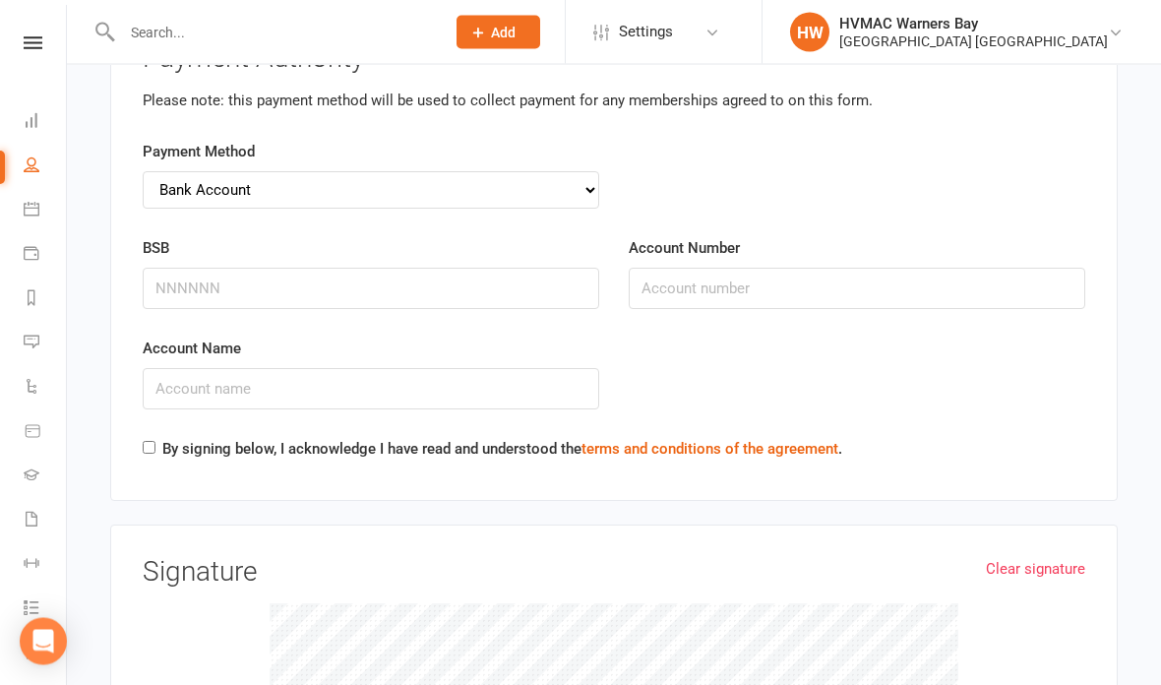
scroll to position [6153, 0]
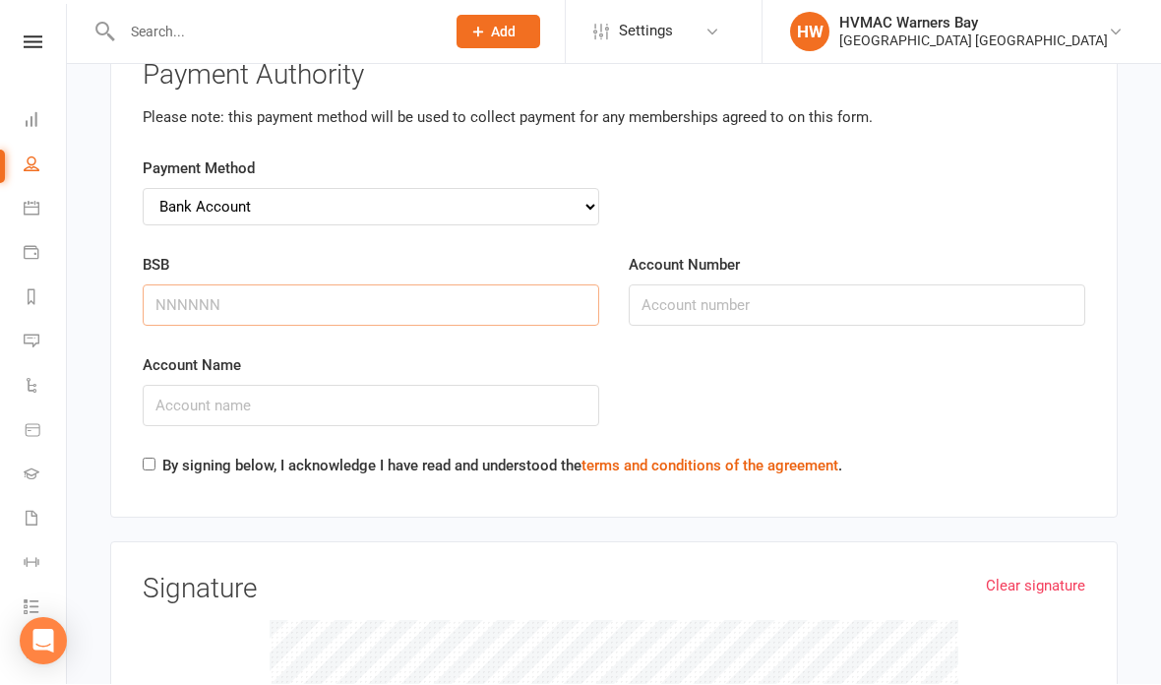
click at [351, 287] on input "BSB" at bounding box center [371, 305] width 457 height 41
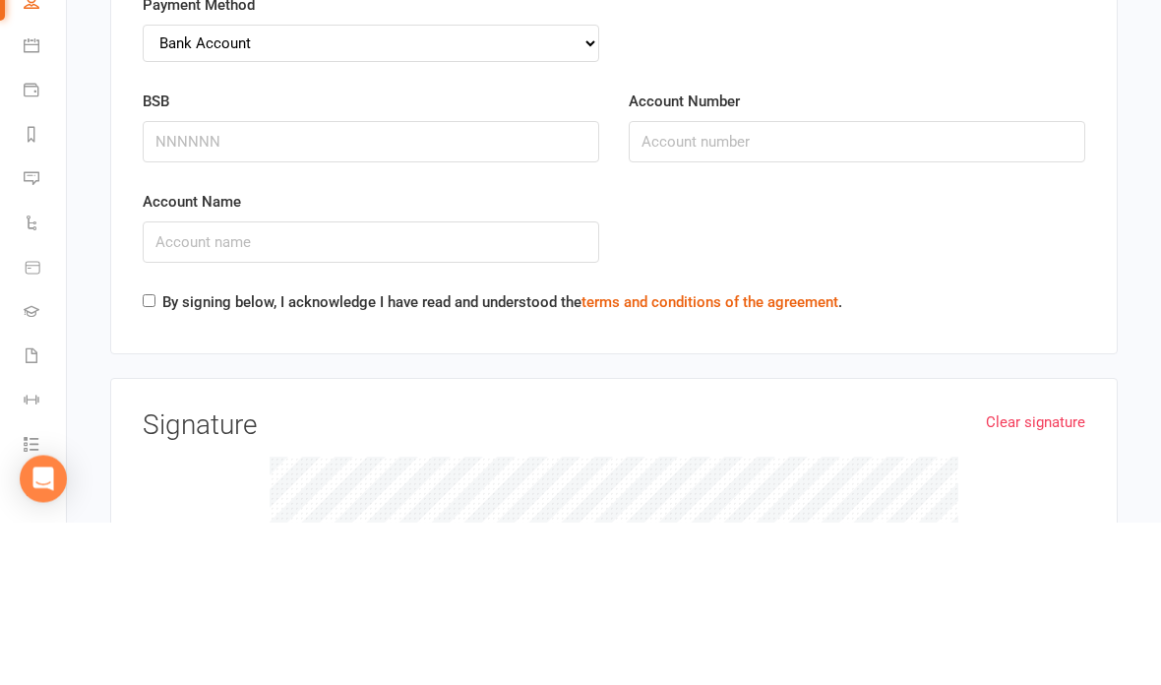
scroll to position [6318, 0]
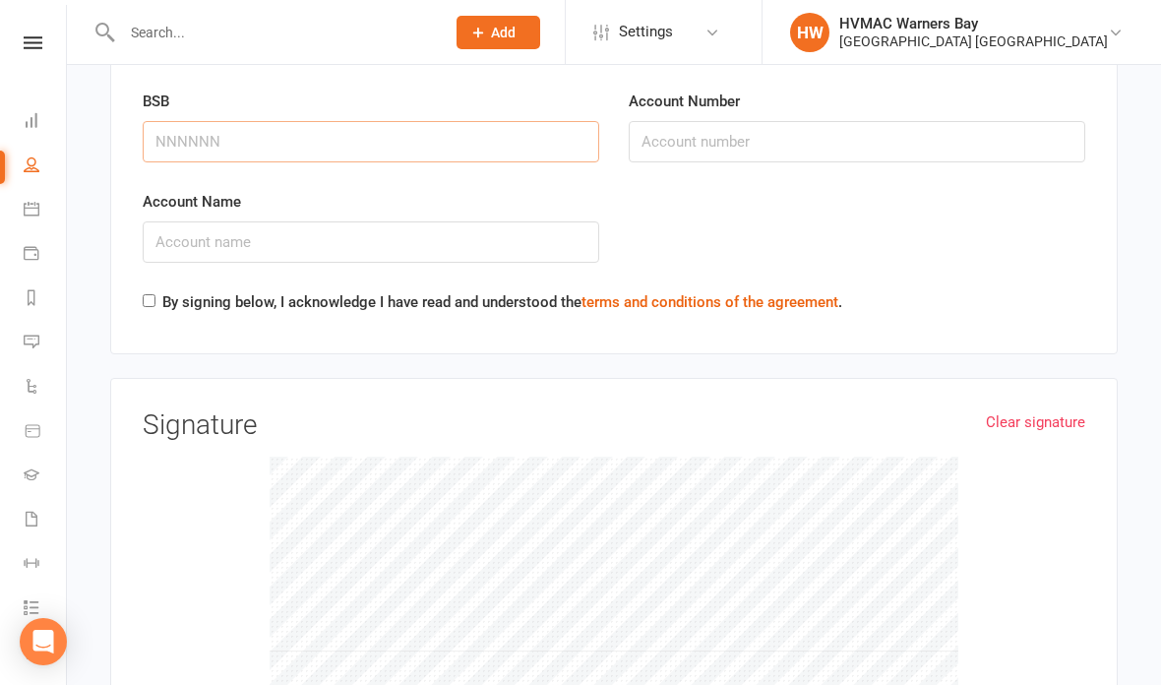
click at [163, 121] on input "BSB" at bounding box center [371, 141] width 457 height 41
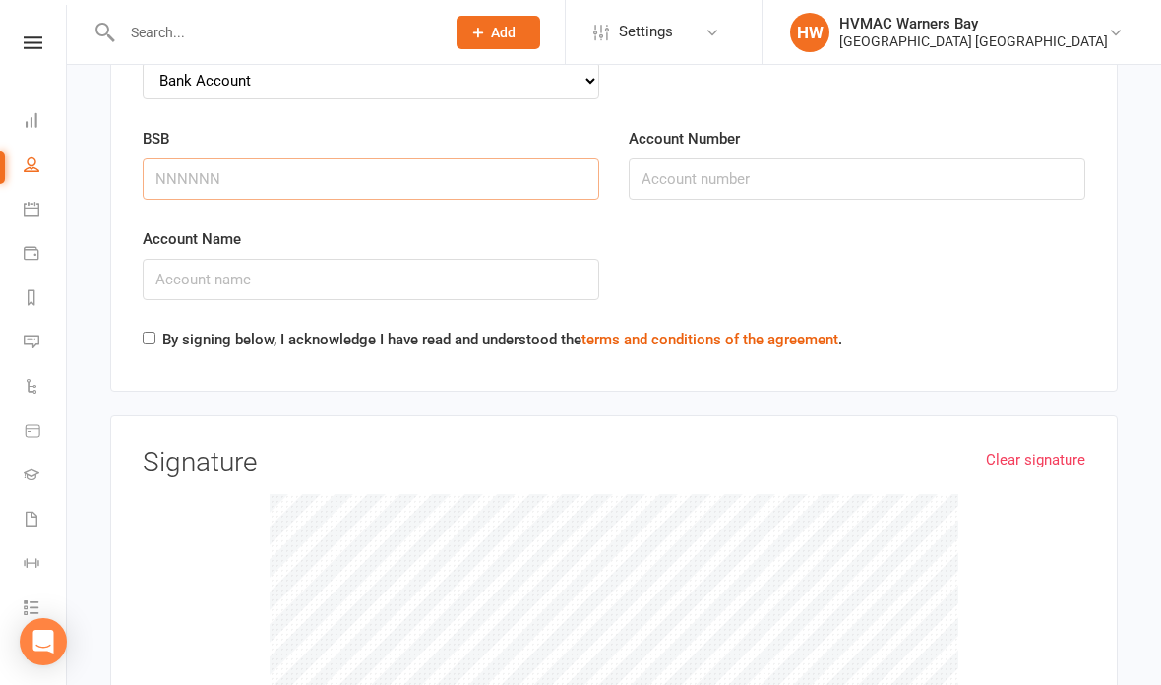
scroll to position [6276, 0]
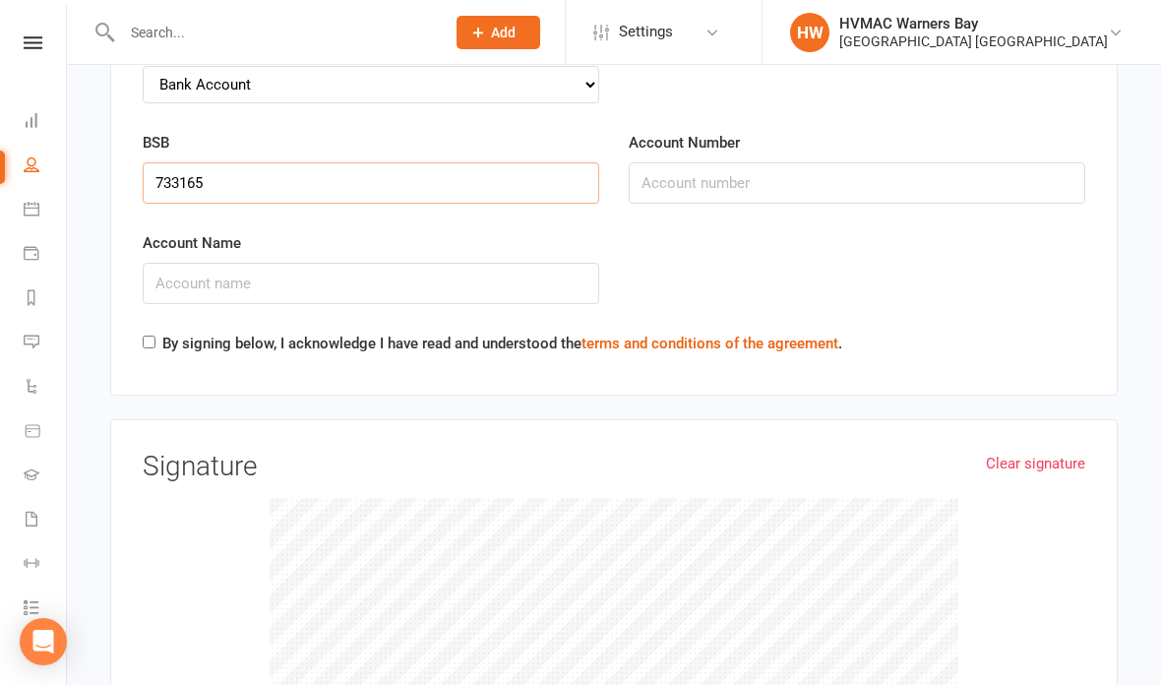
type input "733165"
click at [772, 162] on input "Account Number" at bounding box center [857, 182] width 457 height 41
type input "750836"
click at [182, 263] on input "Account Name" at bounding box center [371, 283] width 457 height 41
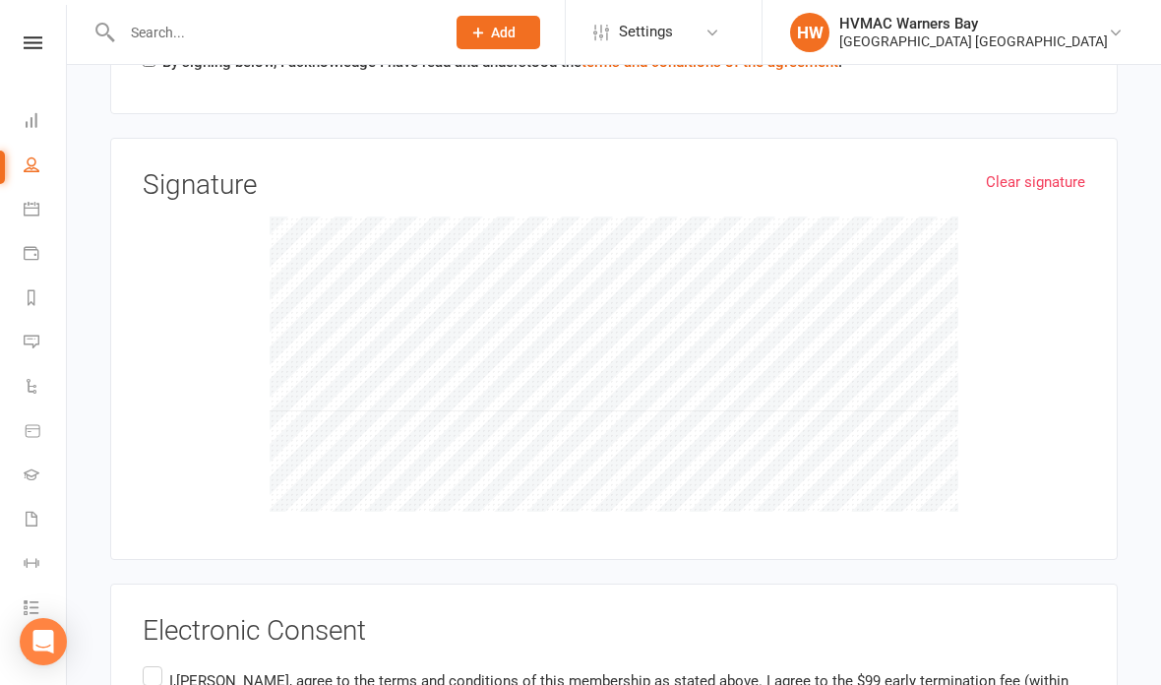
scroll to position [6378, 0]
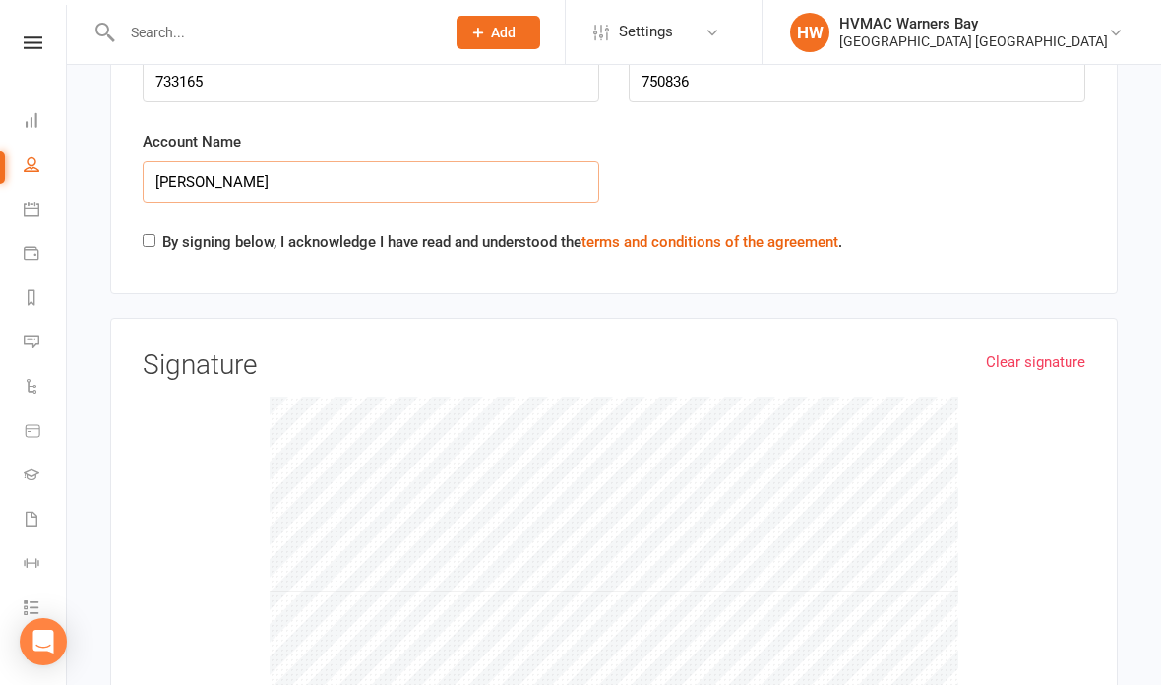
click at [332, 161] on input "Ray Mariasossia" at bounding box center [371, 181] width 457 height 41
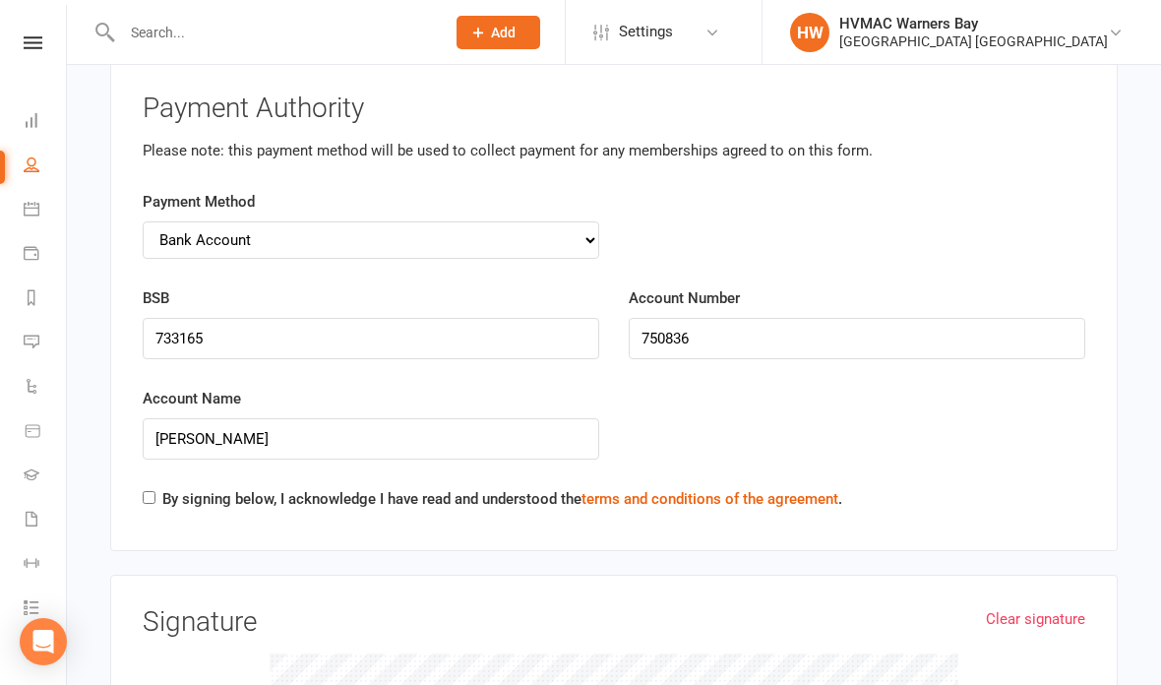
scroll to position [6120, 0]
type input "Ray Mariasoosai"
click at [150, 492] on input "By signing below, I acknowledge I have read and understood the terms and condit…" at bounding box center [149, 498] width 13 height 13
checkbox input "true"
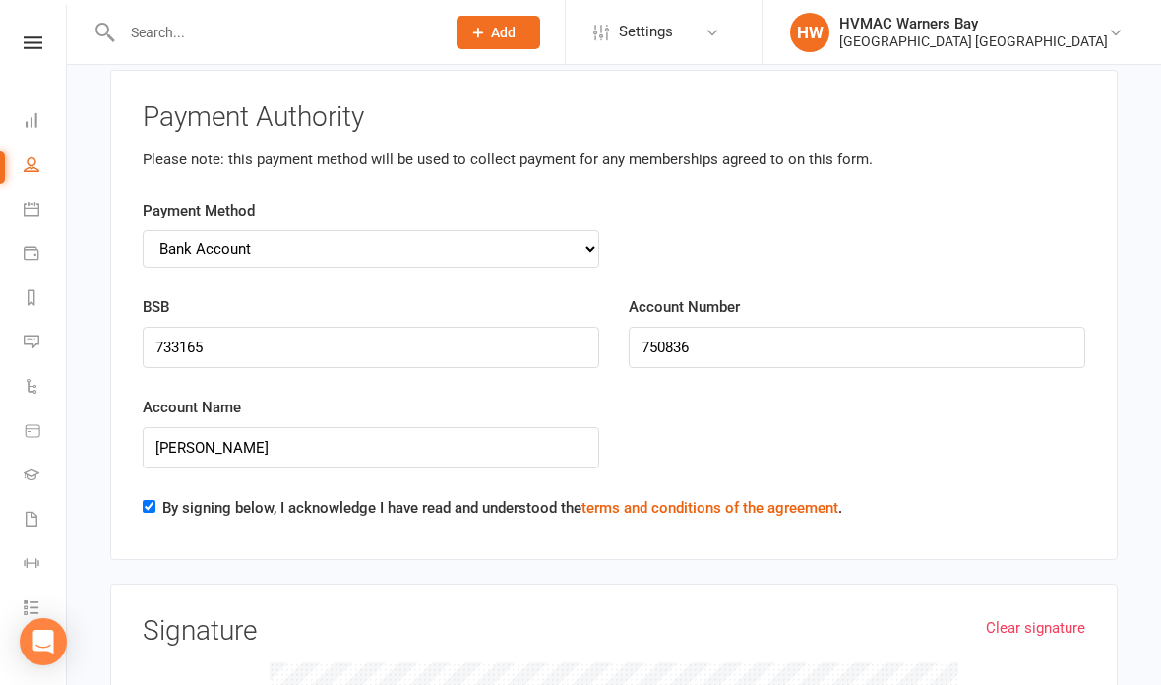
click at [154, 491] on div "Payment Authority Please note: this payment method will be used to collect paym…" at bounding box center [614, 315] width 1008 height 491
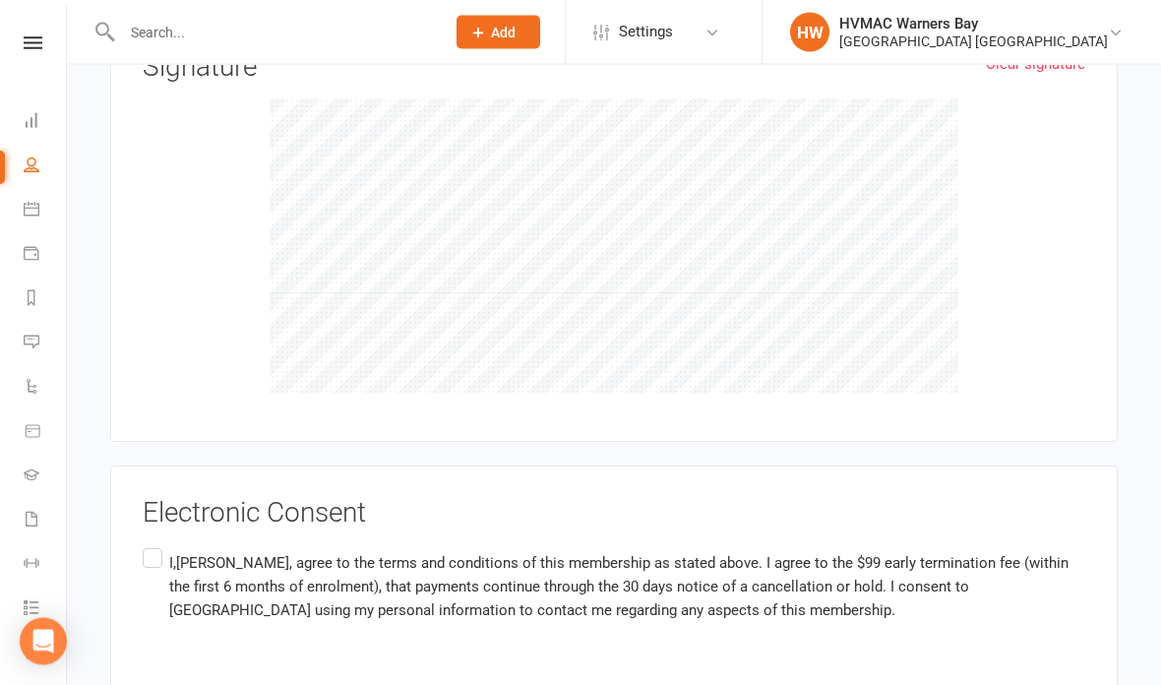
scroll to position [6675, 0]
click at [158, 545] on label "I,Raymond Mariasoosai, agree to the terms and conditions of this membership as …" at bounding box center [614, 588] width 943 height 86
click at [155, 545] on input "I,Raymond Mariasoosai, agree to the terms and conditions of this membership as …" at bounding box center [149, 545] width 13 height 0
click at [158, 545] on label "I,Raymond Mariasoosai, agree to the terms and conditions of this membership as …" at bounding box center [614, 588] width 943 height 86
click at [155, 545] on input "I,Raymond Mariasoosai, agree to the terms and conditions of this membership as …" at bounding box center [149, 545] width 13 height 0
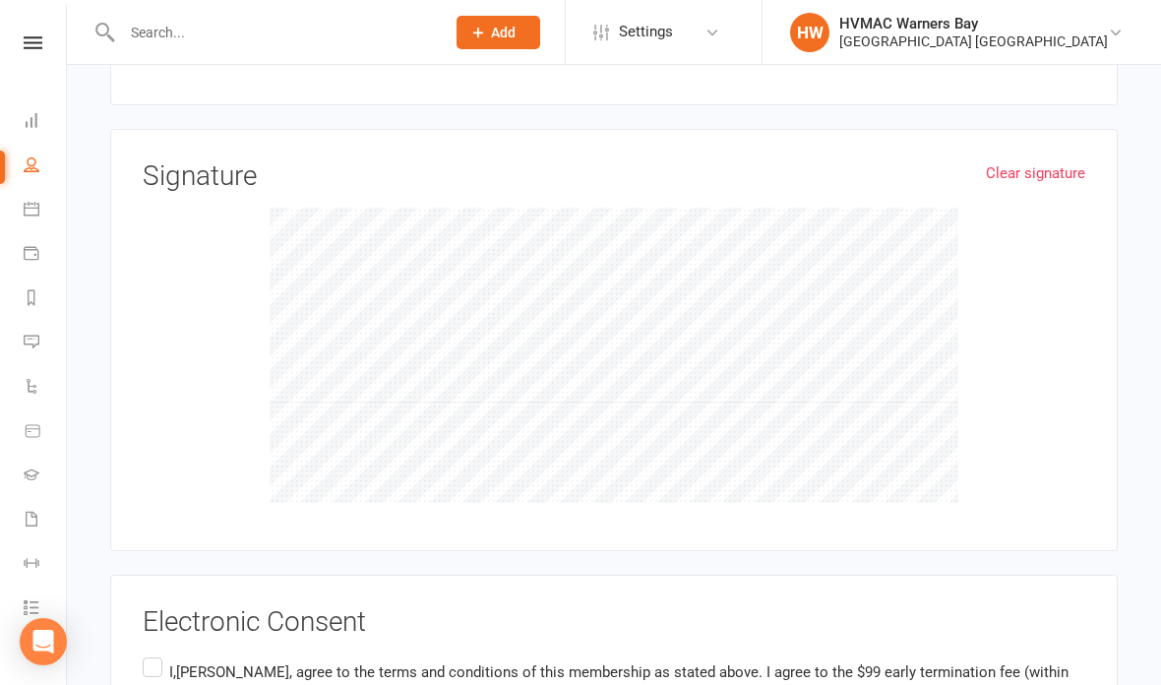
scroll to position [6568, 0]
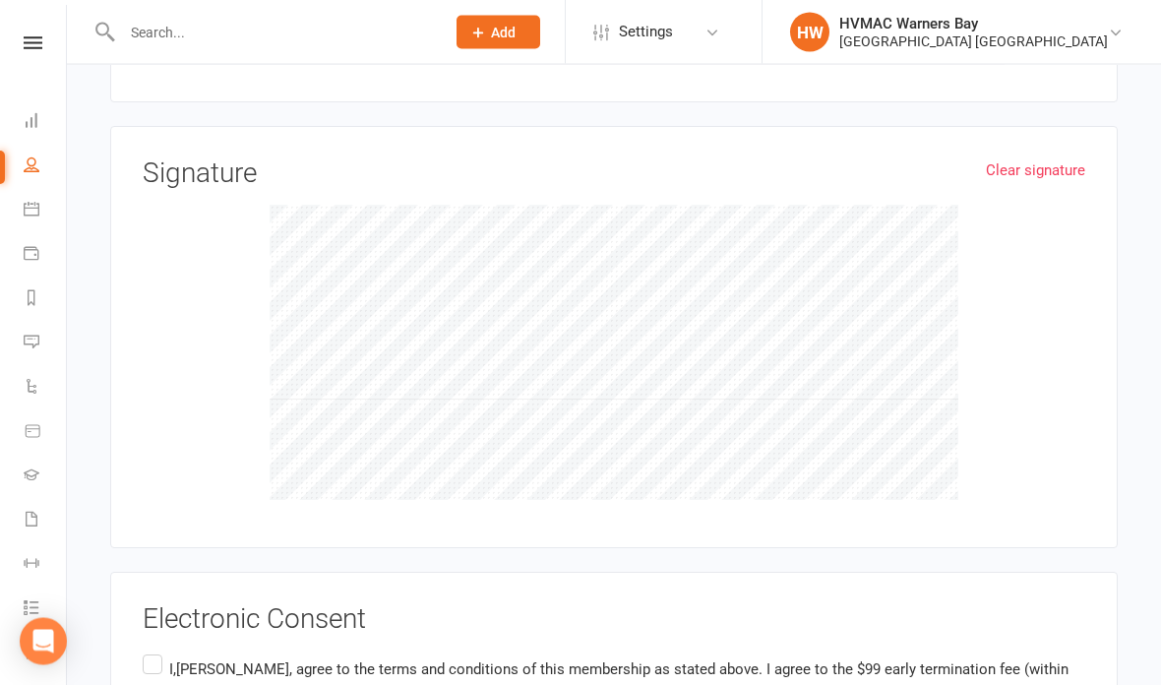
click at [151, 651] on label "I,Raymond Mariasoosai, agree to the terms and conditions of this membership as …" at bounding box center [614, 694] width 943 height 86
click at [151, 651] on input "I,Raymond Mariasoosai, agree to the terms and conditions of this membership as …" at bounding box center [149, 651] width 13 height 0
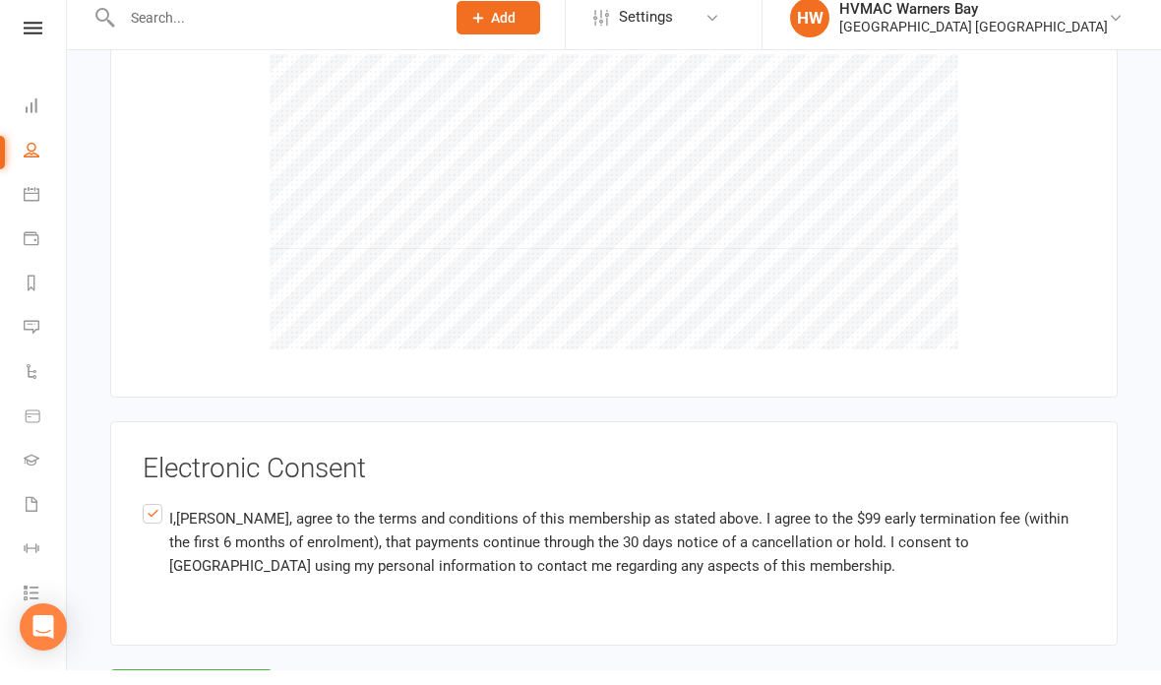
scroll to position [6705, 0]
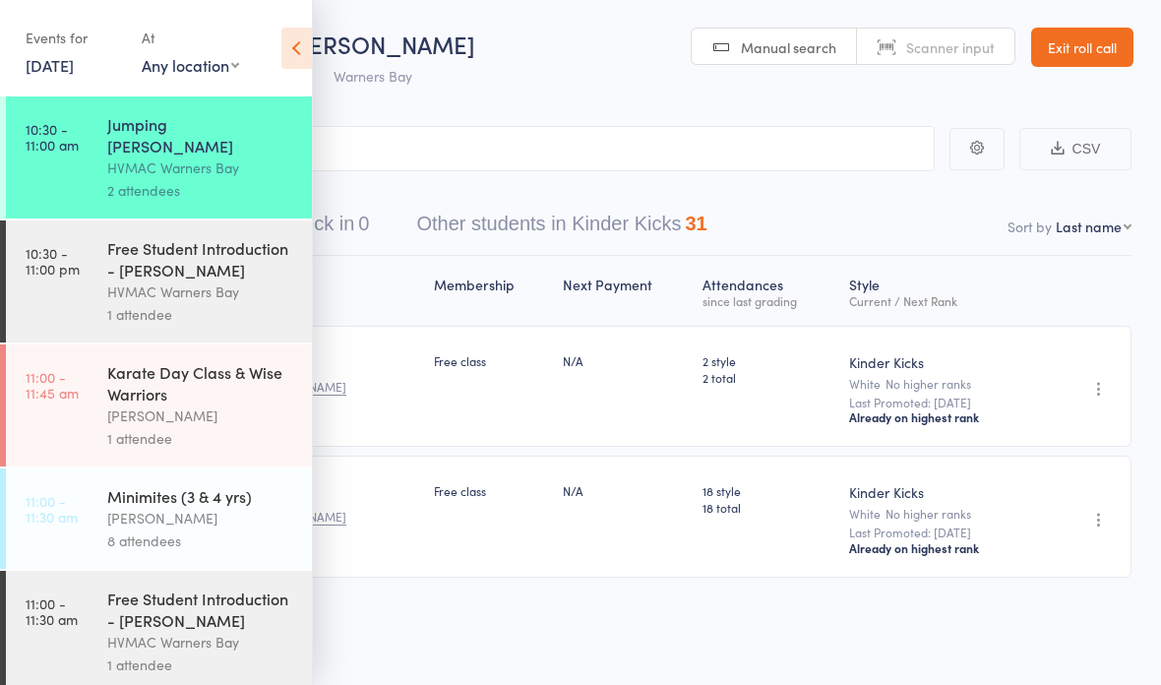
click at [269, 67] on div "Events for 1 Jul, 2025 1 Jul, 2025 July 2025 Sun Mon Tue Wed Thu Fri Sat 27 29 …" at bounding box center [156, 49] width 312 height 99
click at [308, 64] on icon at bounding box center [296, 48] width 31 height 41
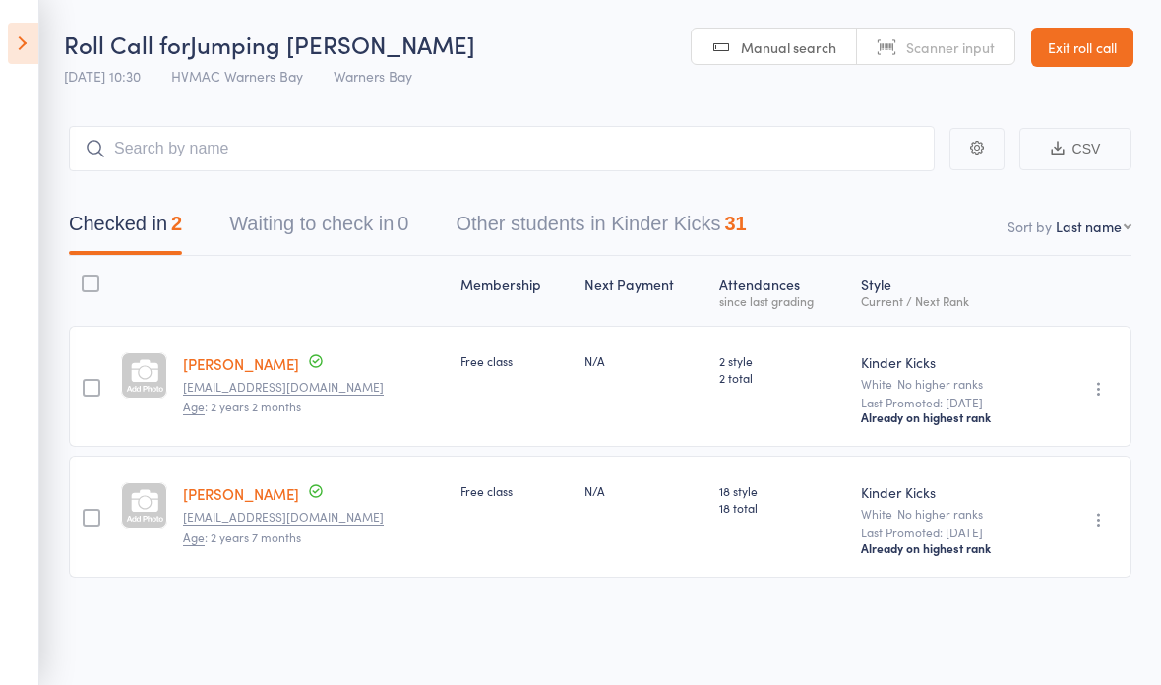
click at [1085, 39] on link "Exit roll call" at bounding box center [1082, 47] width 102 height 39
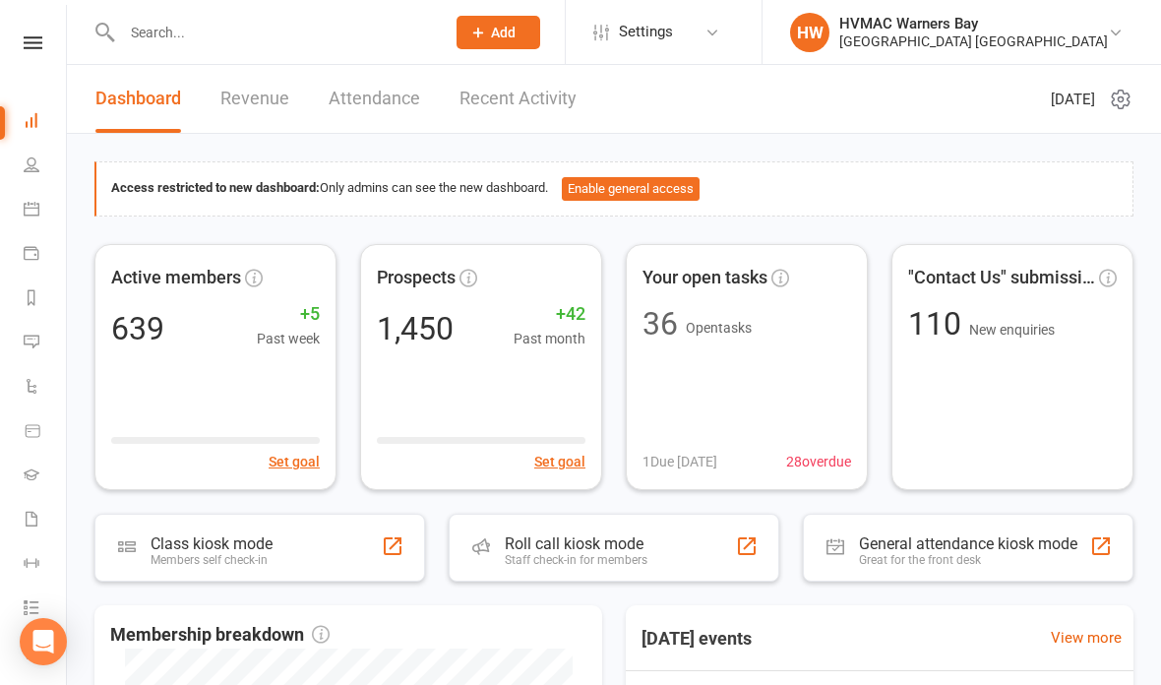
click at [161, 44] on input "text" at bounding box center [273, 33] width 315 height 28
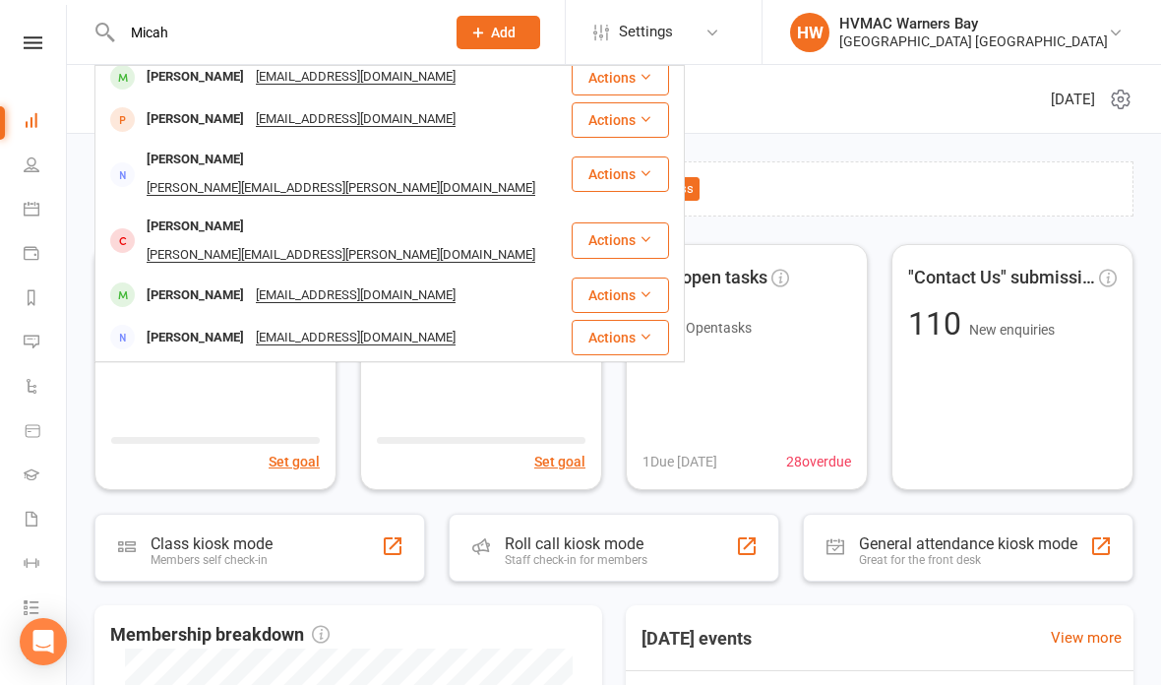
scroll to position [53, 0]
type input "Micah"
click at [170, 119] on div "[PERSON_NAME]" at bounding box center [195, 118] width 109 height 29
